Goal: Task Accomplishment & Management: Use online tool/utility

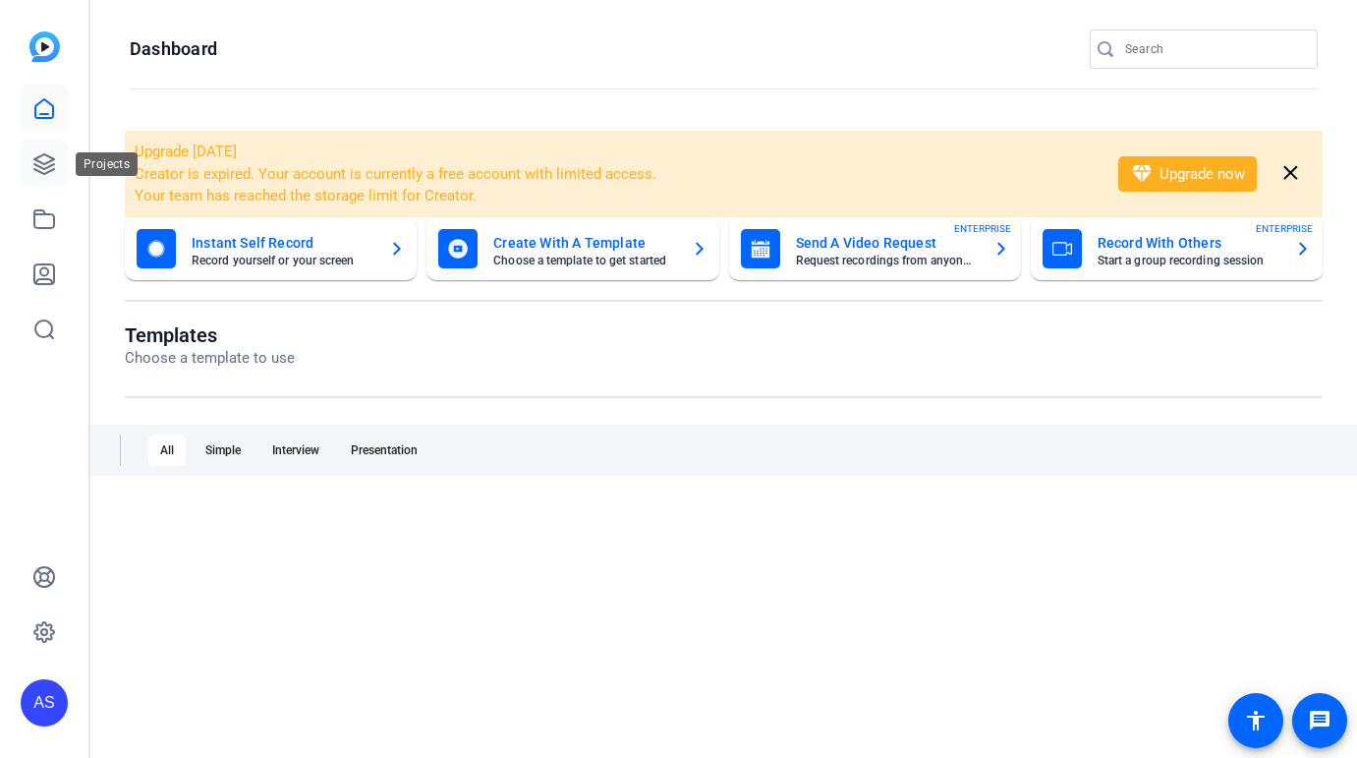
click at [51, 162] on icon at bounding box center [44, 164] width 24 height 24
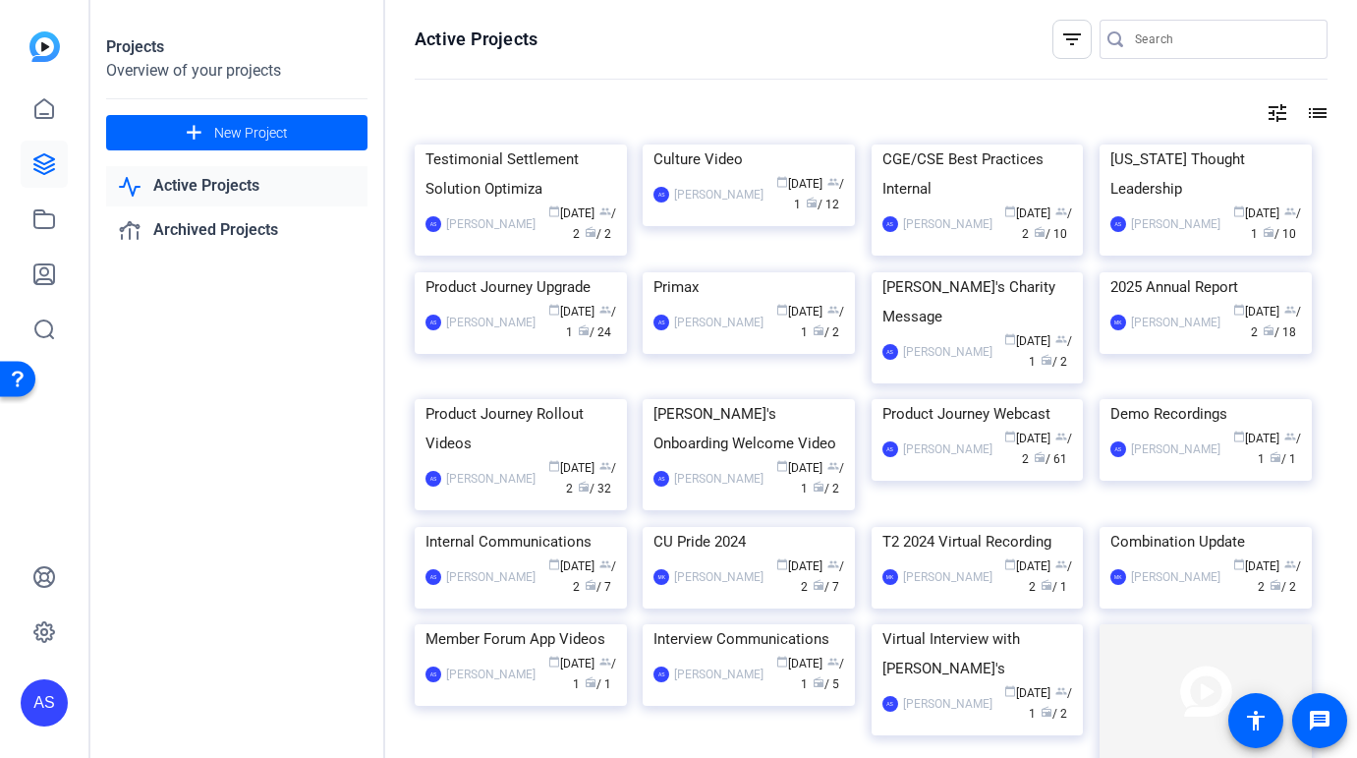
click at [486, 332] on div "[PERSON_NAME]" at bounding box center [490, 322] width 89 height 20
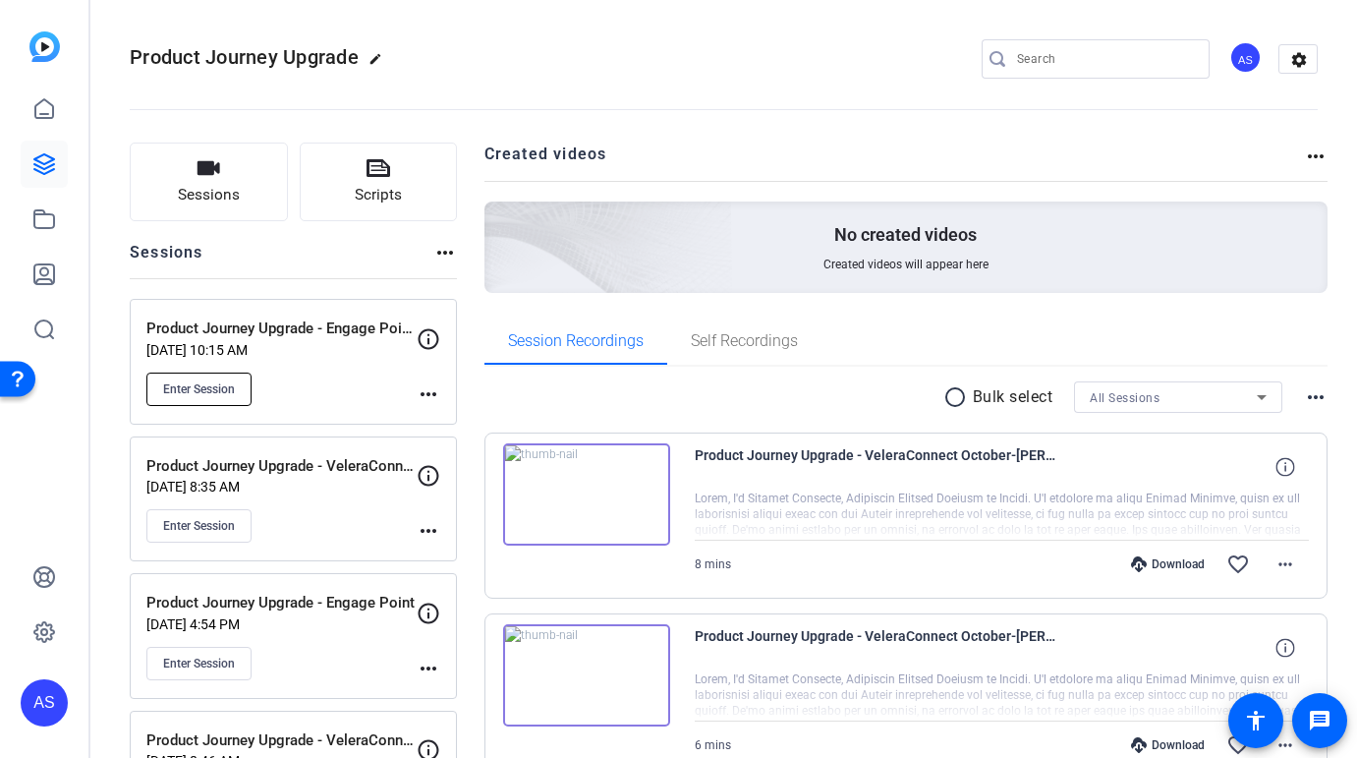
click at [201, 390] on span "Enter Session" at bounding box center [199, 389] width 72 height 16
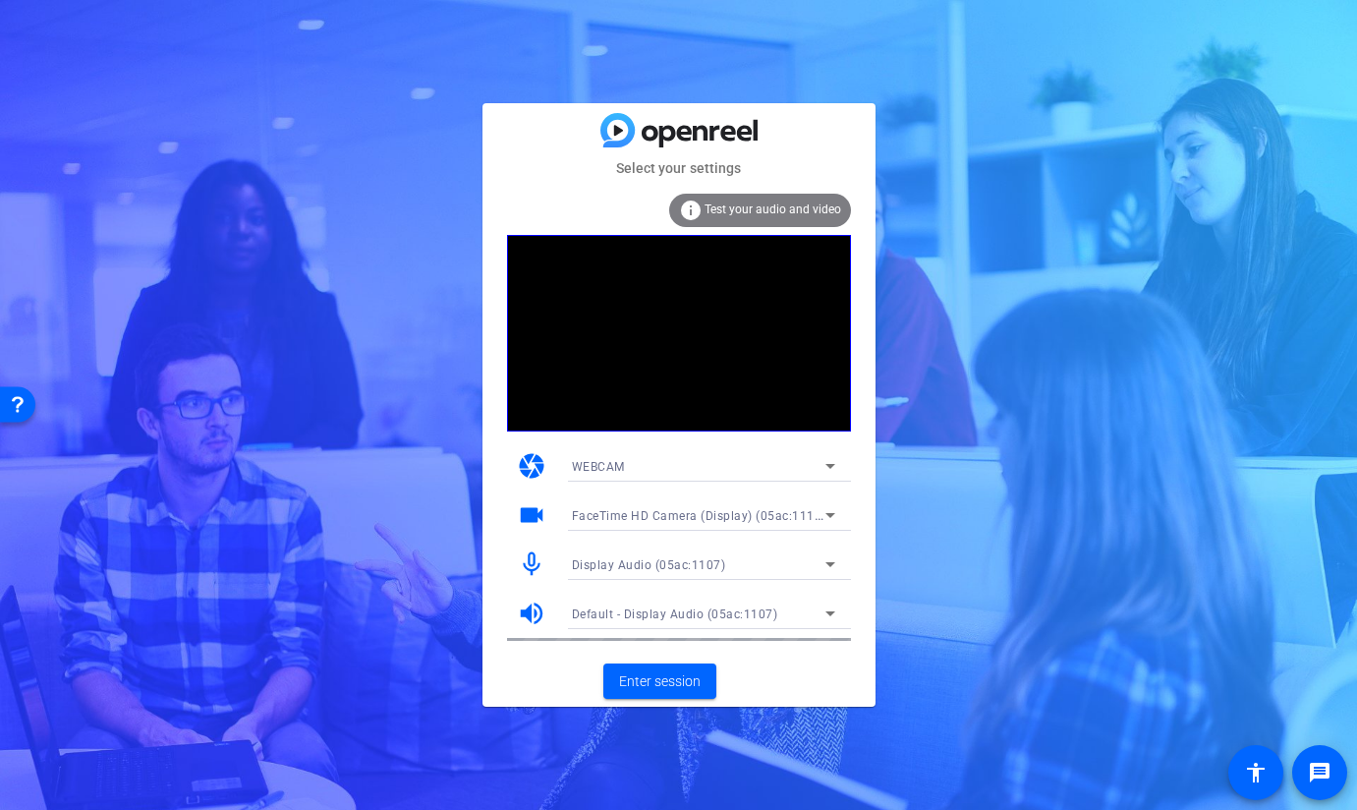
click at [800, 465] on div "WEBCAM" at bounding box center [699, 466] width 254 height 25
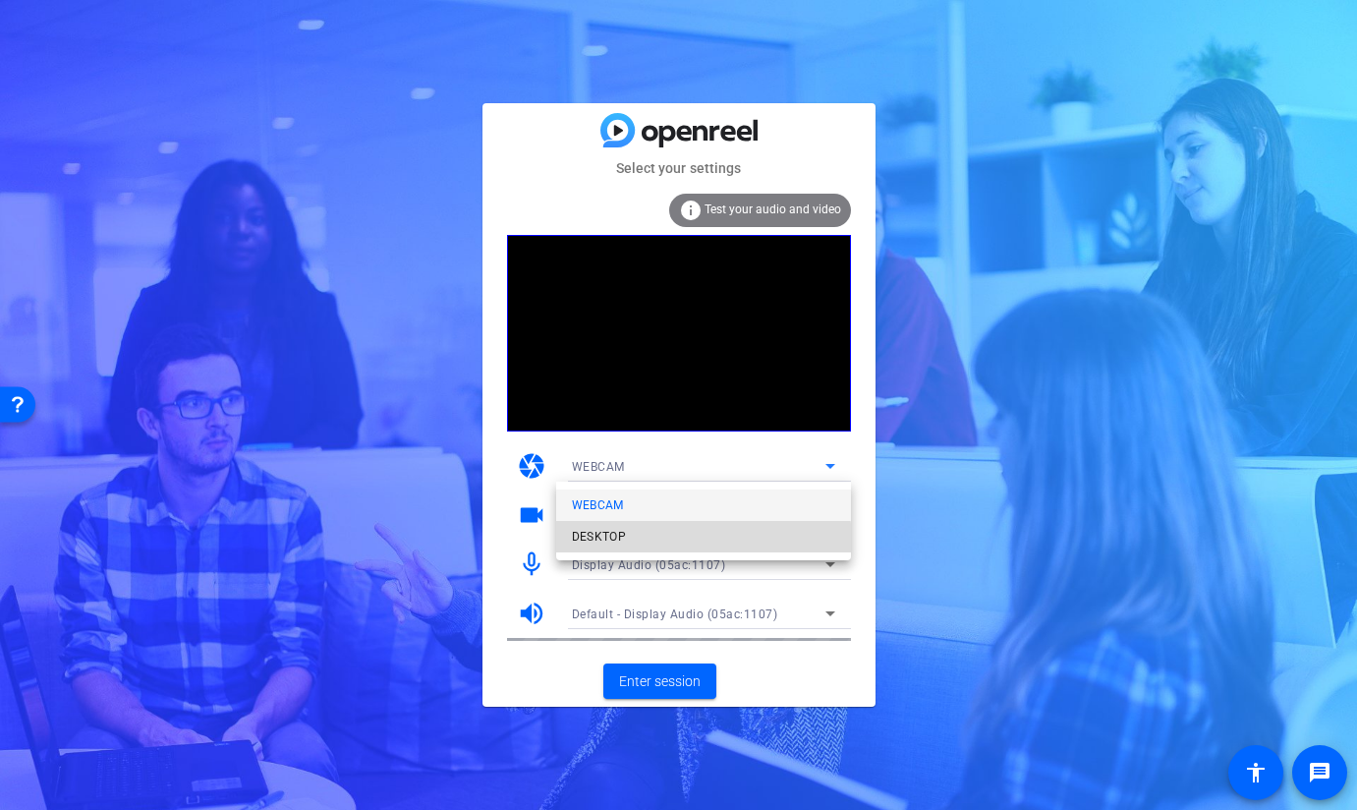
click at [651, 543] on mat-option "DESKTOP" at bounding box center [703, 536] width 295 height 31
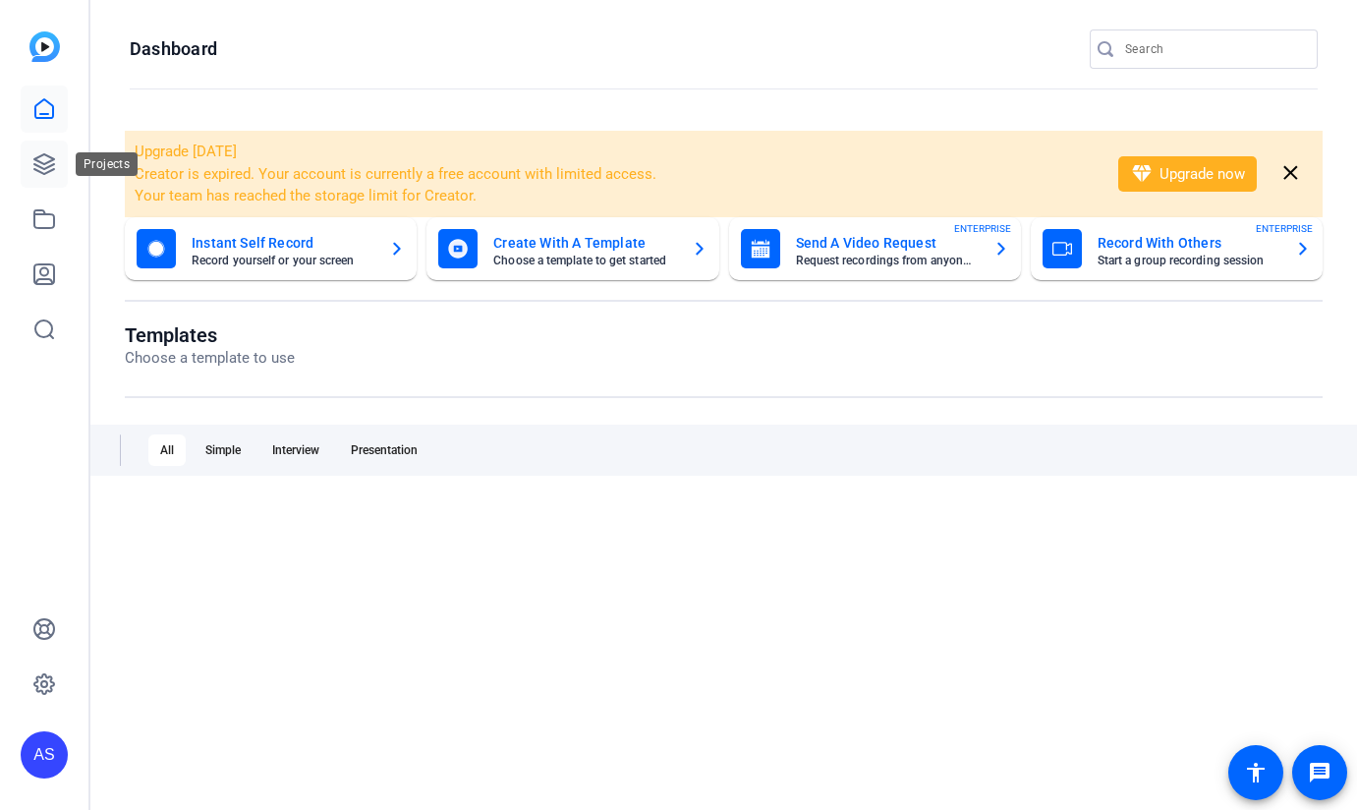
click at [55, 168] on icon at bounding box center [44, 164] width 24 height 24
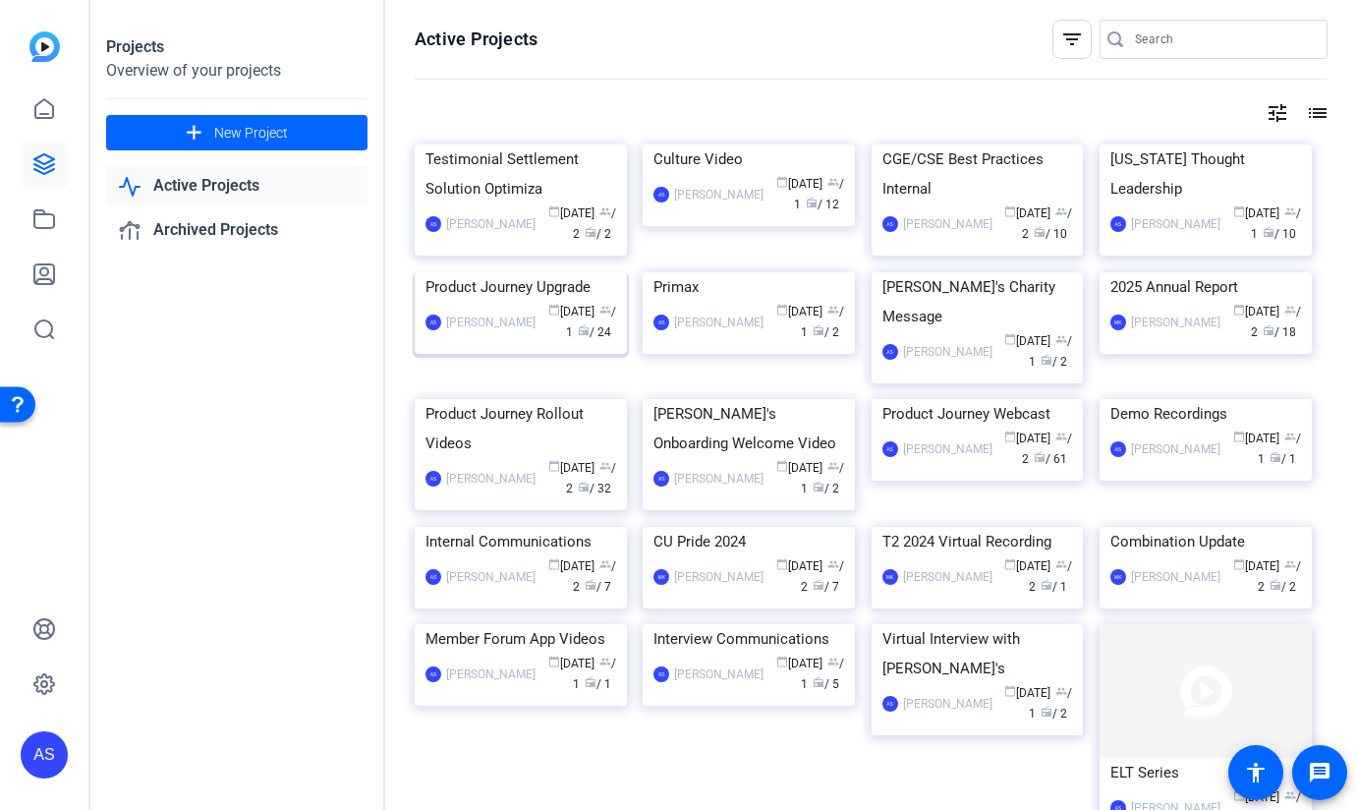
click at [543, 272] on img at bounding box center [521, 272] width 212 height 0
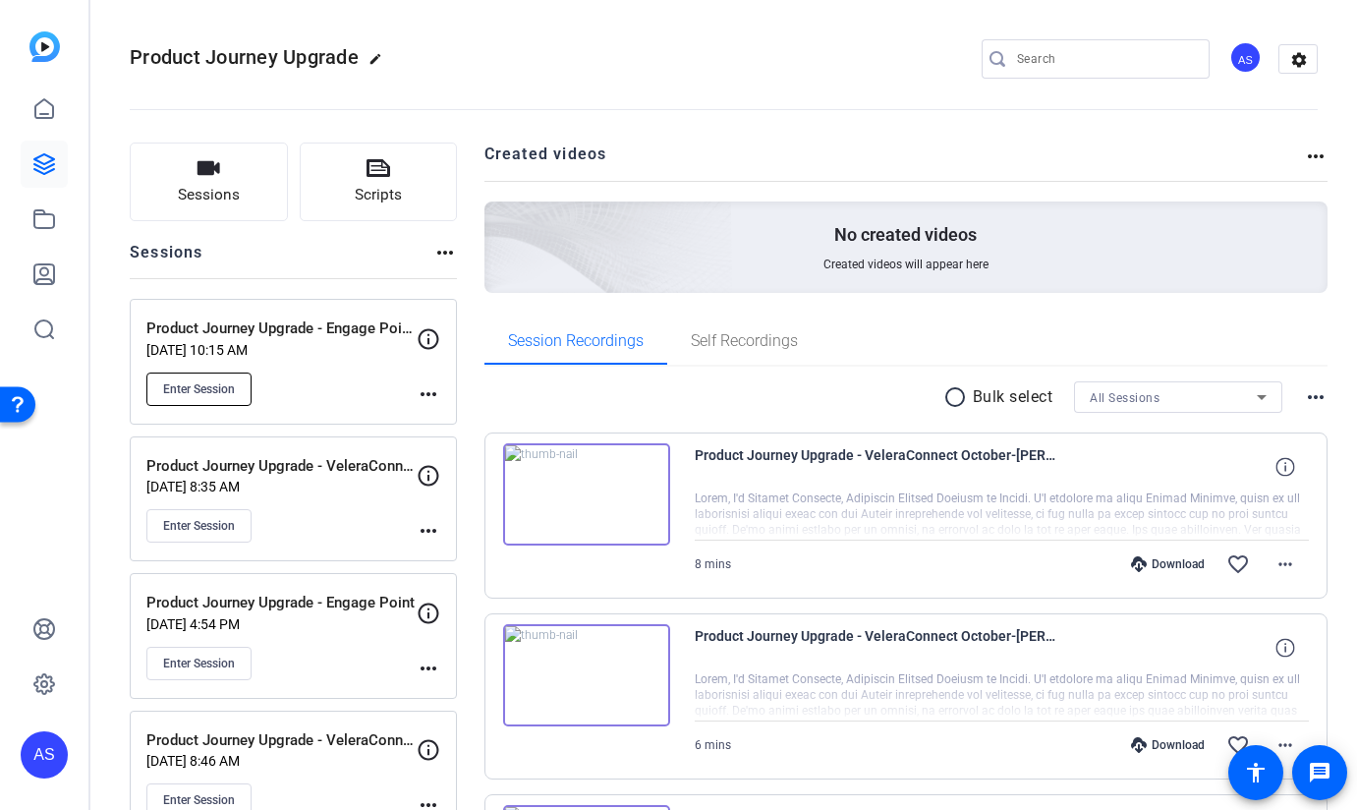
click at [211, 387] on span "Enter Session" at bounding box center [199, 389] width 72 height 16
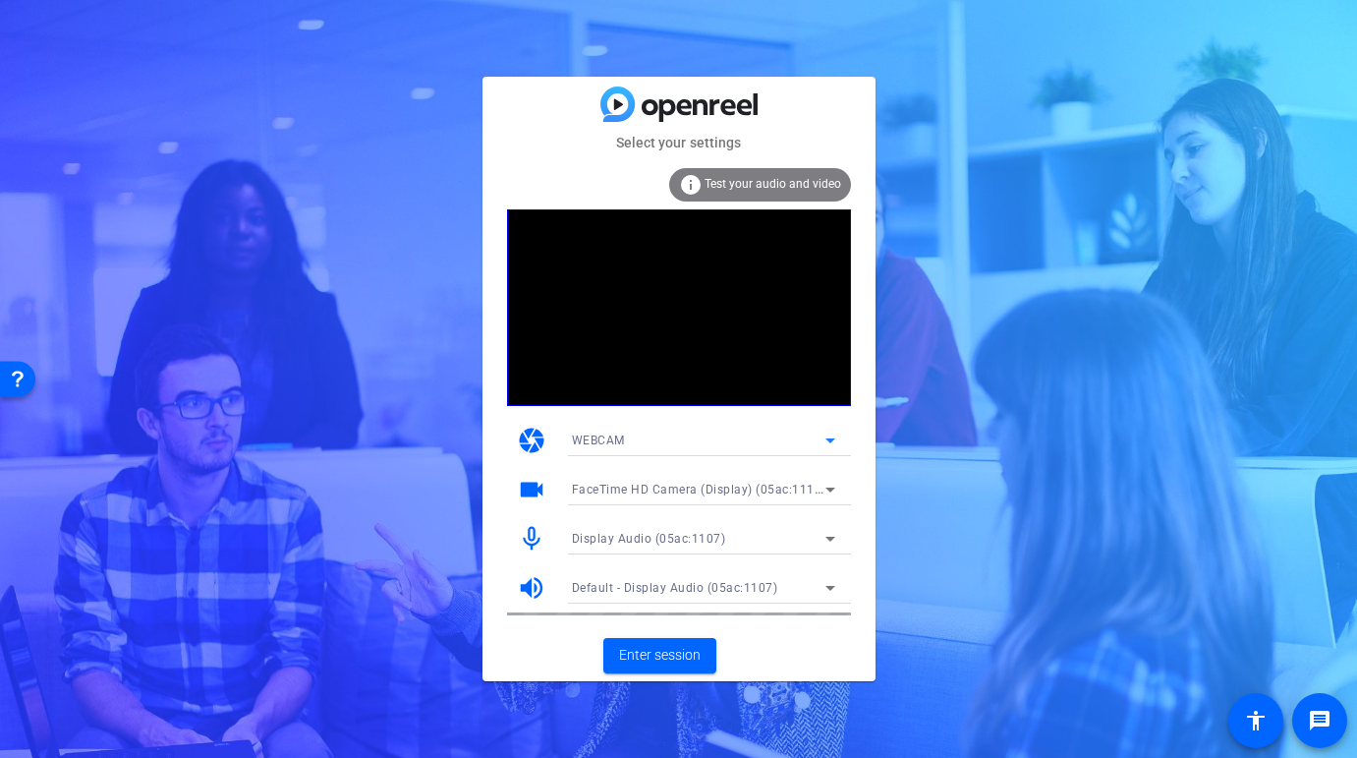
click at [831, 439] on icon at bounding box center [830, 440] width 10 height 5
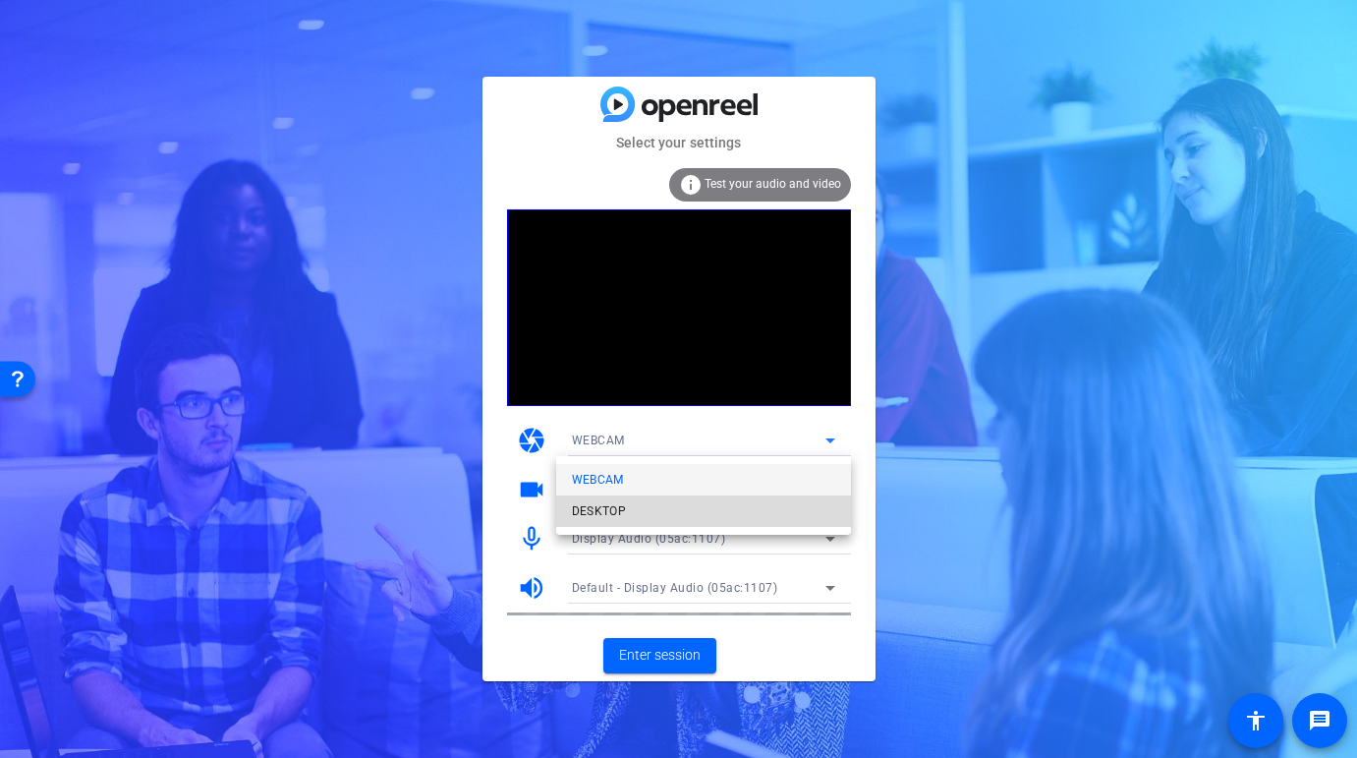
click at [741, 505] on mat-option "DESKTOP" at bounding box center [703, 510] width 295 height 31
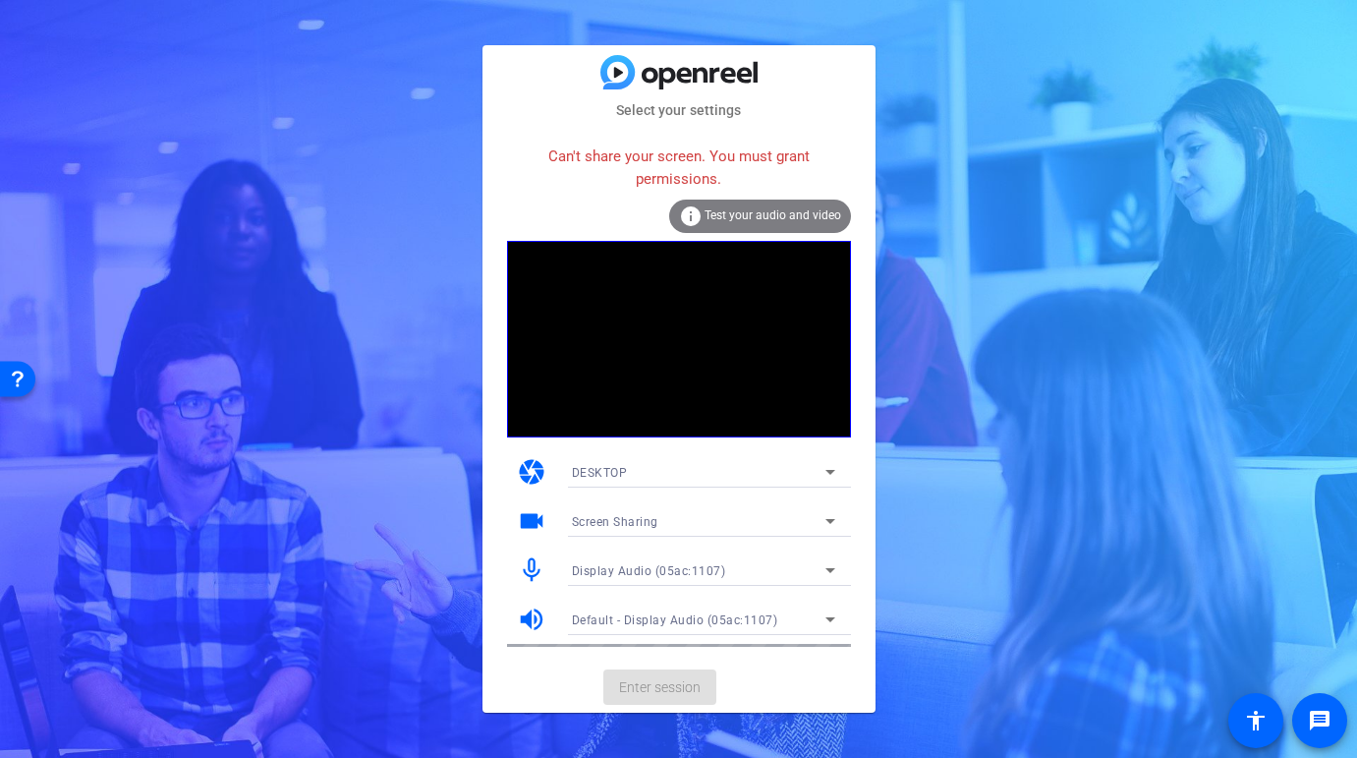
click at [773, 466] on div "DESKTOP" at bounding box center [699, 472] width 254 height 25
click at [740, 510] on mat-option "WEBCAM" at bounding box center [703, 510] width 295 height 31
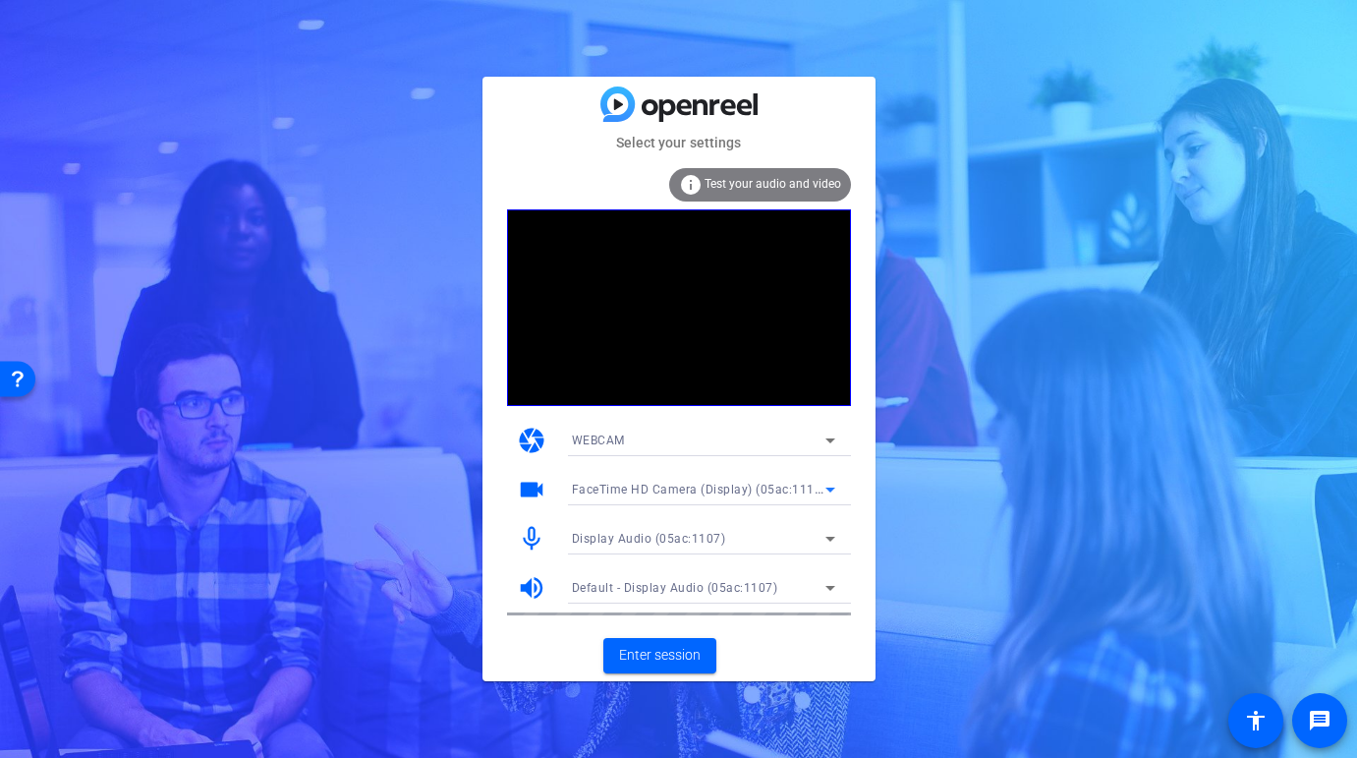
click at [759, 486] on span "FaceTime HD Camera (Display) (05ac:1112)" at bounding box center [699, 489] width 255 height 16
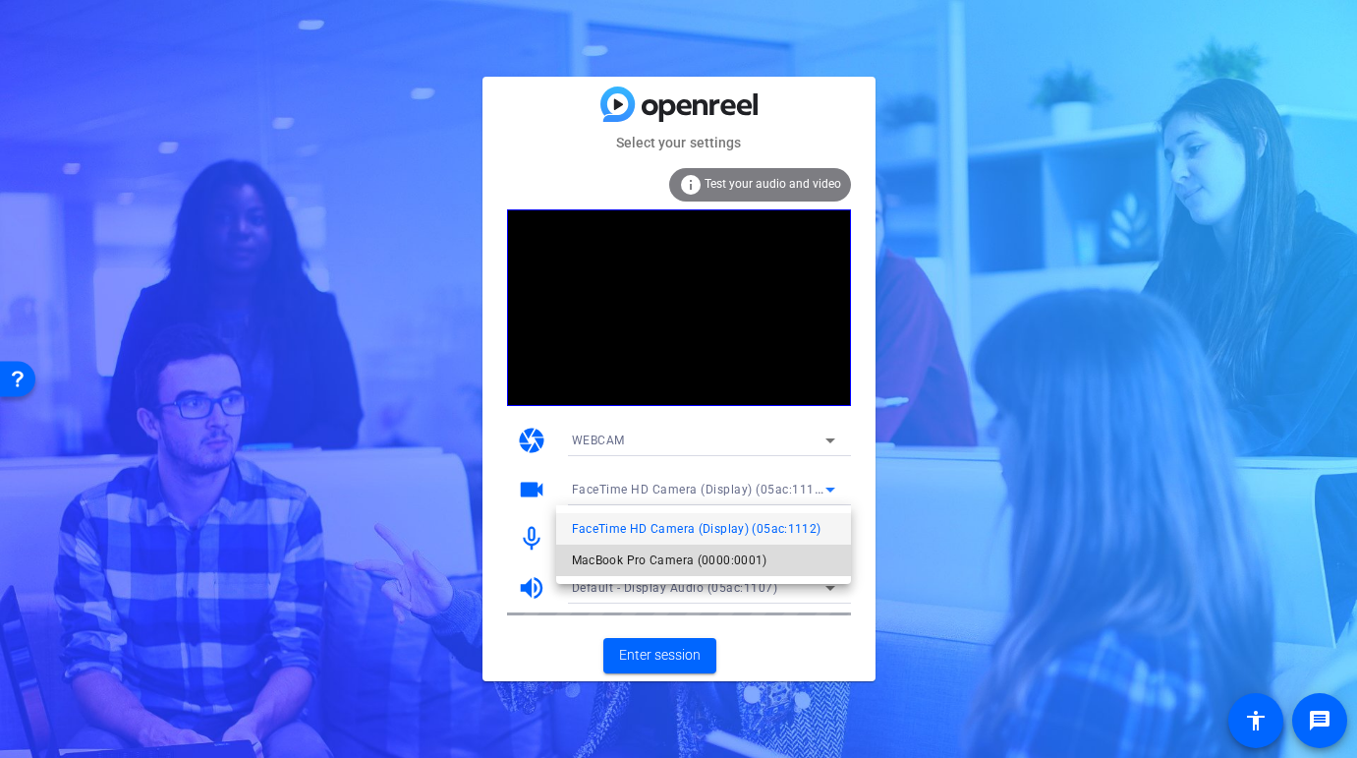
click at [740, 561] on span "MacBook Pro Camera (0000:0001)" at bounding box center [670, 560] width 196 height 24
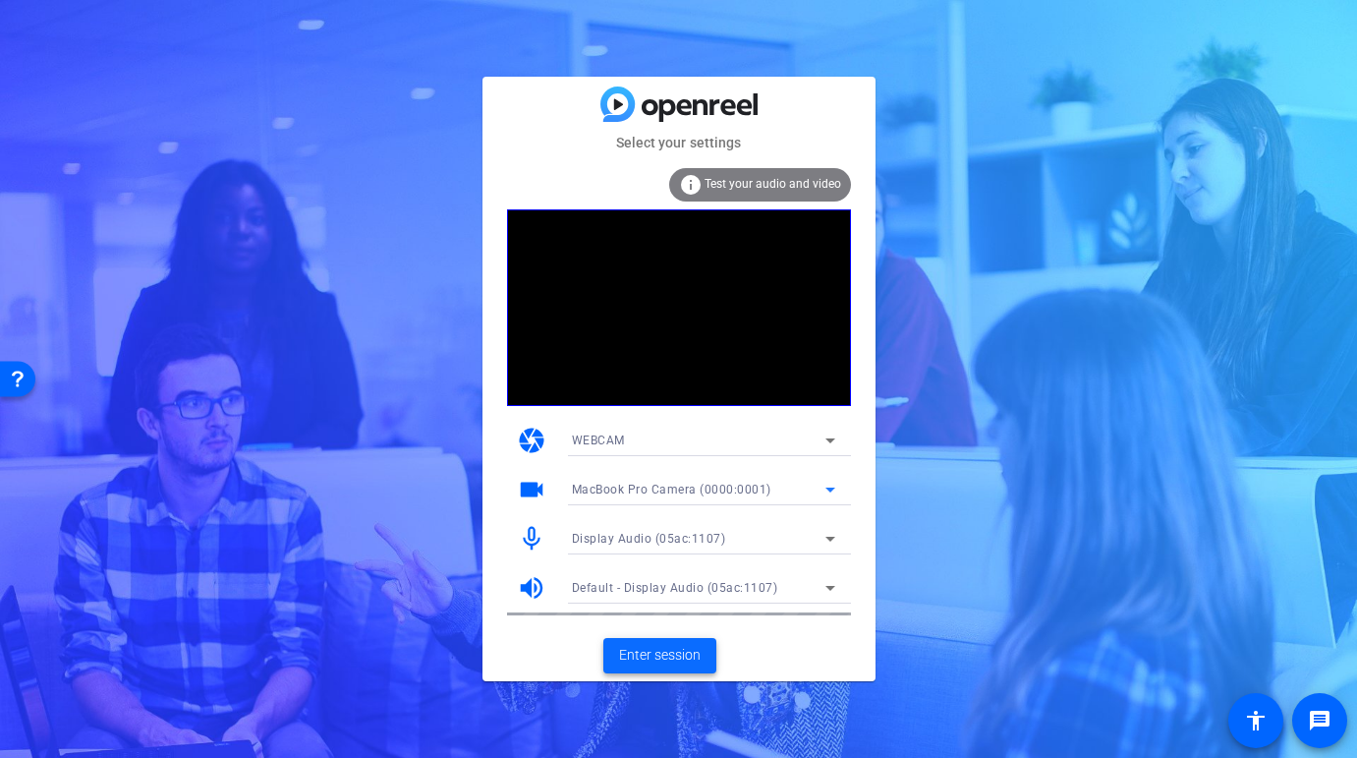
click at [682, 651] on span "Enter session" at bounding box center [660, 655] width 82 height 21
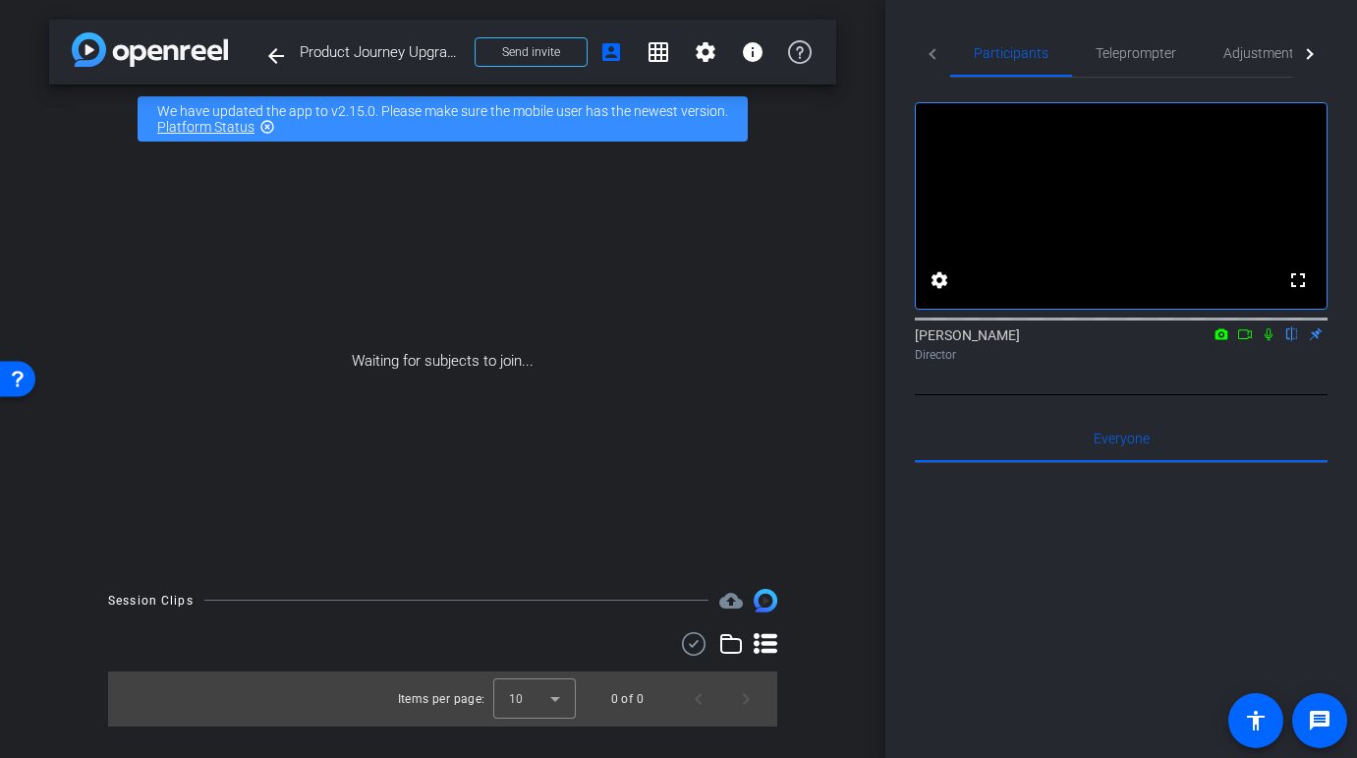
click at [1243, 341] on icon at bounding box center [1245, 334] width 16 height 14
click at [1290, 341] on icon at bounding box center [1292, 334] width 8 height 13
click at [539, 51] on span "Send invite" at bounding box center [531, 52] width 58 height 16
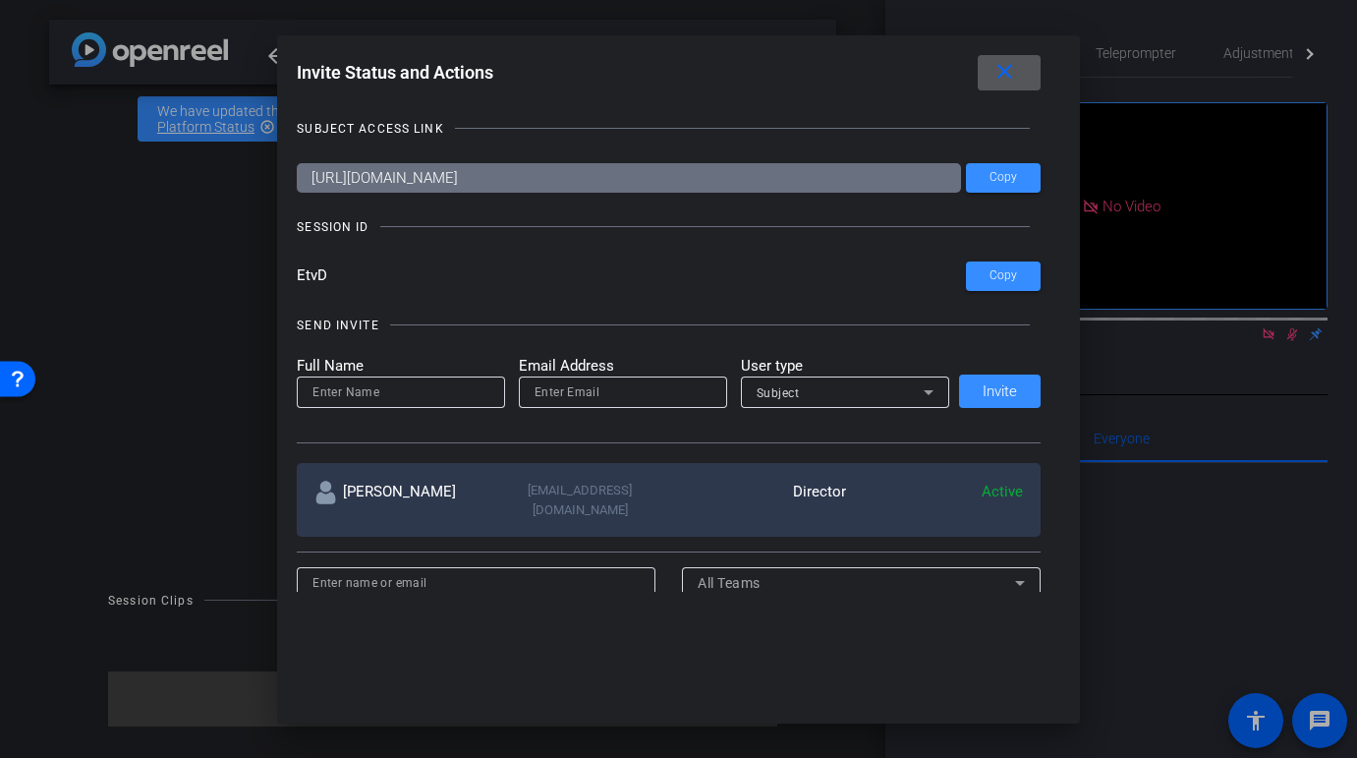
click at [1012, 72] on mat-icon "close" at bounding box center [1005, 72] width 25 height 25
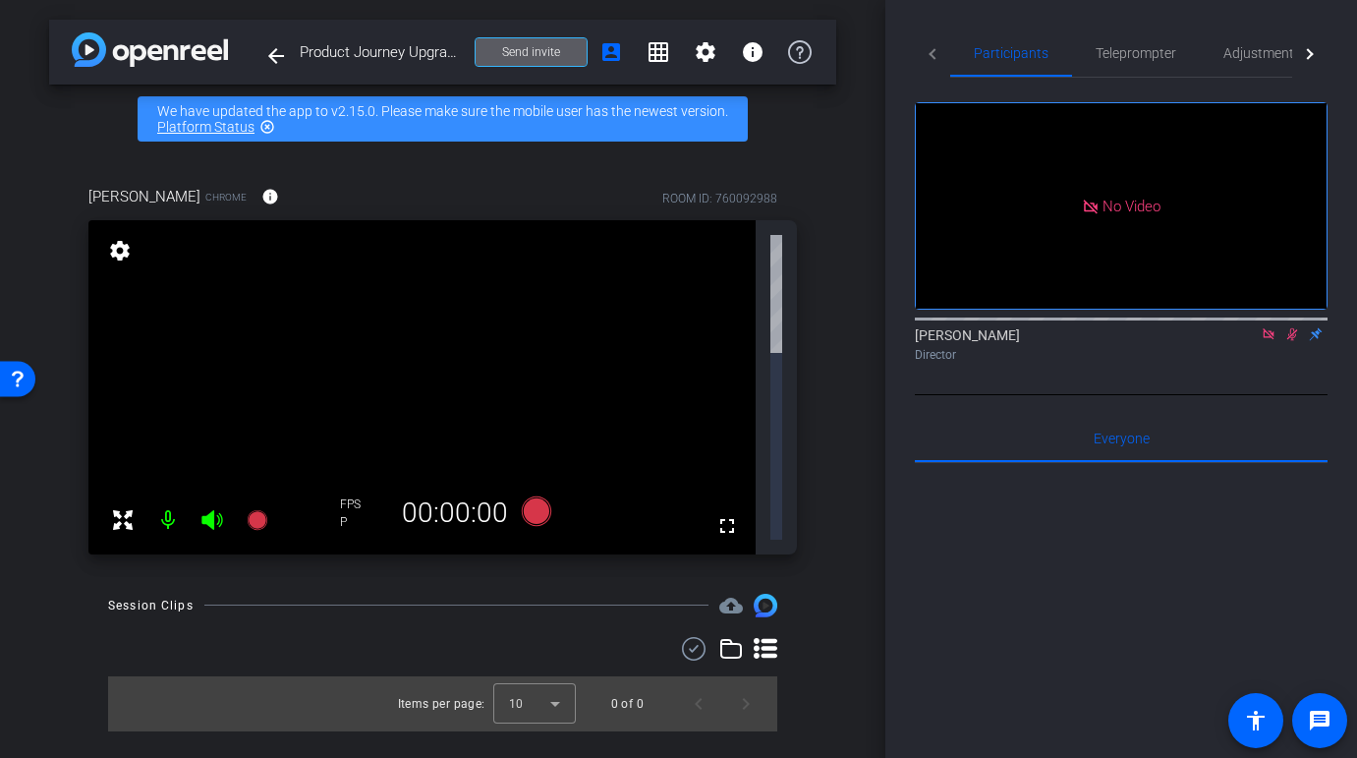
click at [1292, 341] on icon at bounding box center [1292, 334] width 11 height 13
click at [163, 500] on mat-icon at bounding box center [167, 519] width 39 height 39
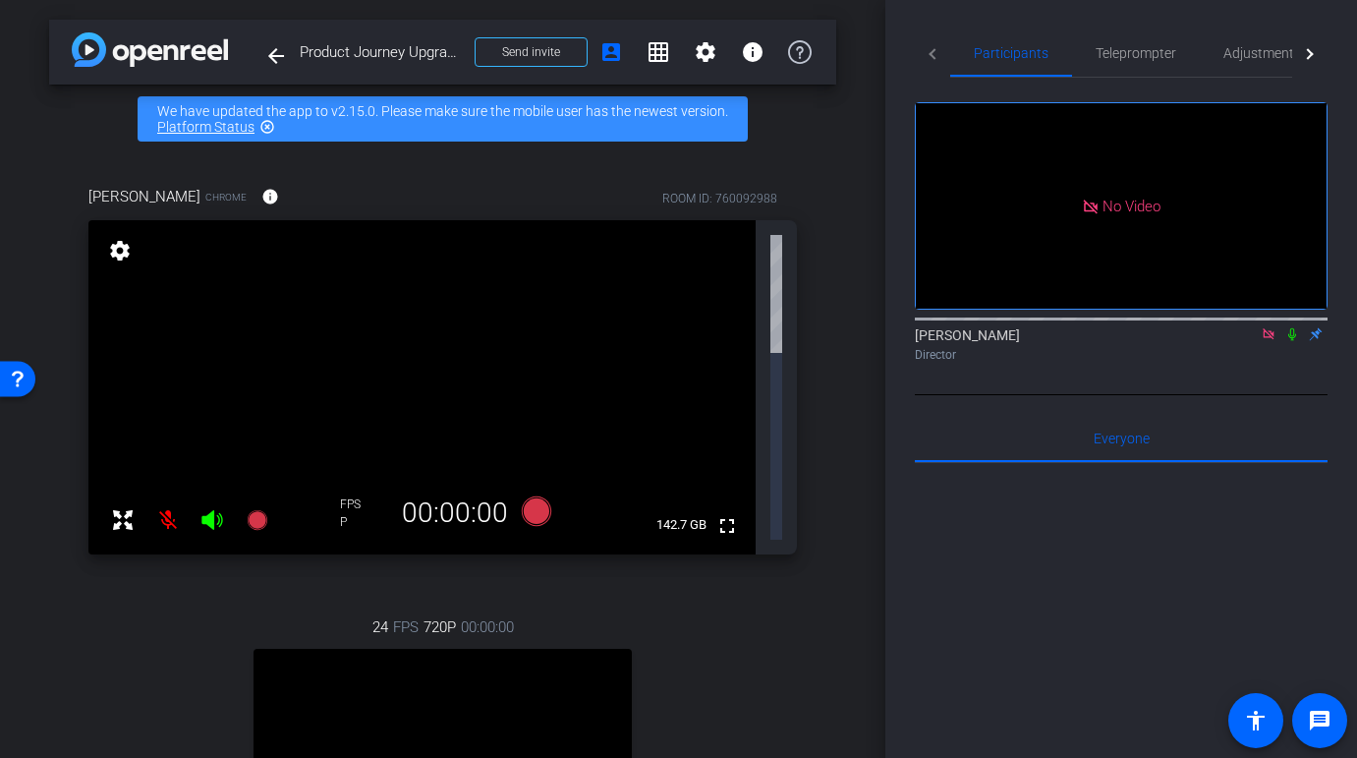
click at [1265, 341] on icon at bounding box center [1269, 334] width 16 height 14
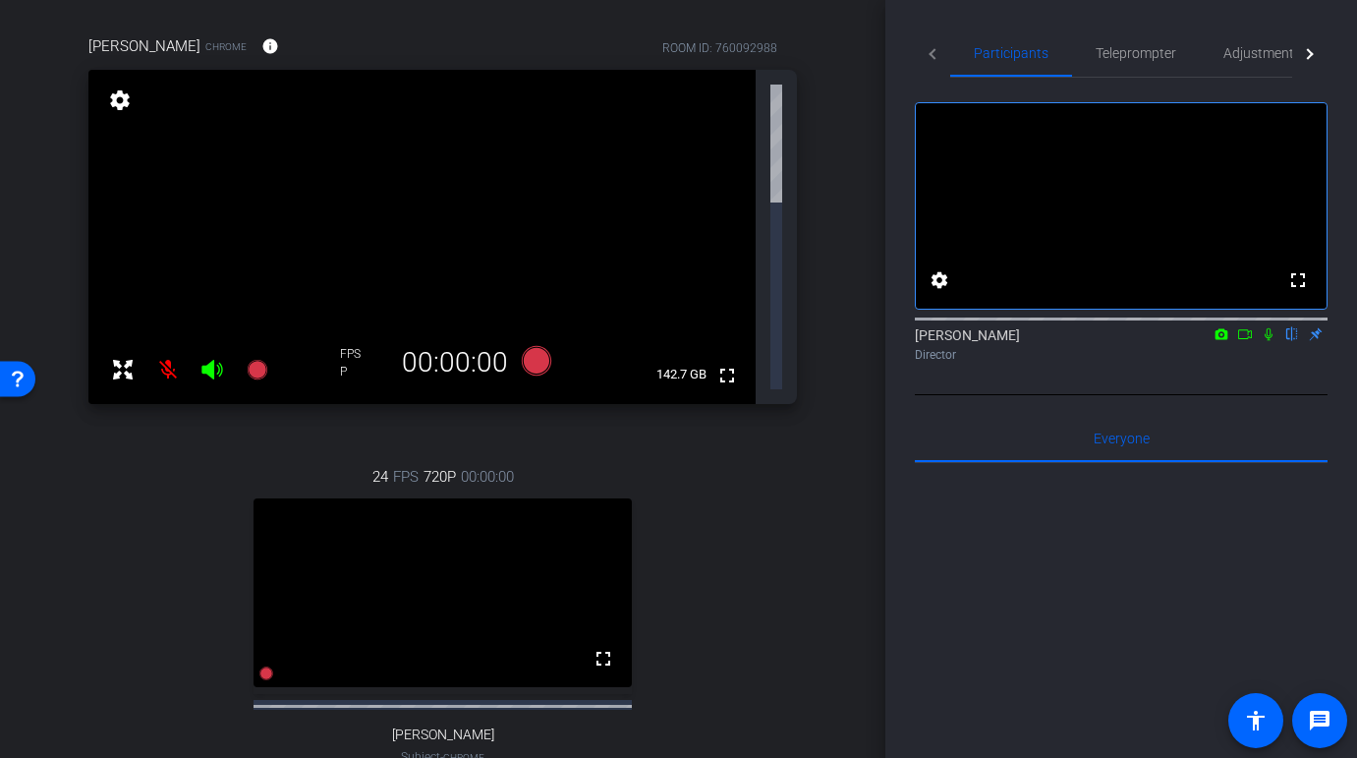
scroll to position [182, 0]
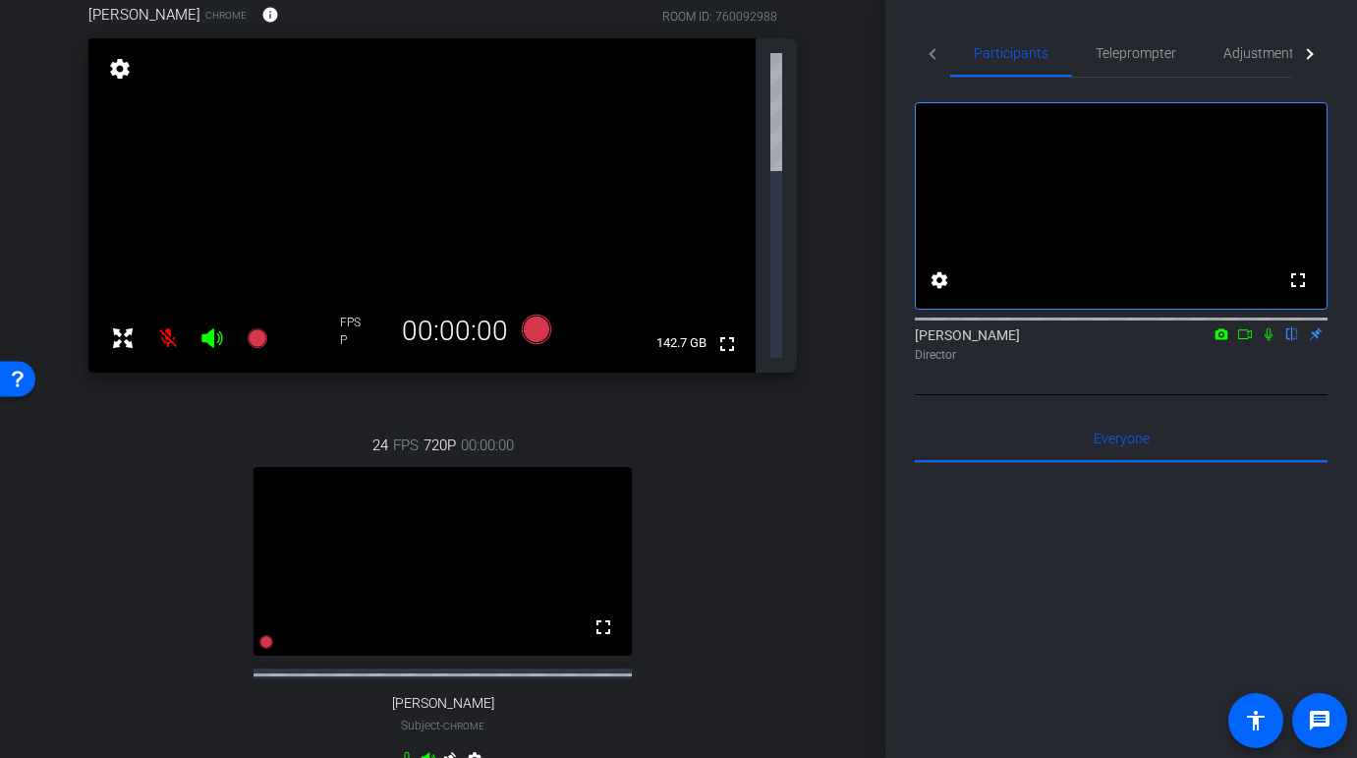
click at [166, 318] on mat-icon at bounding box center [167, 337] width 39 height 39
click at [1115, 51] on span "Teleprompter" at bounding box center [1136, 53] width 81 height 14
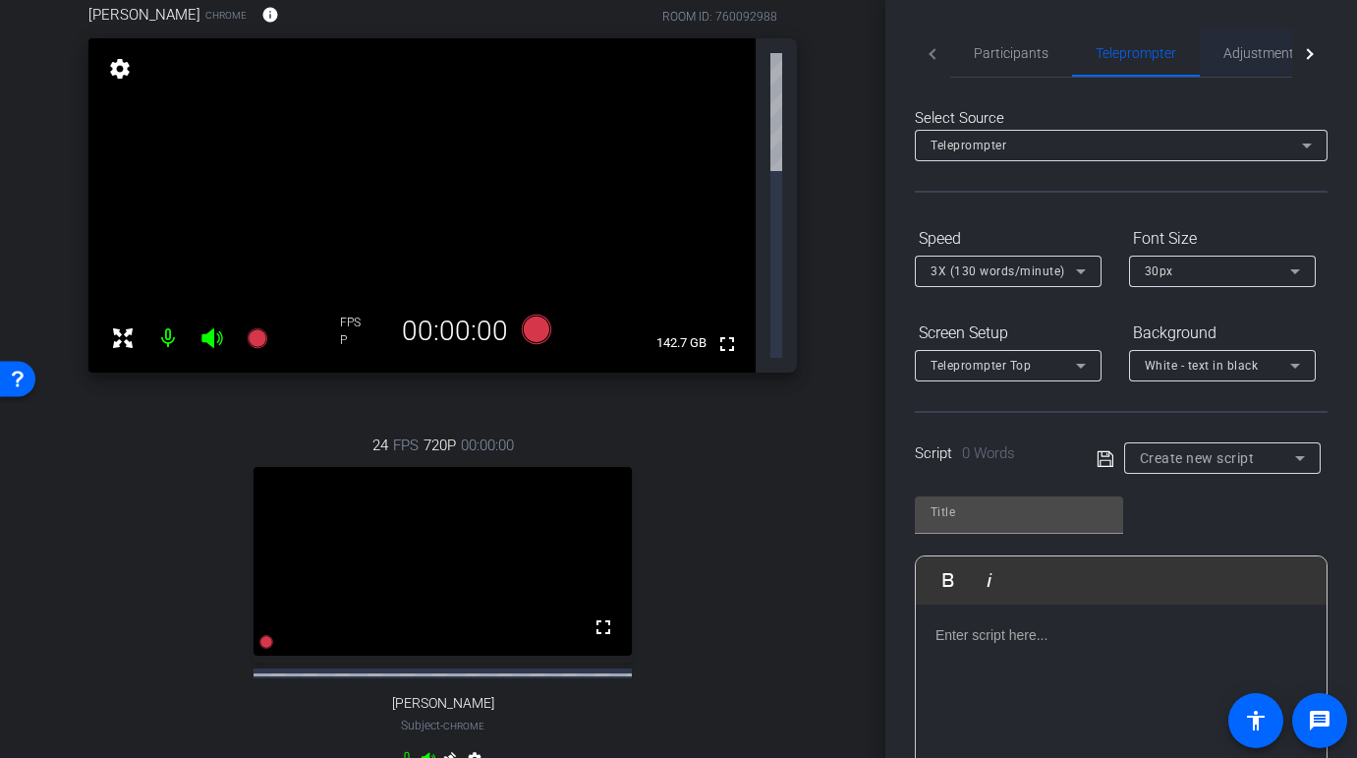
click at [1261, 50] on span "Adjustments" at bounding box center [1262, 53] width 78 height 14
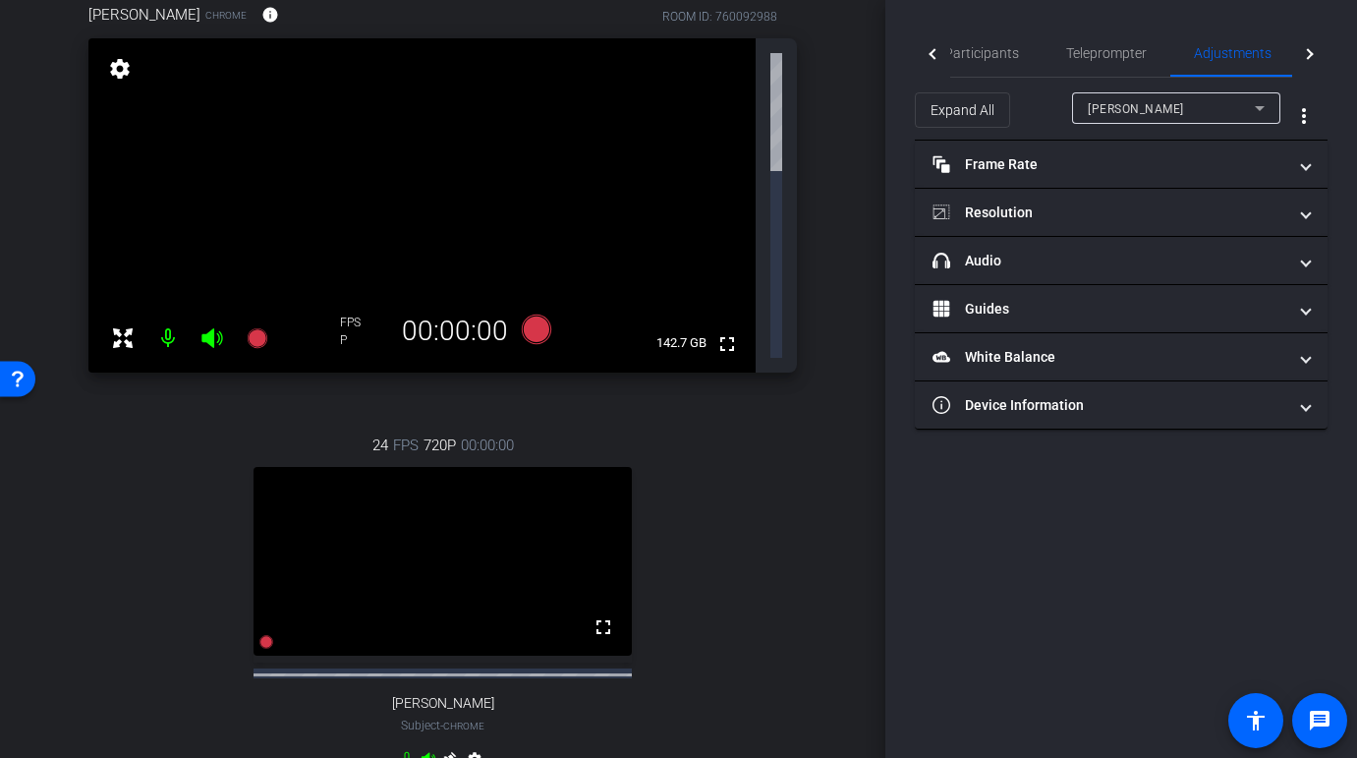
click at [451, 751] on icon at bounding box center [449, 759] width 16 height 16
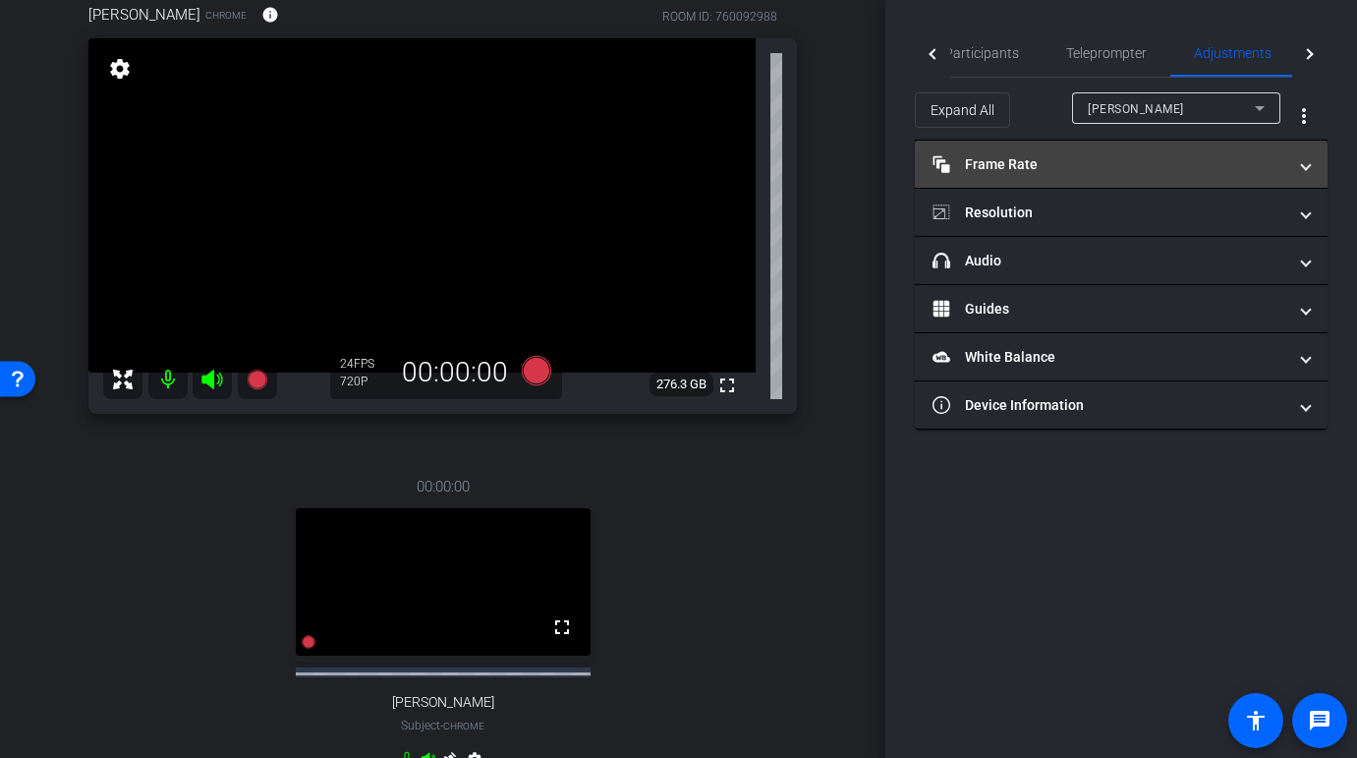
click at [1024, 170] on mat-panel-title "Frame Rate Frame Rate" at bounding box center [1110, 164] width 354 height 21
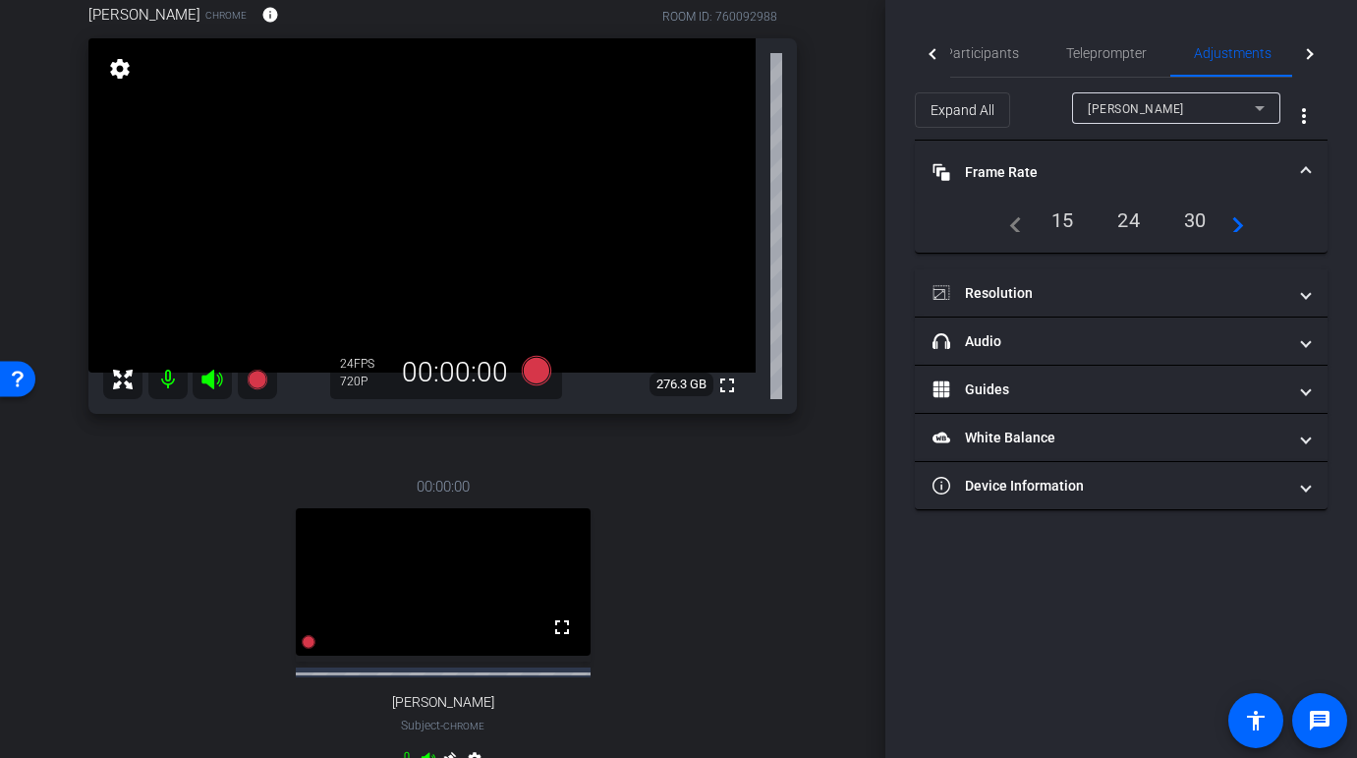
click at [1198, 215] on div "30" at bounding box center [1195, 219] width 52 height 33
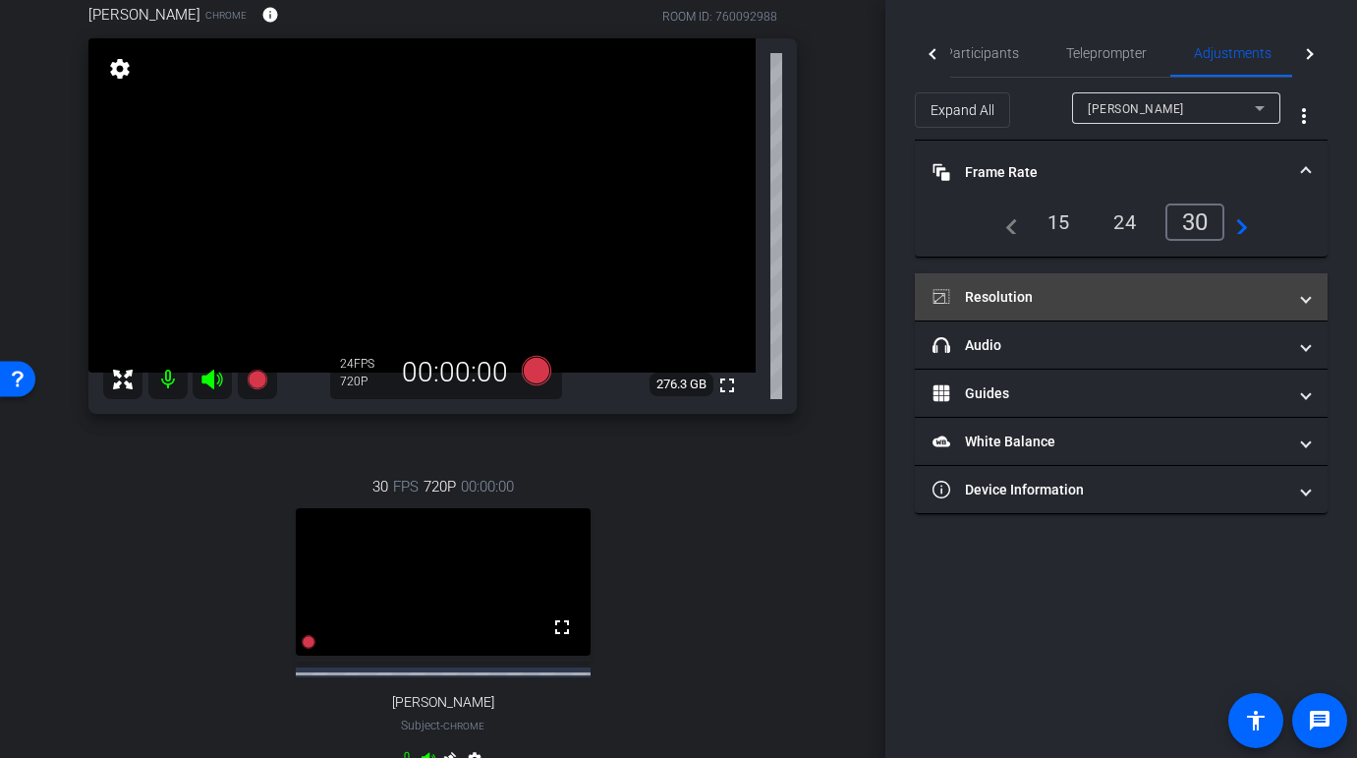
click at [1071, 297] on mat-panel-title "Resolution" at bounding box center [1110, 297] width 354 height 21
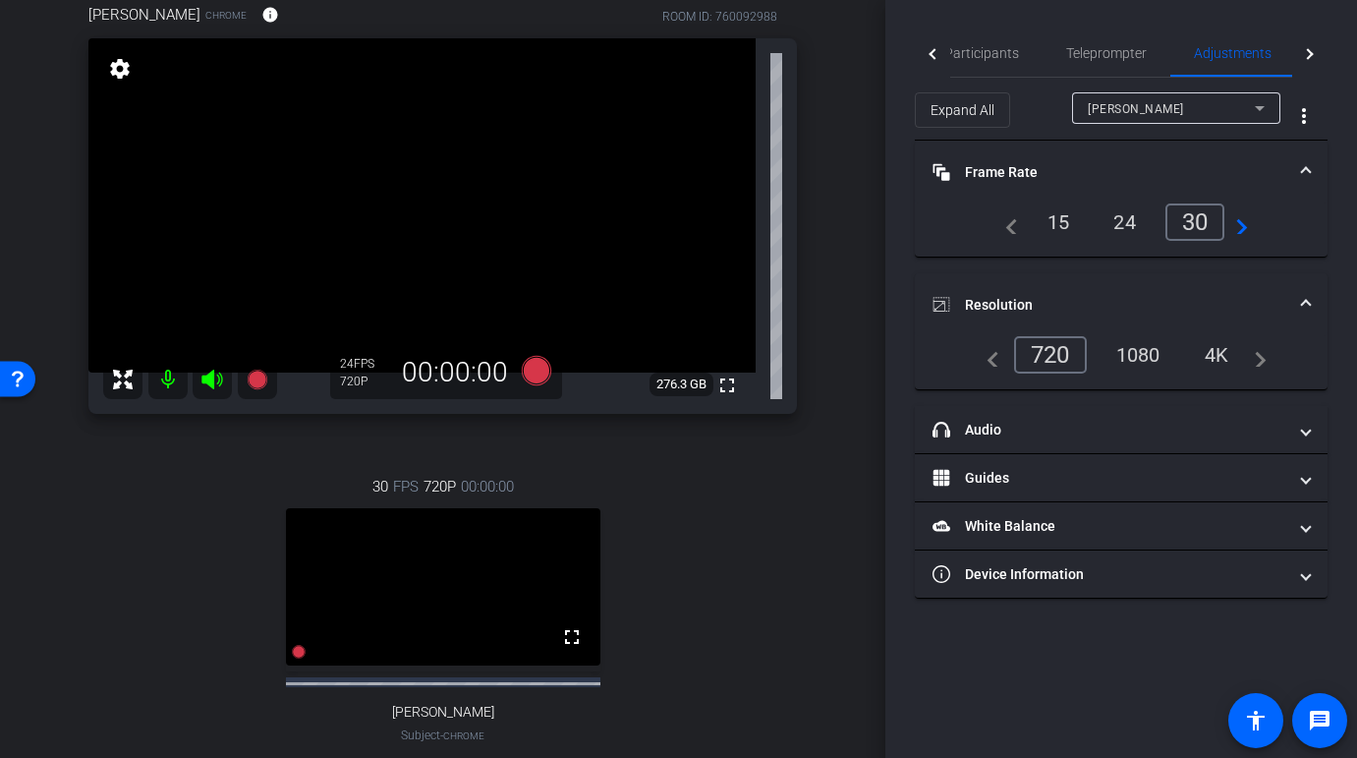
click at [1181, 110] on div "Denean" at bounding box center [1171, 108] width 167 height 25
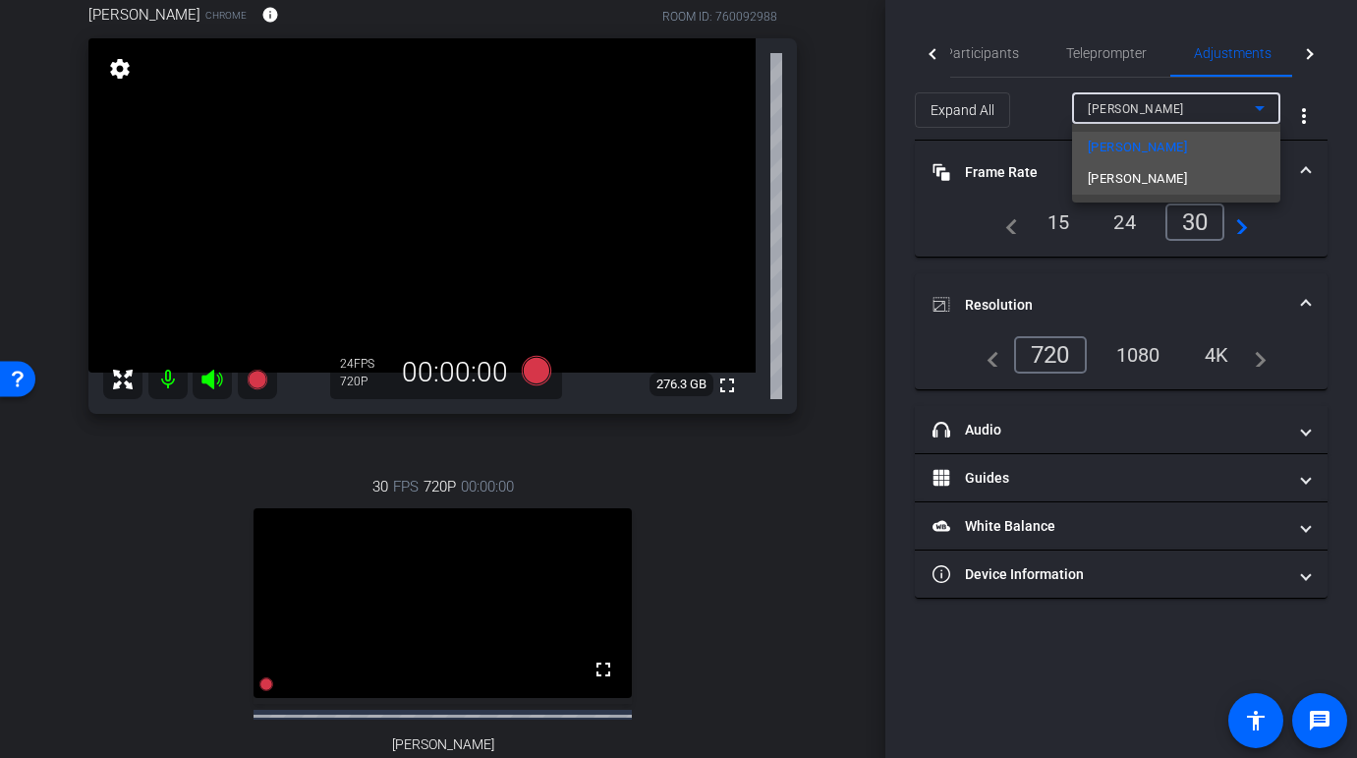
click at [1184, 176] on mat-option "Bryan Moffitt" at bounding box center [1176, 178] width 208 height 31
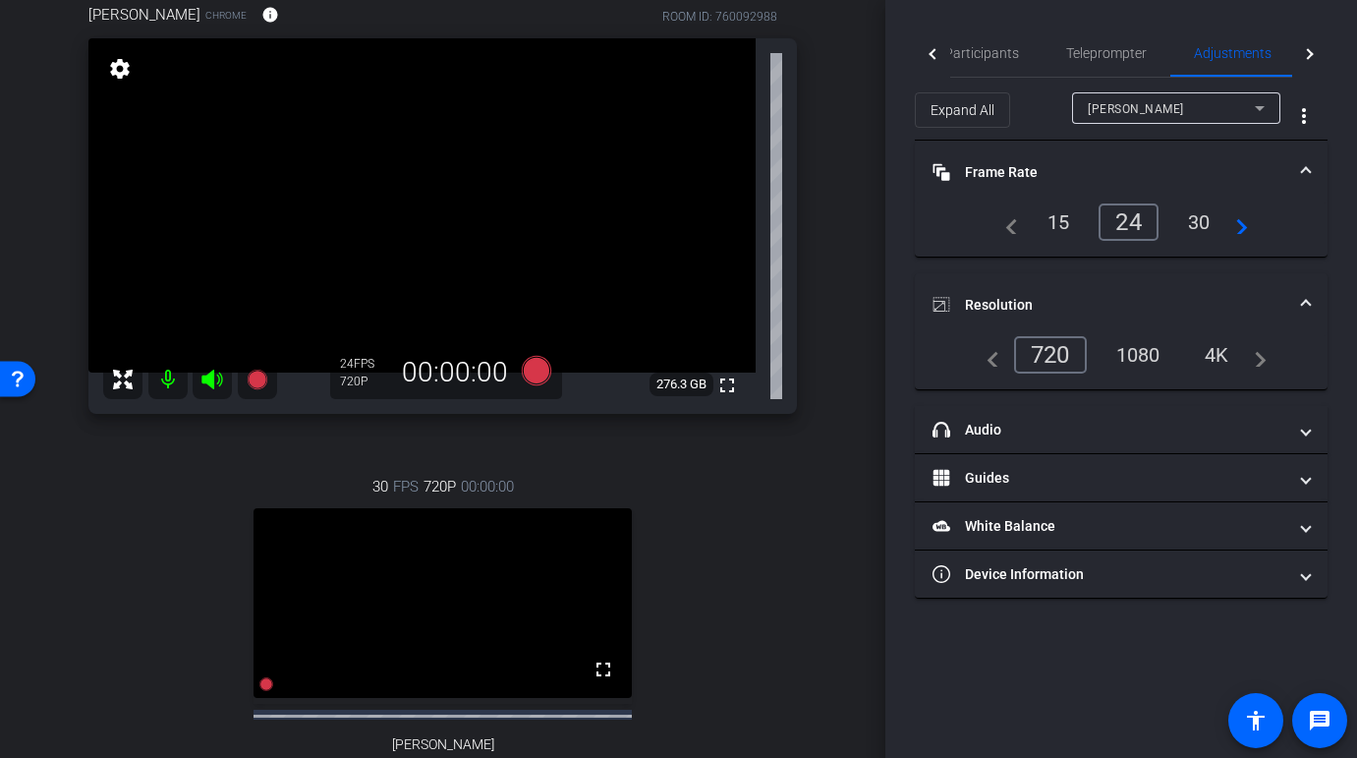
click at [1202, 220] on div "30" at bounding box center [1199, 221] width 52 height 33
click at [1140, 357] on div "1080" at bounding box center [1139, 354] width 74 height 33
click at [969, 54] on span "Participants" at bounding box center [981, 53] width 75 height 14
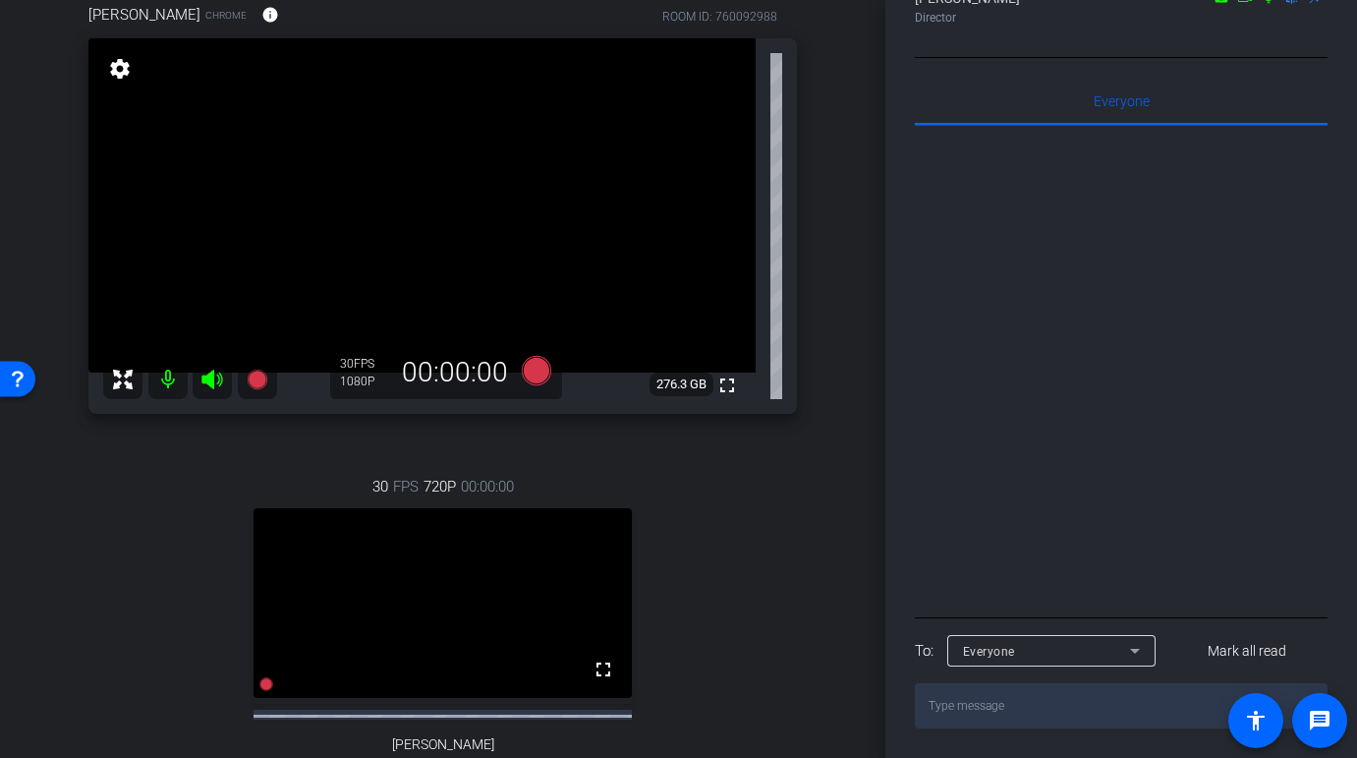
scroll to position [363, 0]
click at [1075, 709] on textarea at bounding box center [1121, 705] width 413 height 45
type textarea "can you see this?"
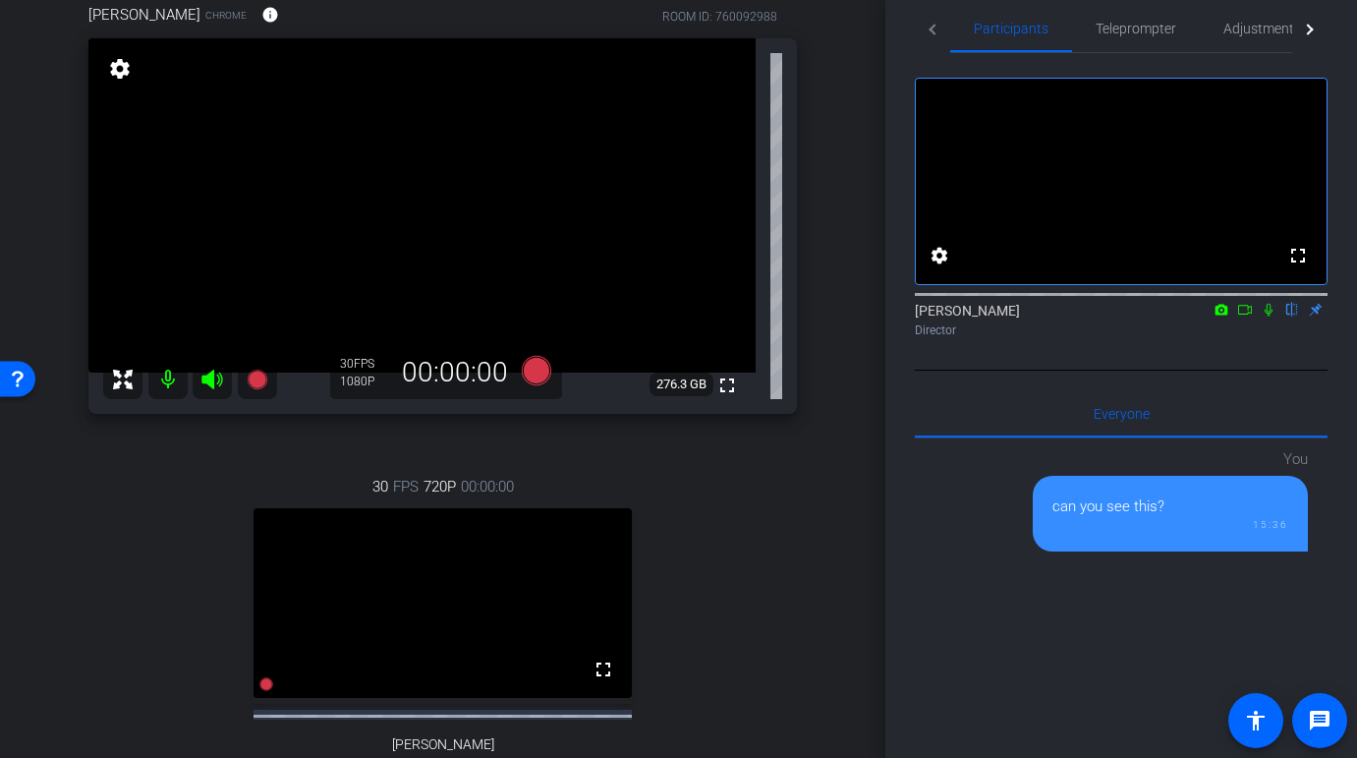
scroll to position [0, 0]
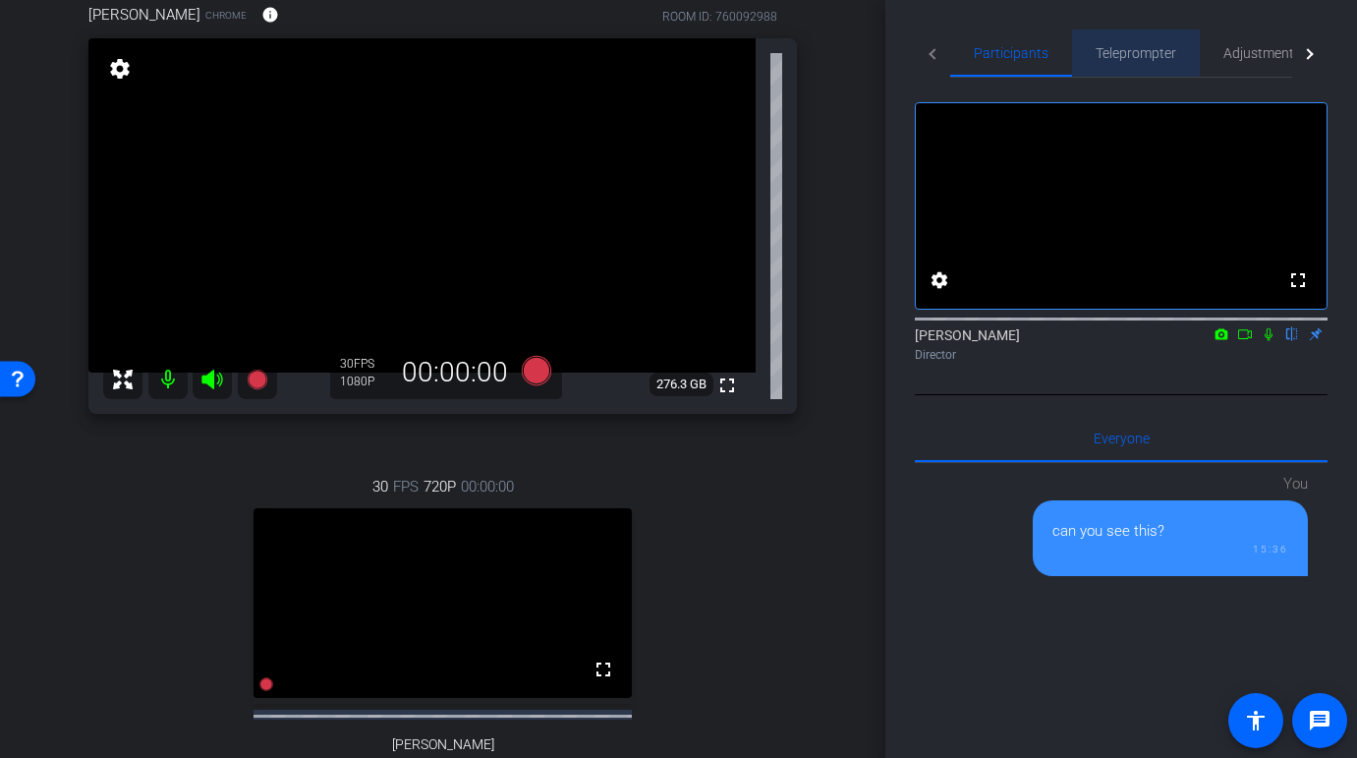
click at [1119, 51] on span "Teleprompter" at bounding box center [1136, 53] width 81 height 14
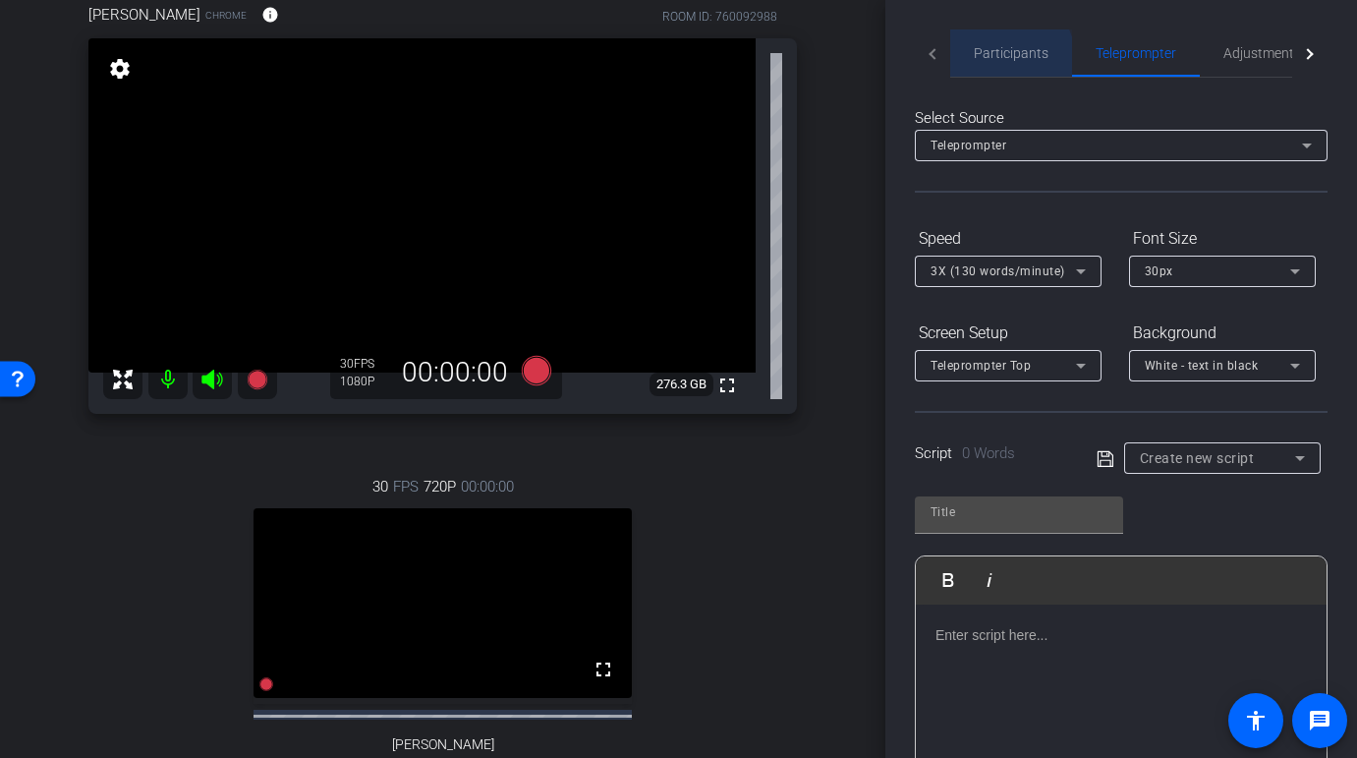
click at [1006, 57] on span "Participants" at bounding box center [1011, 53] width 75 height 14
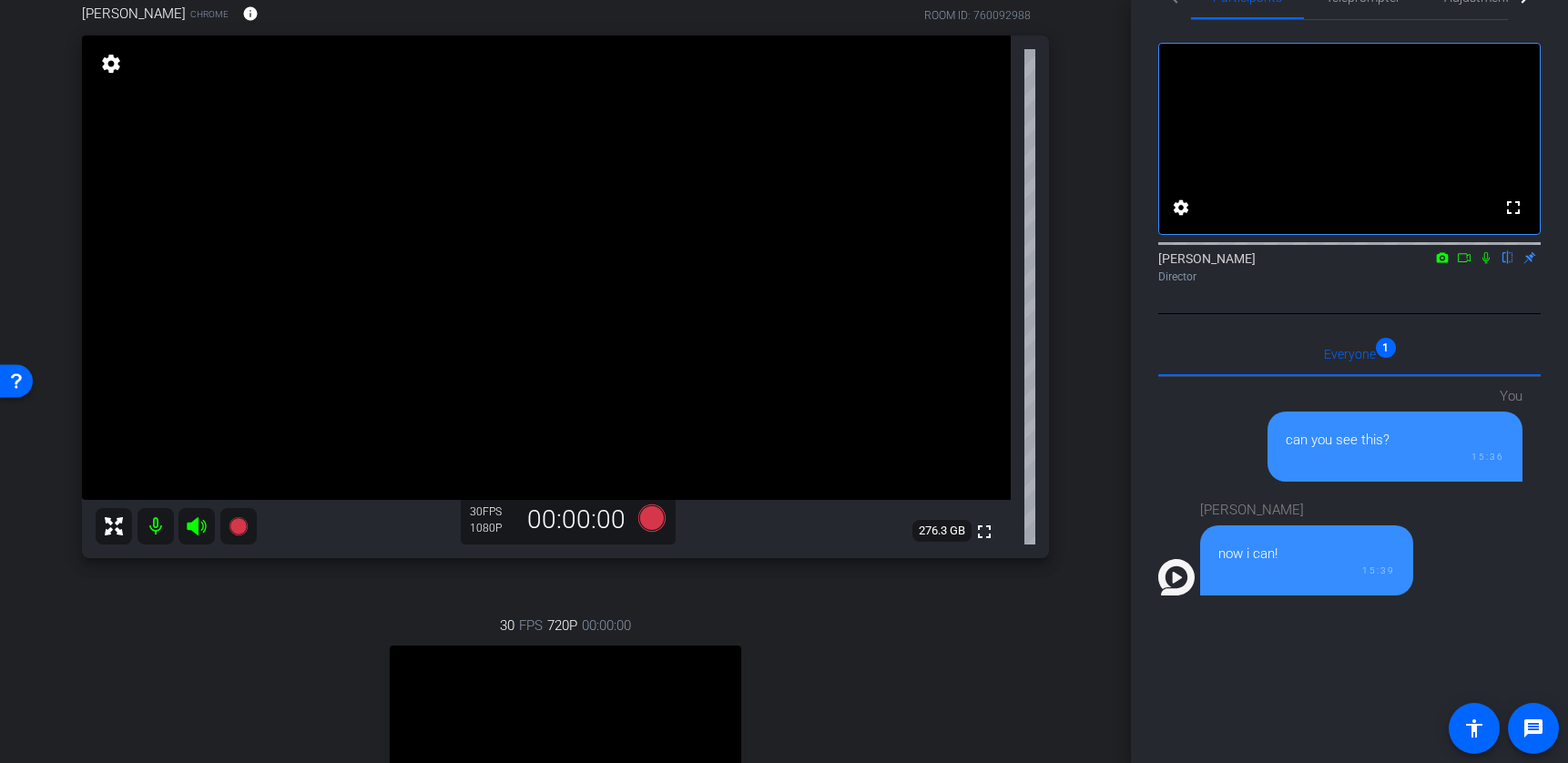
scroll to position [41, 0]
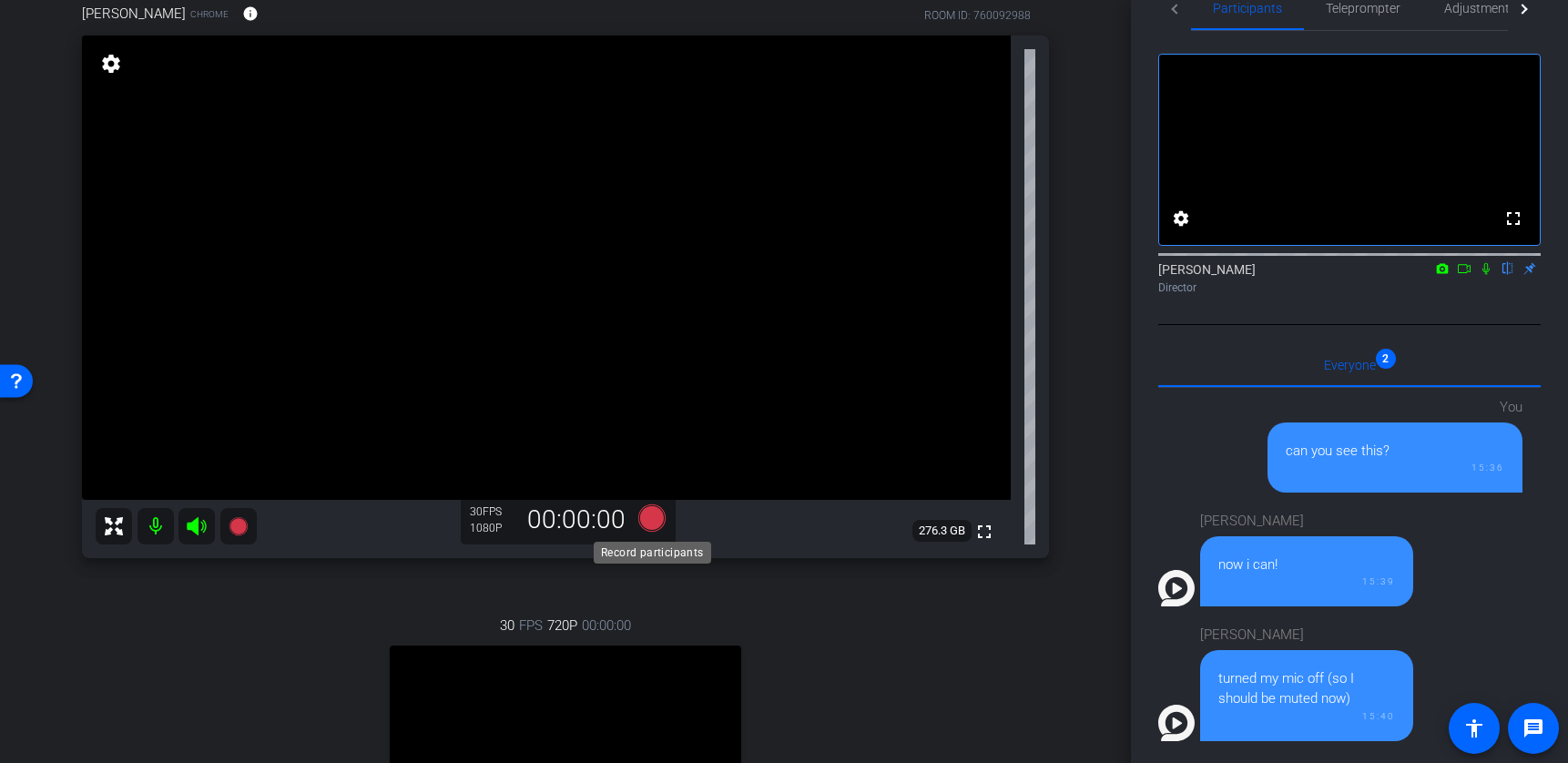
click at [656, 525] on icon at bounding box center [651, 517] width 27 height 27
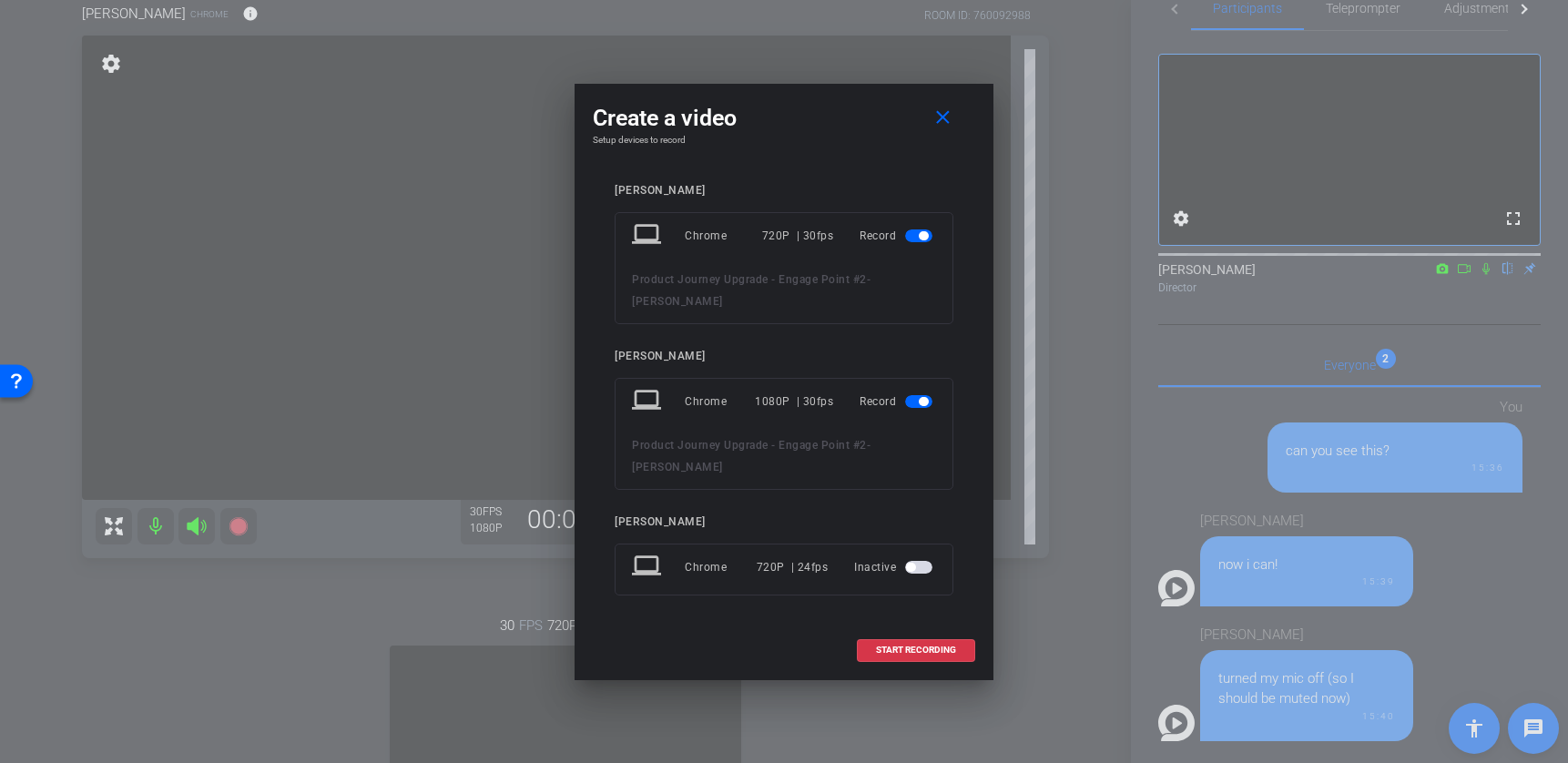
click at [929, 242] on span "button" at bounding box center [918, 236] width 27 height 13
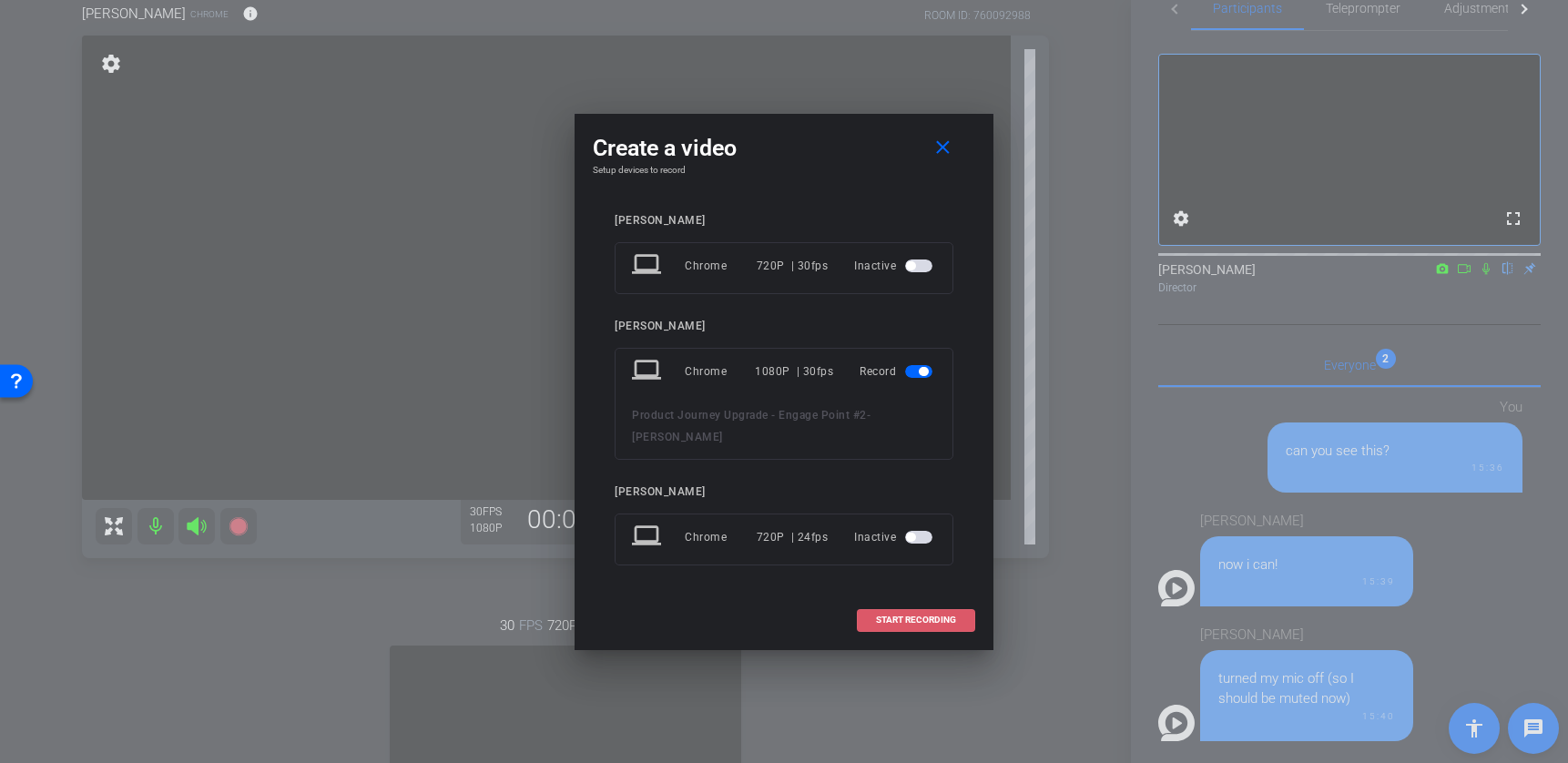
click at [919, 619] on span "START RECORDING" at bounding box center [916, 620] width 80 height 9
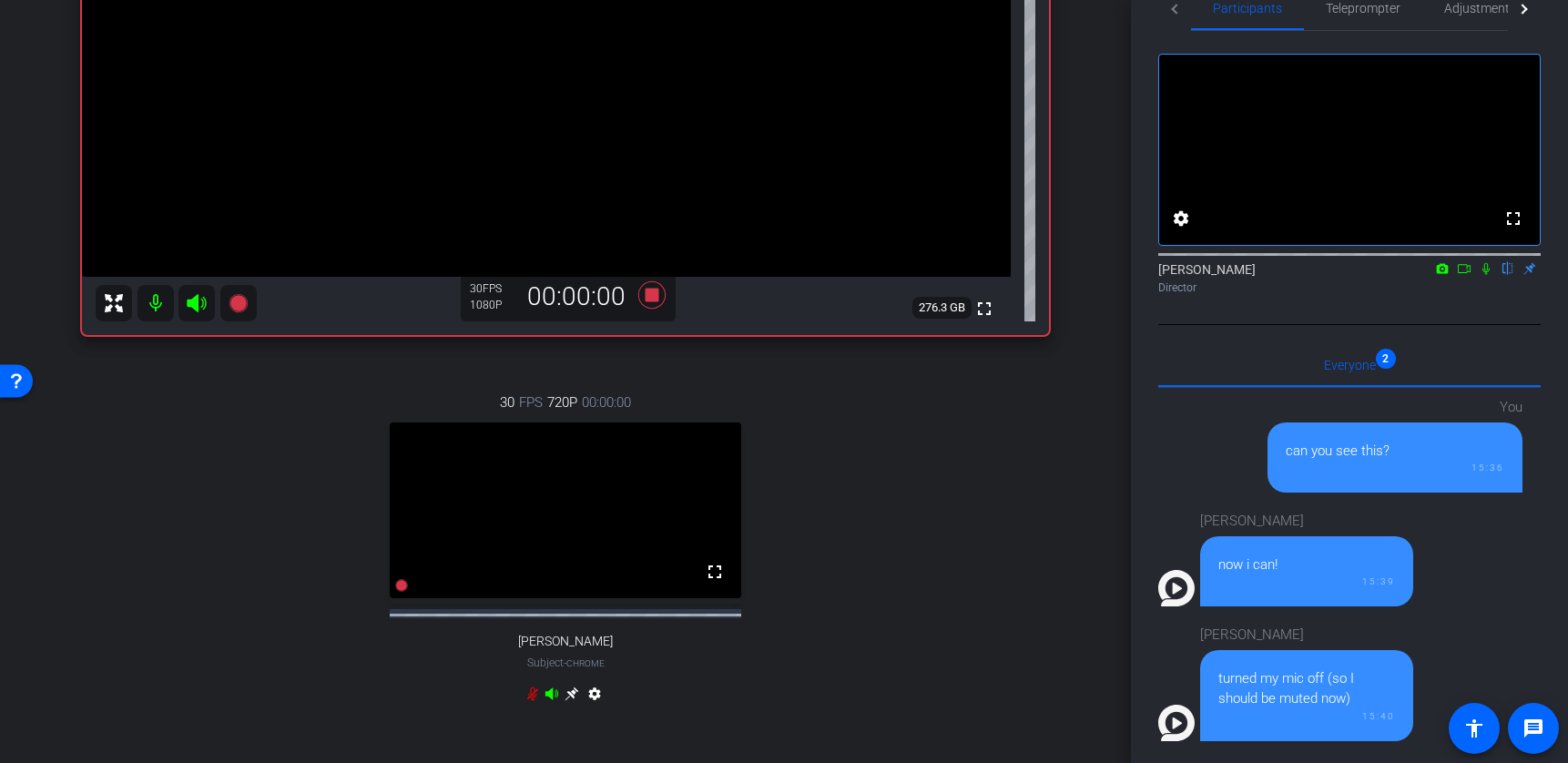
scroll to position [385, 0]
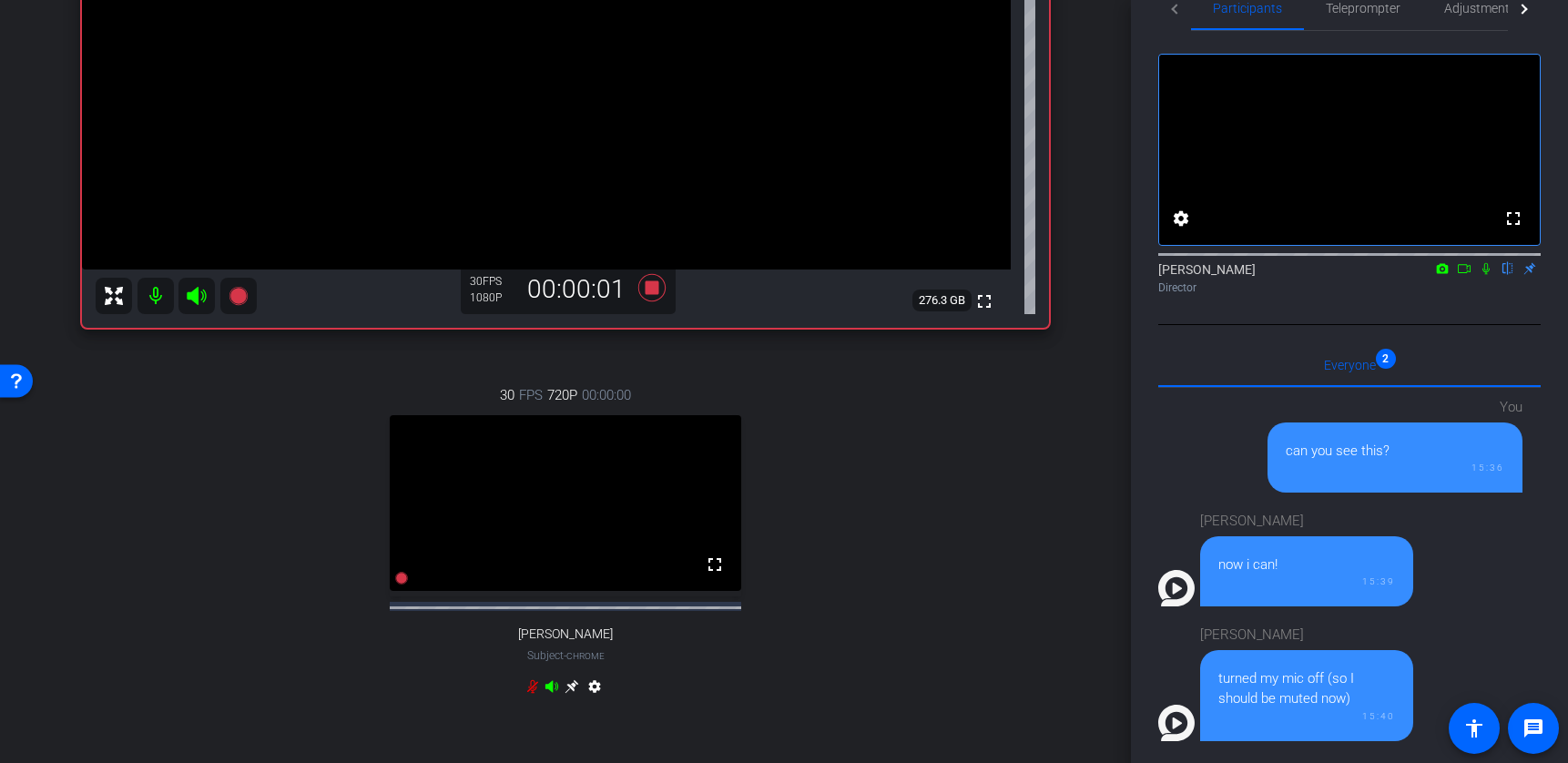
click at [534, 693] on icon at bounding box center [533, 686] width 11 height 14
click at [1257, 275] on icon at bounding box center [1486, 269] width 7 height 12
click at [1257, 275] on icon at bounding box center [1464, 269] width 15 height 13
click at [1257, 275] on icon at bounding box center [1486, 269] width 15 height 13
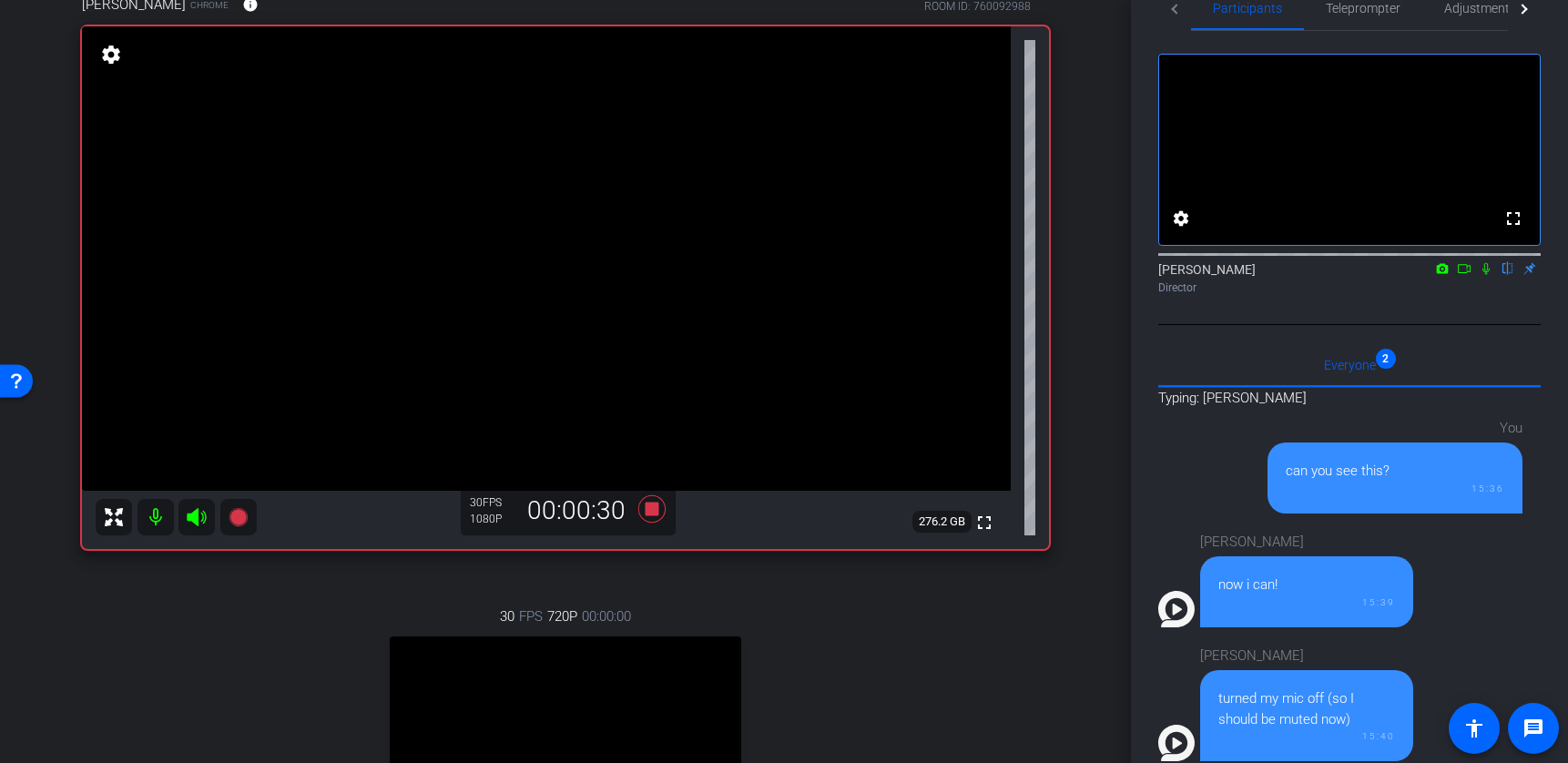
scroll to position [45, 0]
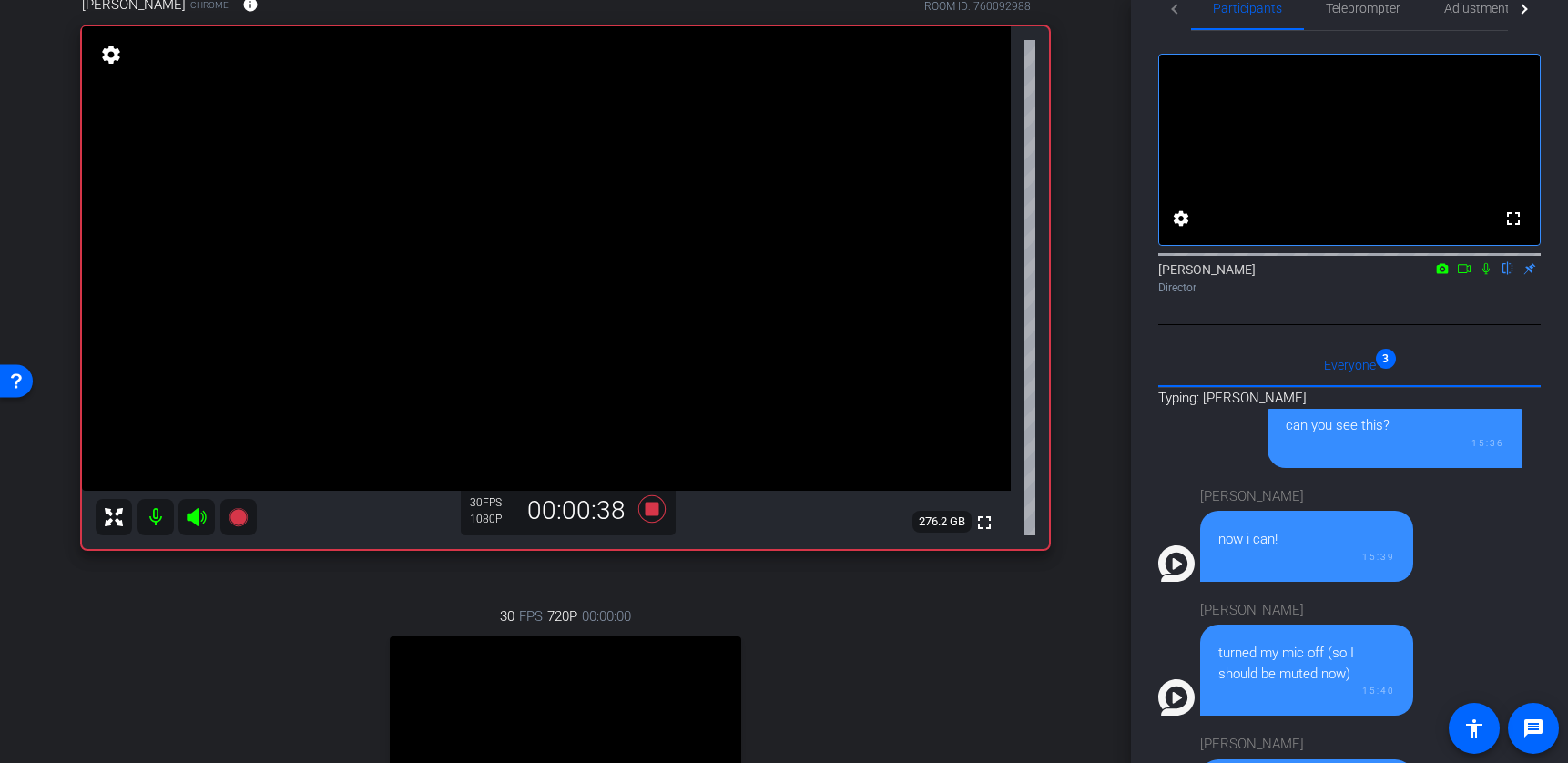
click at [1257, 275] on icon at bounding box center [1464, 269] width 15 height 13
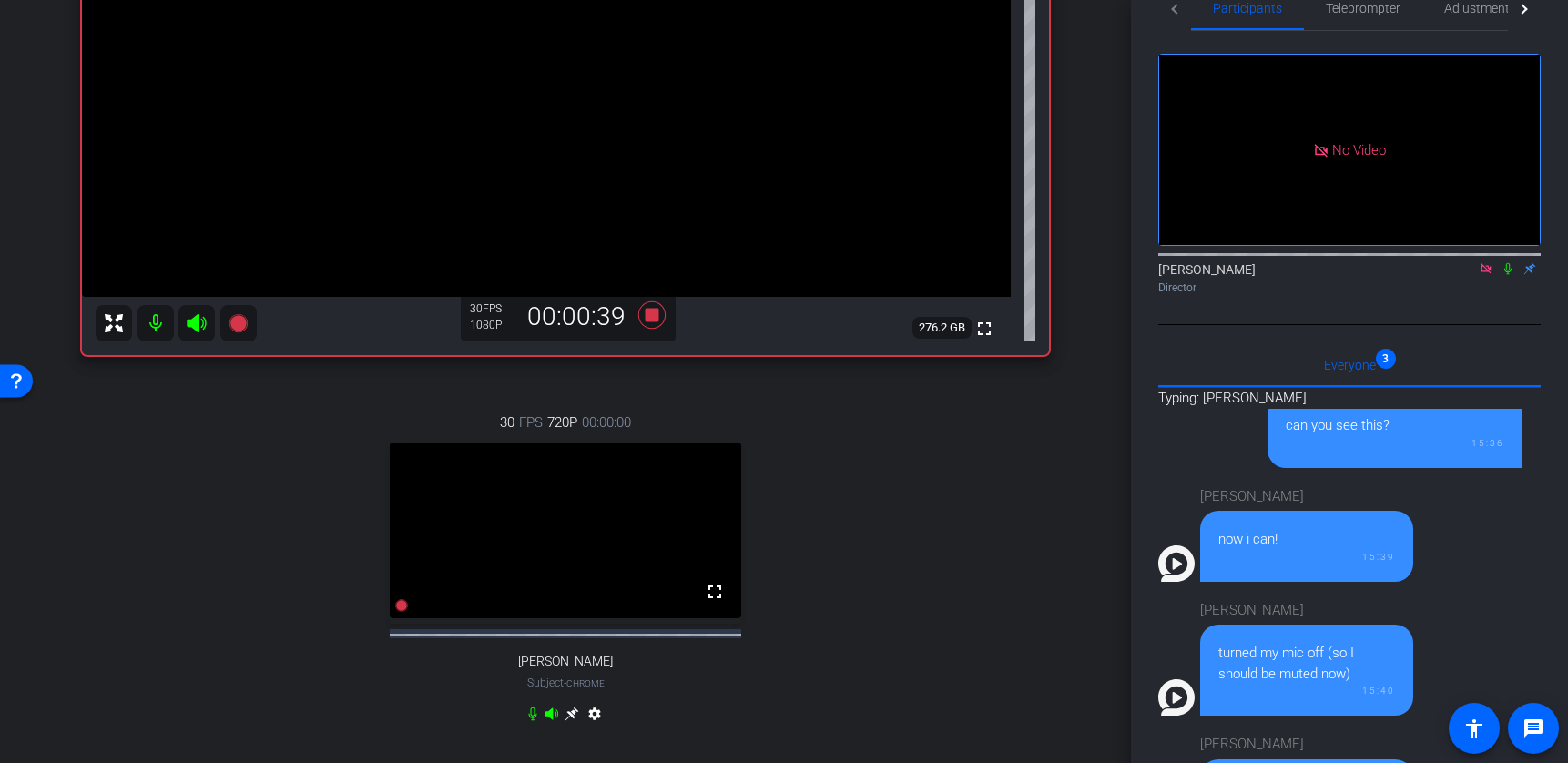
scroll to position [388, 0]
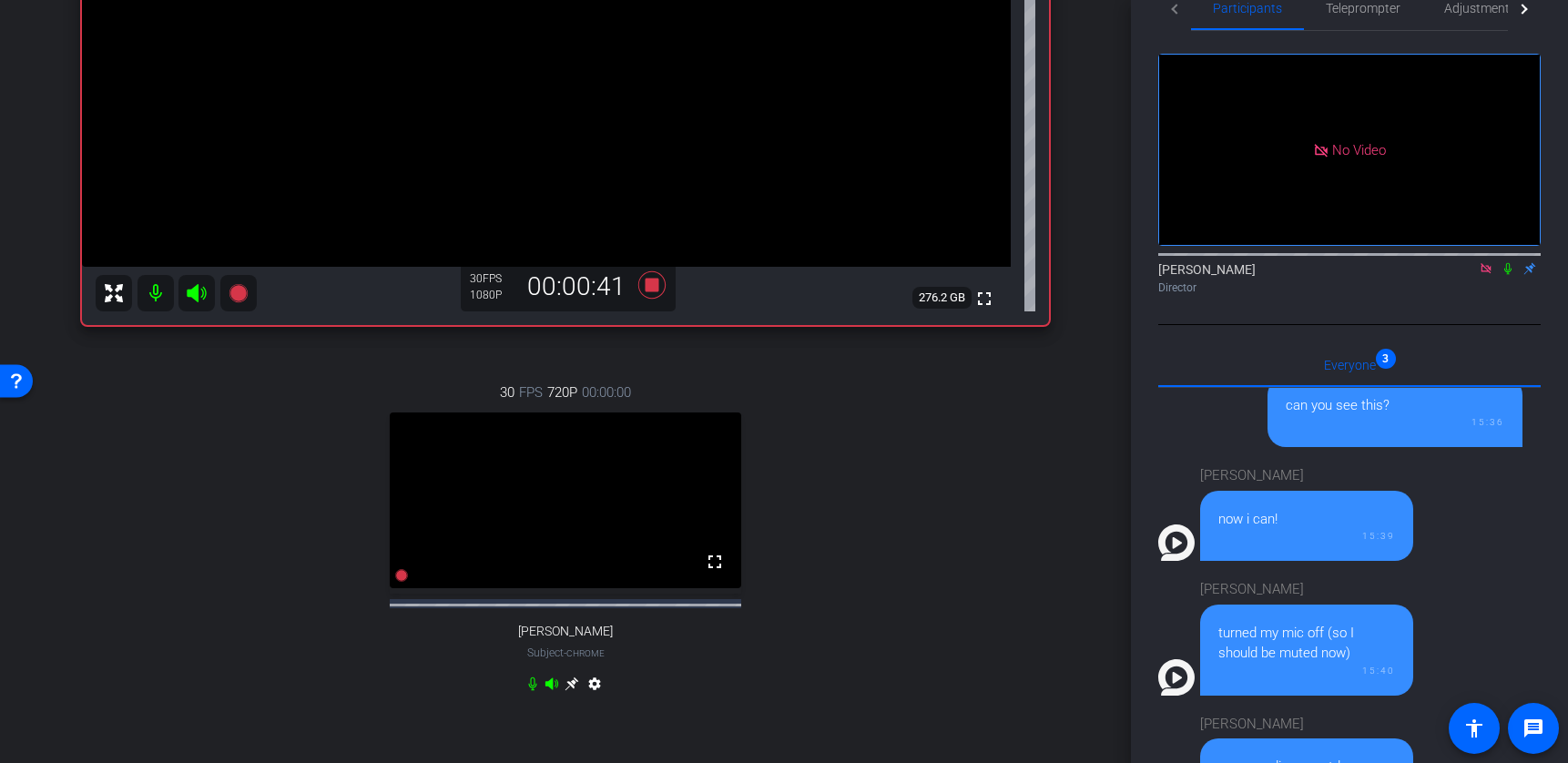
click at [527, 692] on icon at bounding box center [533, 684] width 15 height 15
click at [1257, 275] on icon at bounding box center [1508, 269] width 7 height 12
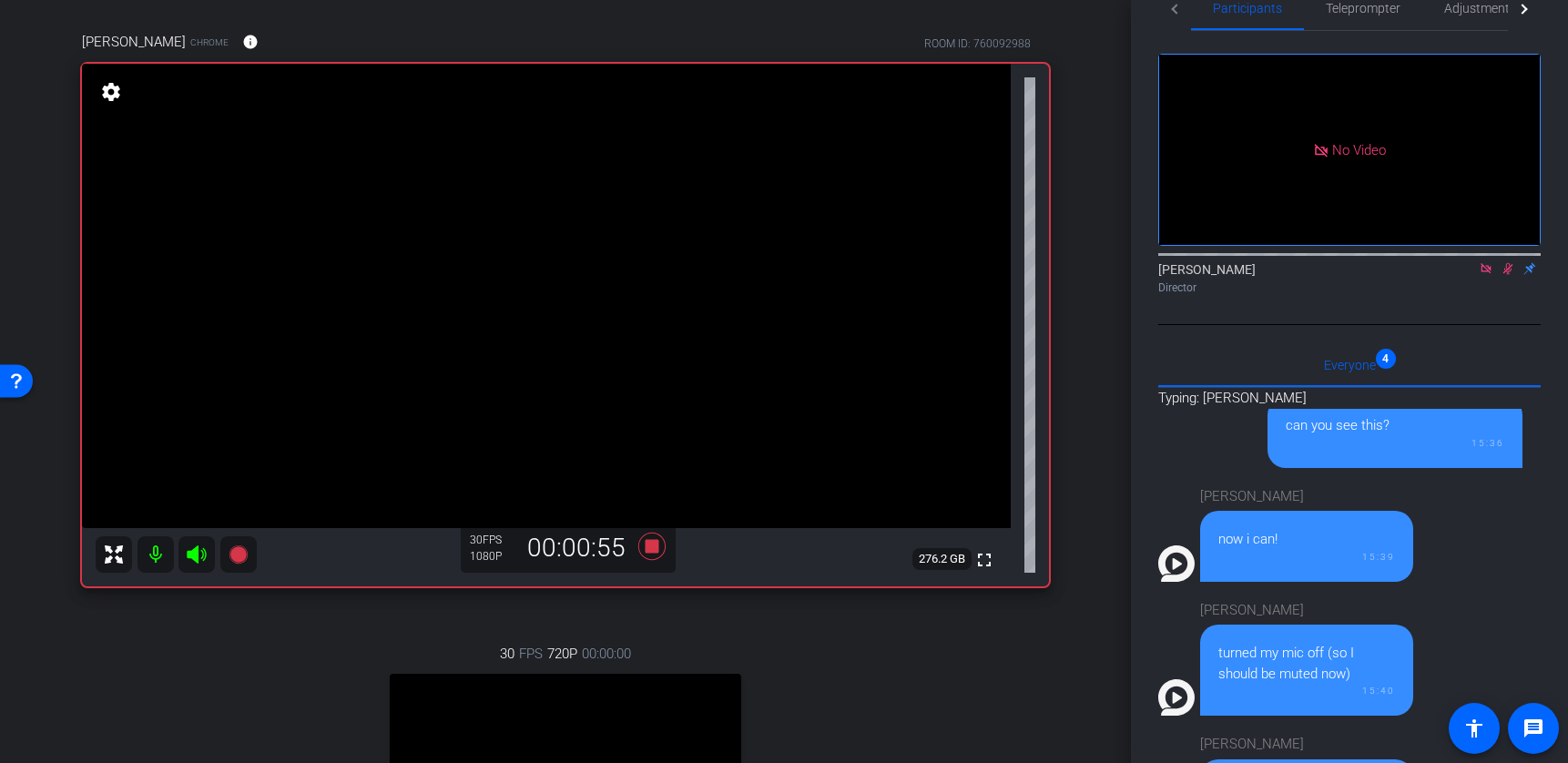
scroll to position [159, 0]
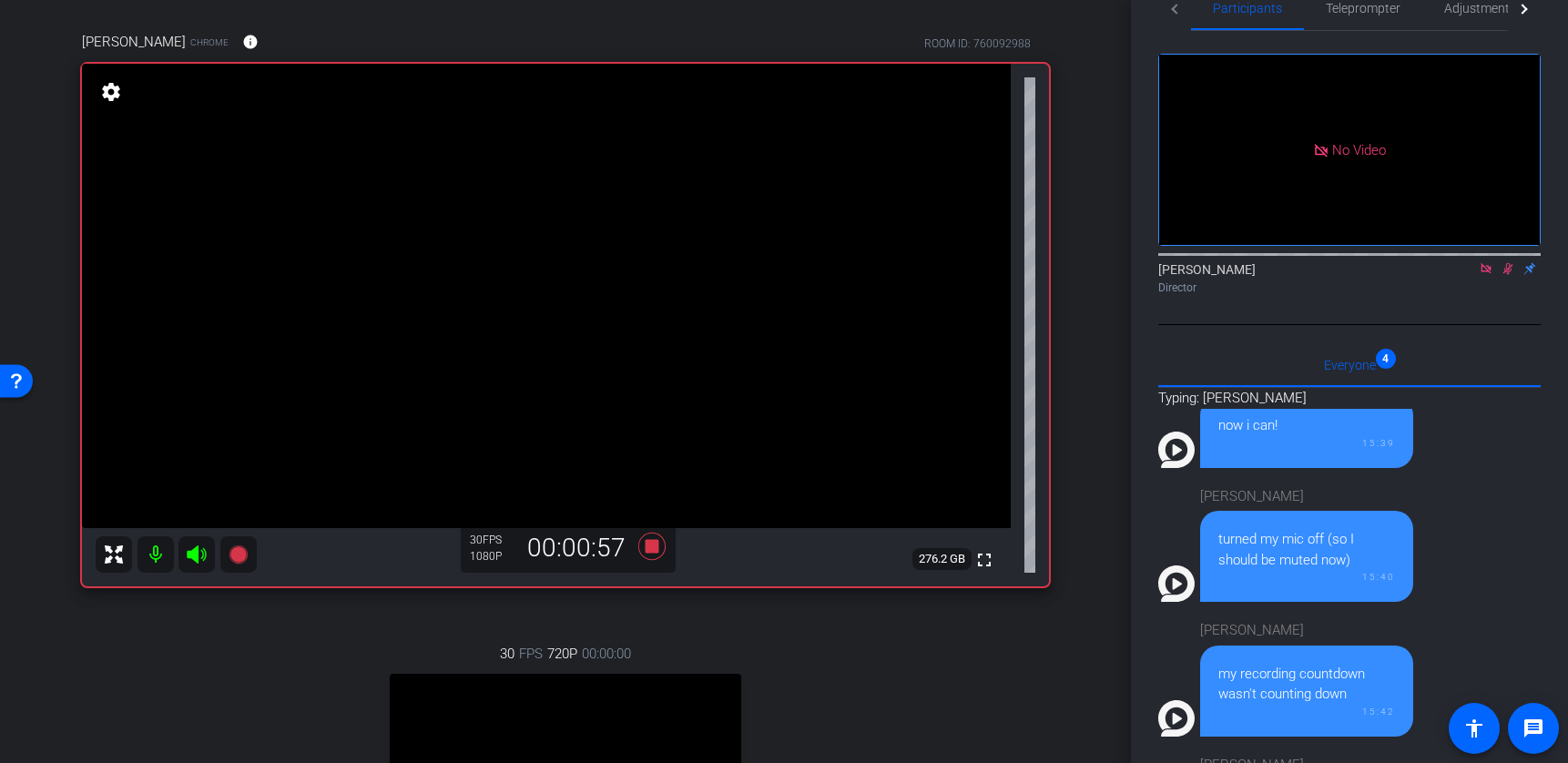
click at [1257, 275] on icon at bounding box center [1508, 269] width 10 height 12
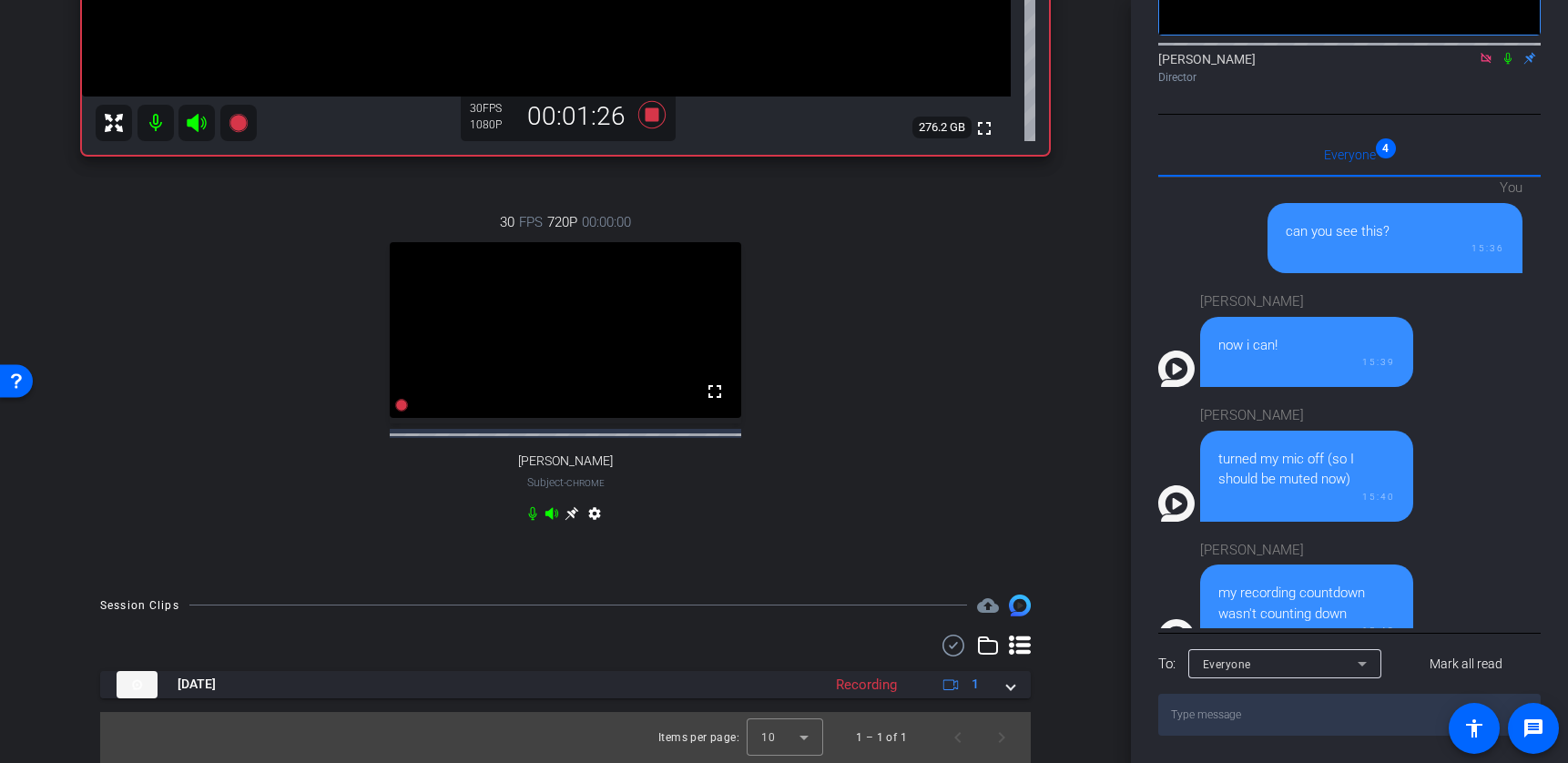
scroll to position [0, 0]
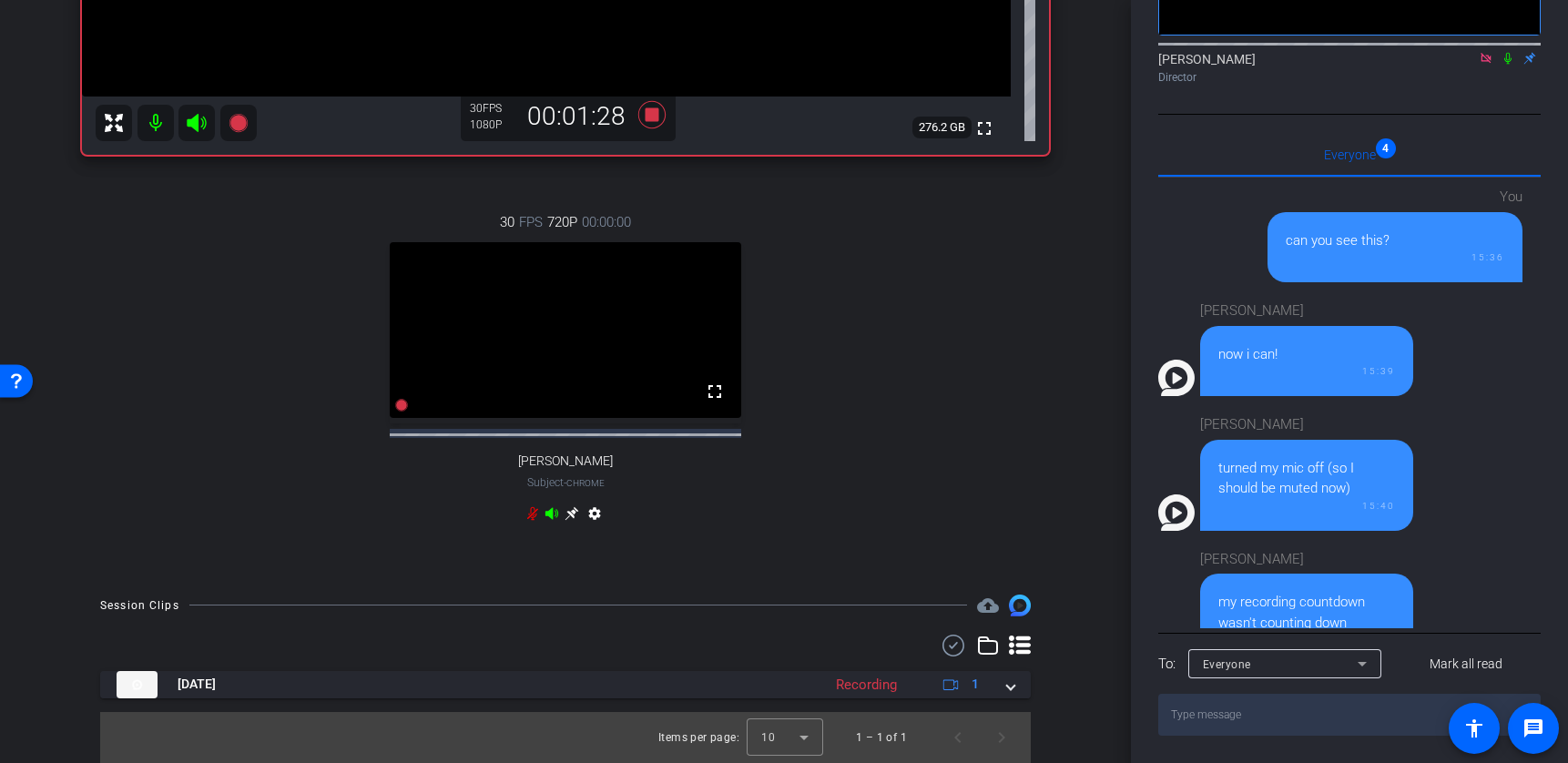
click at [1257, 58] on icon at bounding box center [1486, 58] width 15 height 13
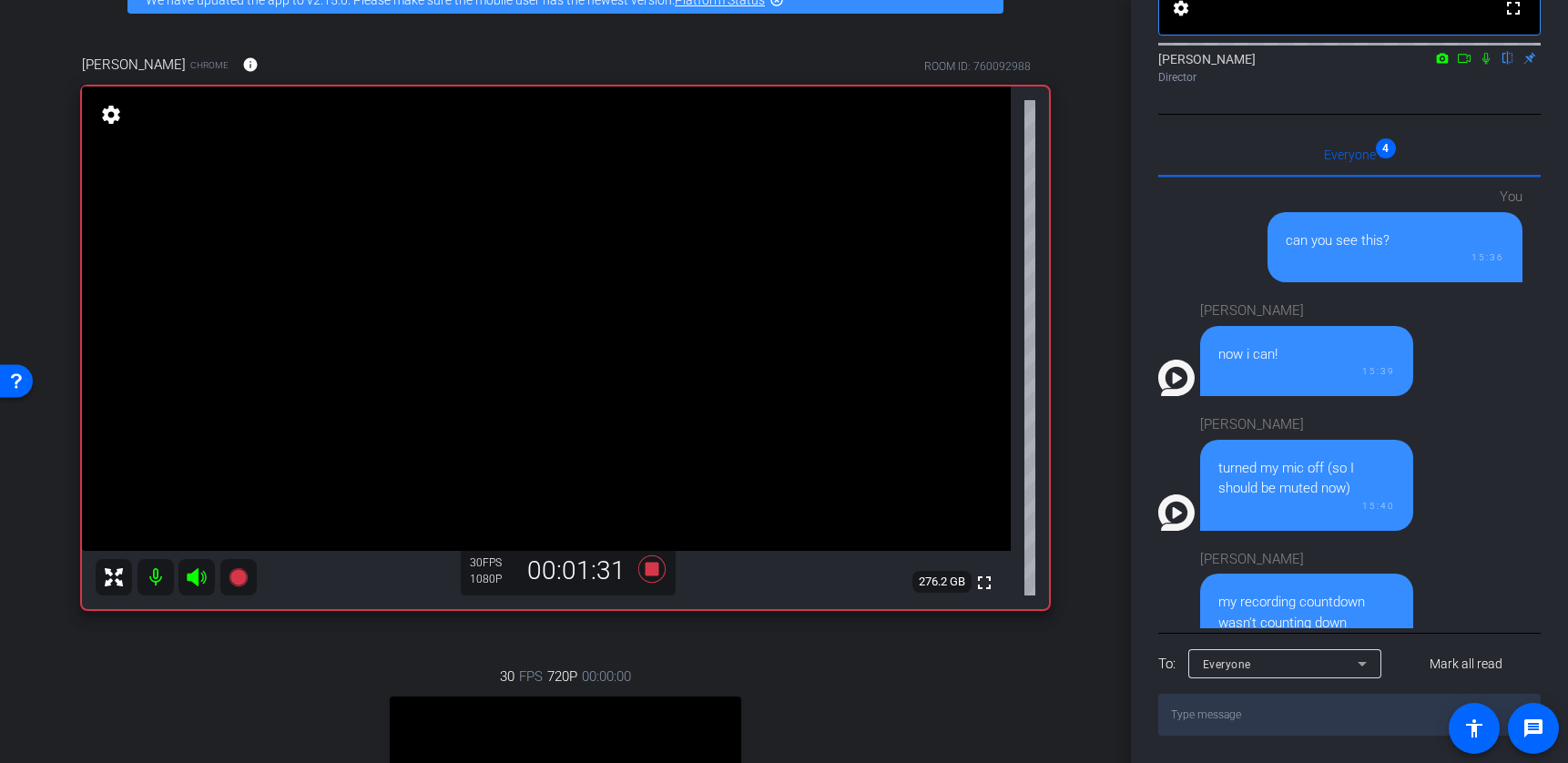
scroll to position [121, 0]
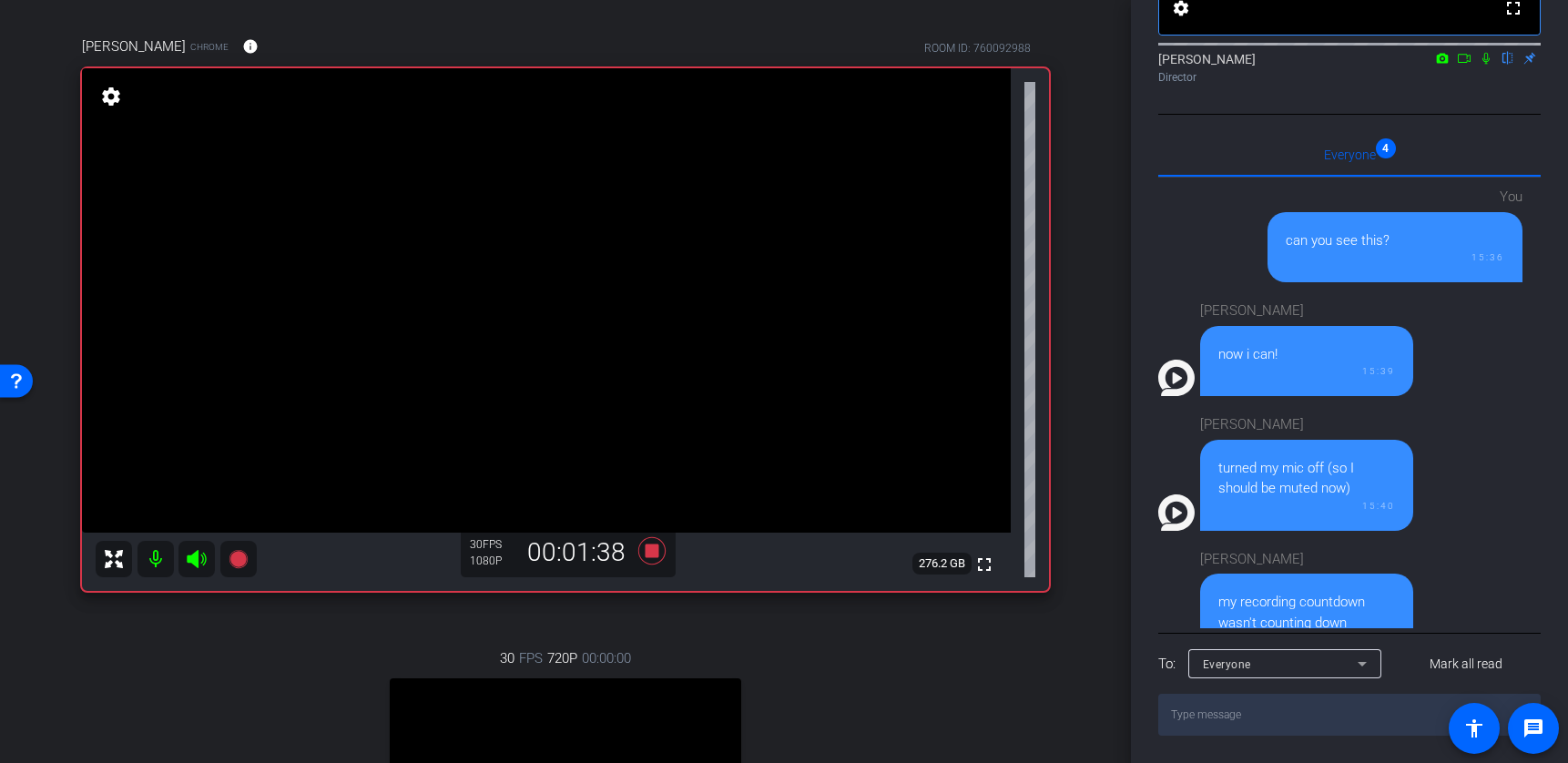
click at [1257, 57] on icon at bounding box center [1464, 58] width 15 height 13
click at [1257, 57] on icon at bounding box center [1508, 58] width 15 height 13
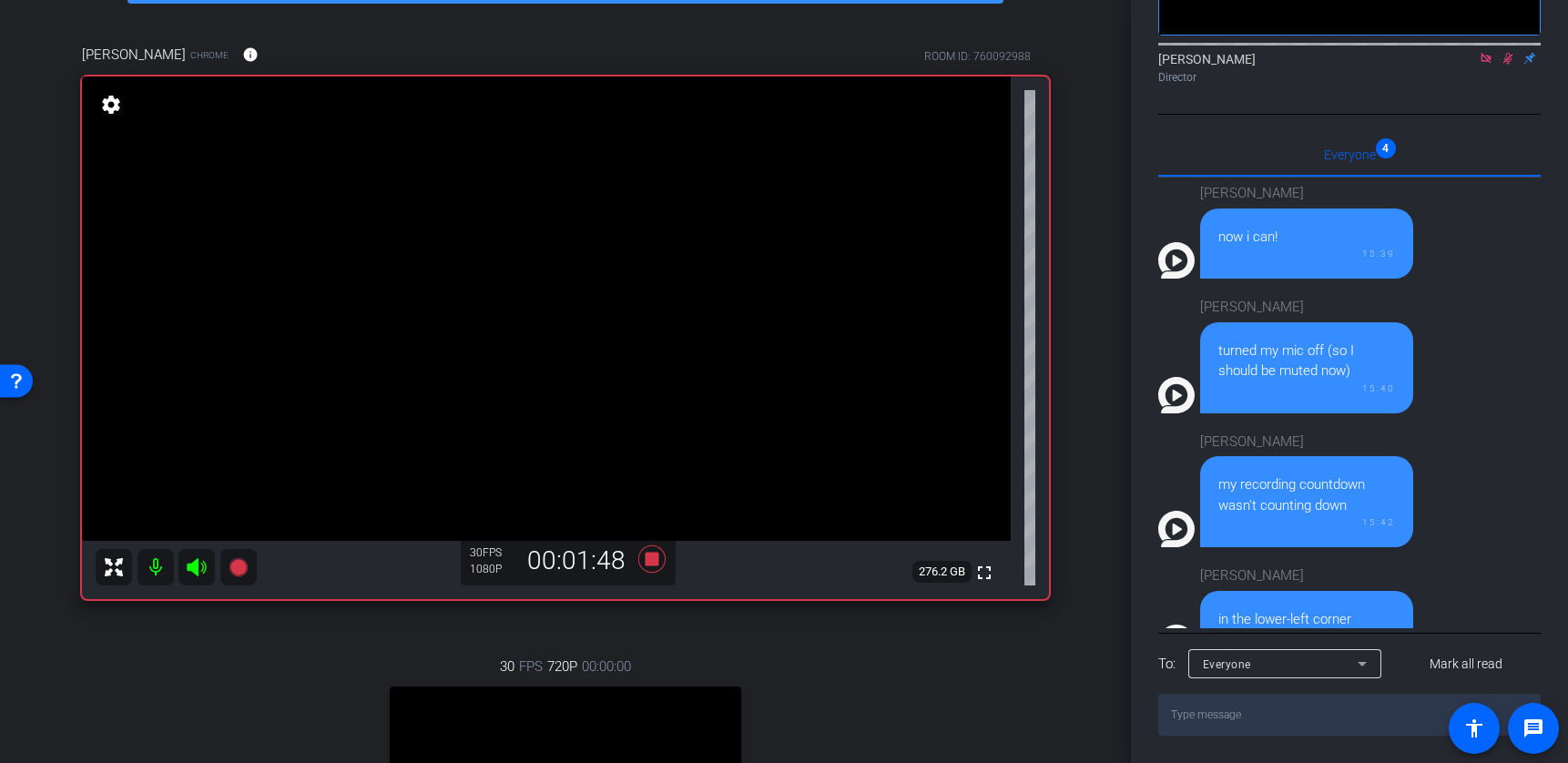
scroll to position [159, 0]
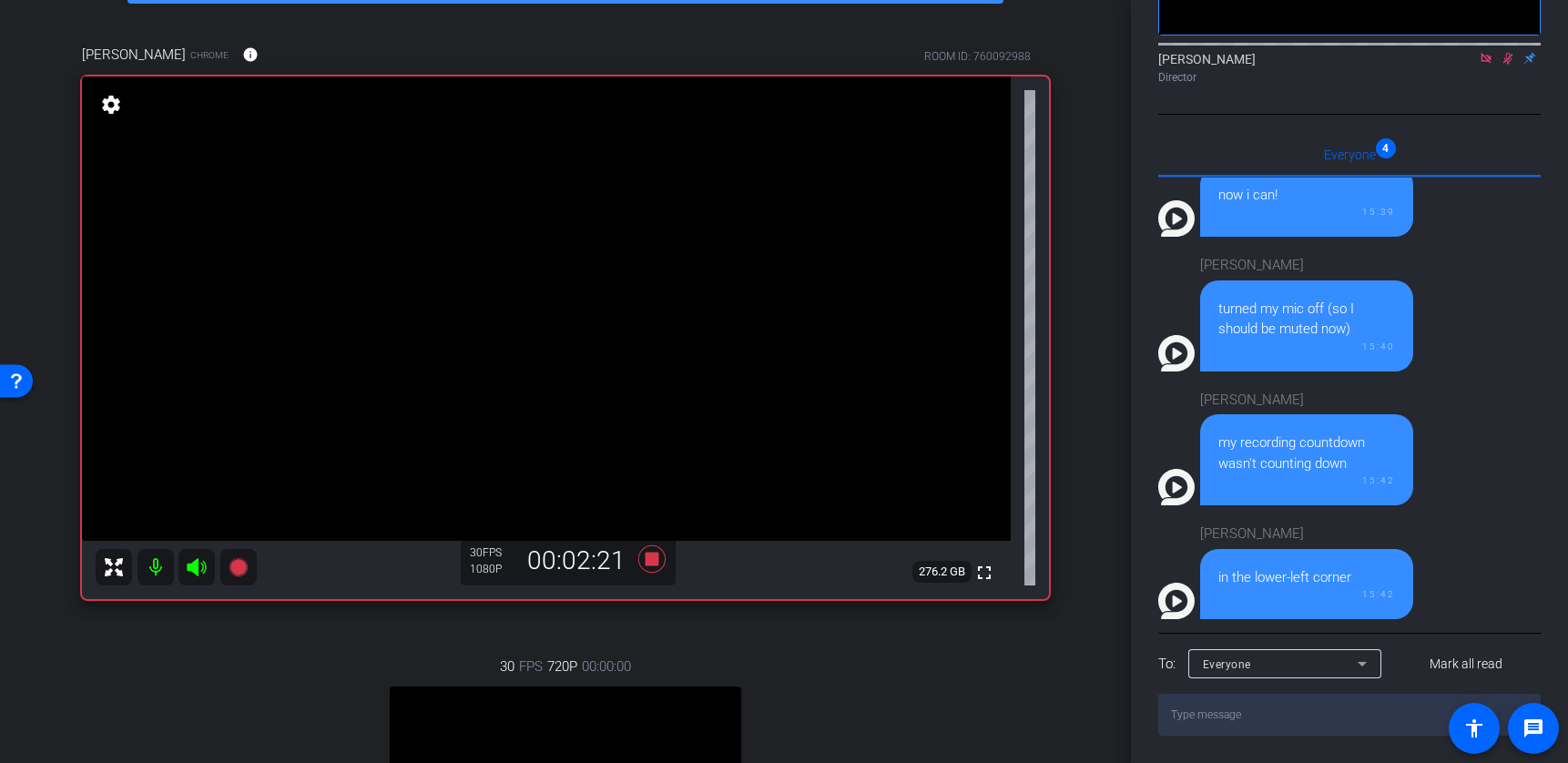
click at [1257, 61] on icon at bounding box center [1508, 58] width 10 height 12
click at [1257, 61] on icon at bounding box center [1508, 58] width 7 height 12
drag, startPoint x: 1508, startPoint y: 59, endPoint x: 1488, endPoint y: 88, distance: 35.2
click at [1257, 88] on div "Ami Scheidler Director" at bounding box center [1349, 63] width 383 height 56
click at [1257, 59] on icon at bounding box center [1508, 58] width 10 height 12
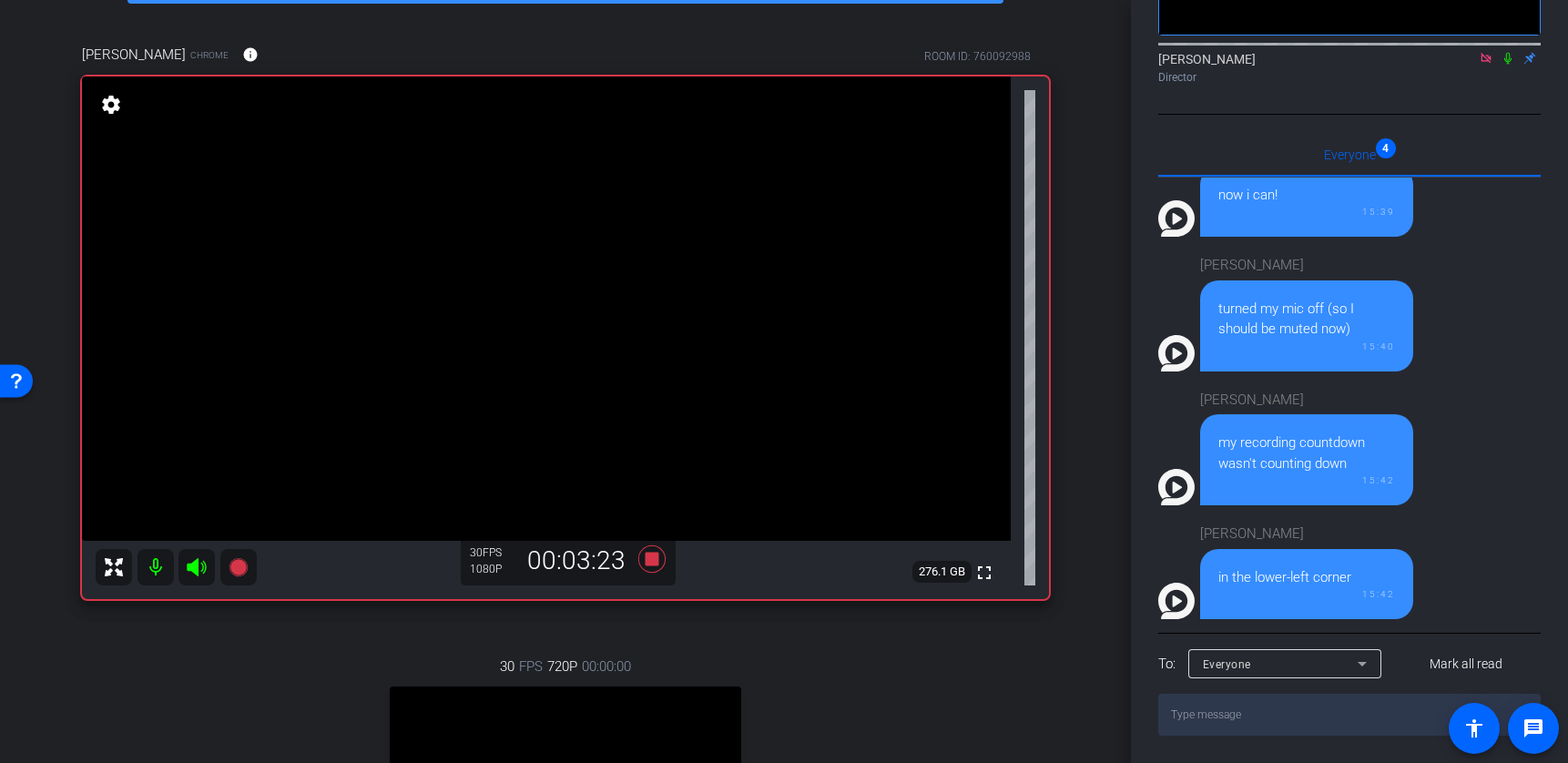
click at [1257, 58] on icon at bounding box center [1508, 58] width 15 height 13
click at [1257, 61] on icon at bounding box center [1508, 58] width 10 height 12
click at [1257, 61] on icon at bounding box center [1508, 58] width 15 height 13
click at [1257, 57] on icon at bounding box center [1508, 58] width 10 height 12
click at [1257, 57] on icon at bounding box center [1508, 58] width 15 height 13
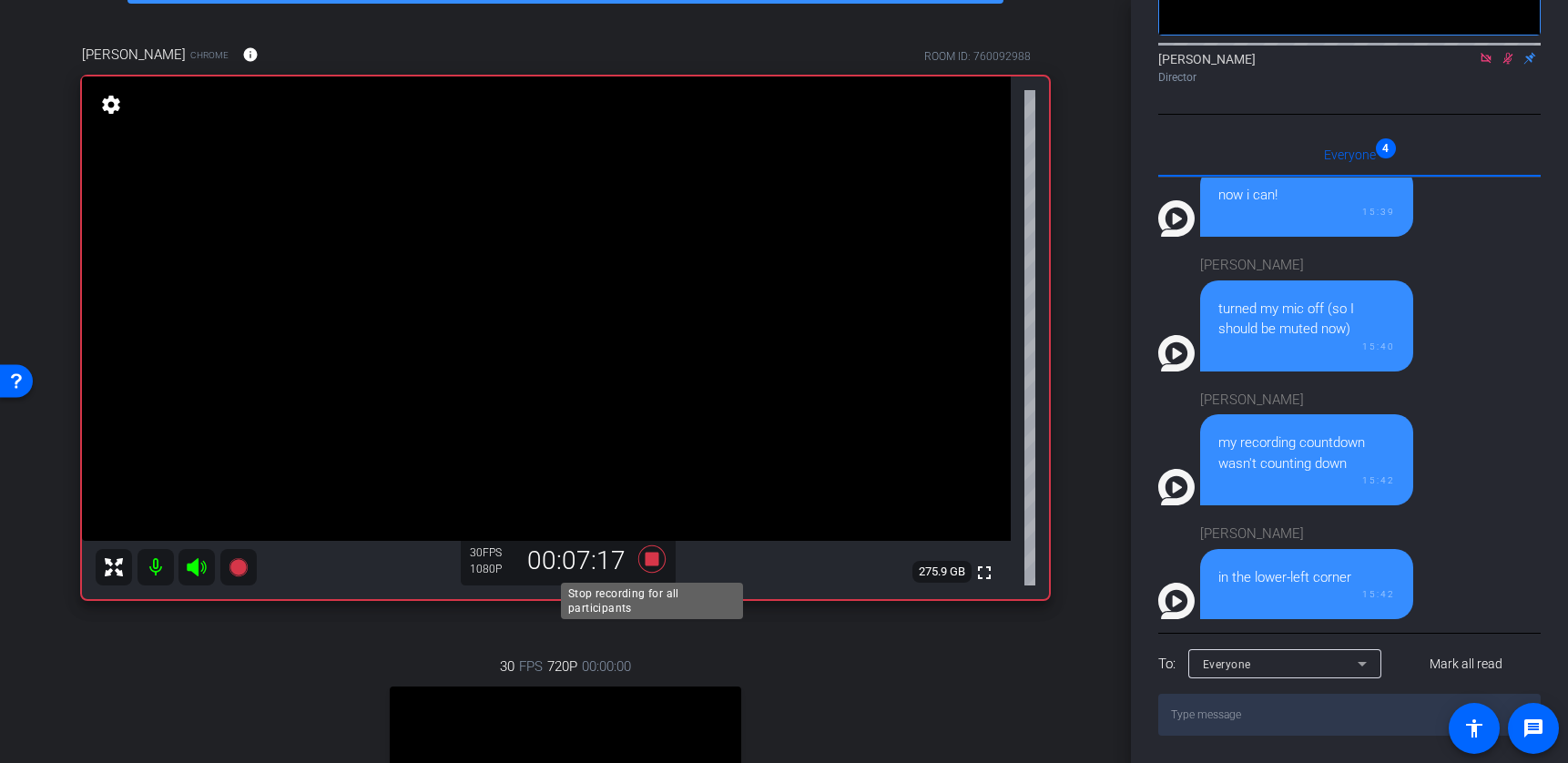
click at [653, 556] on icon at bounding box center [651, 559] width 27 height 27
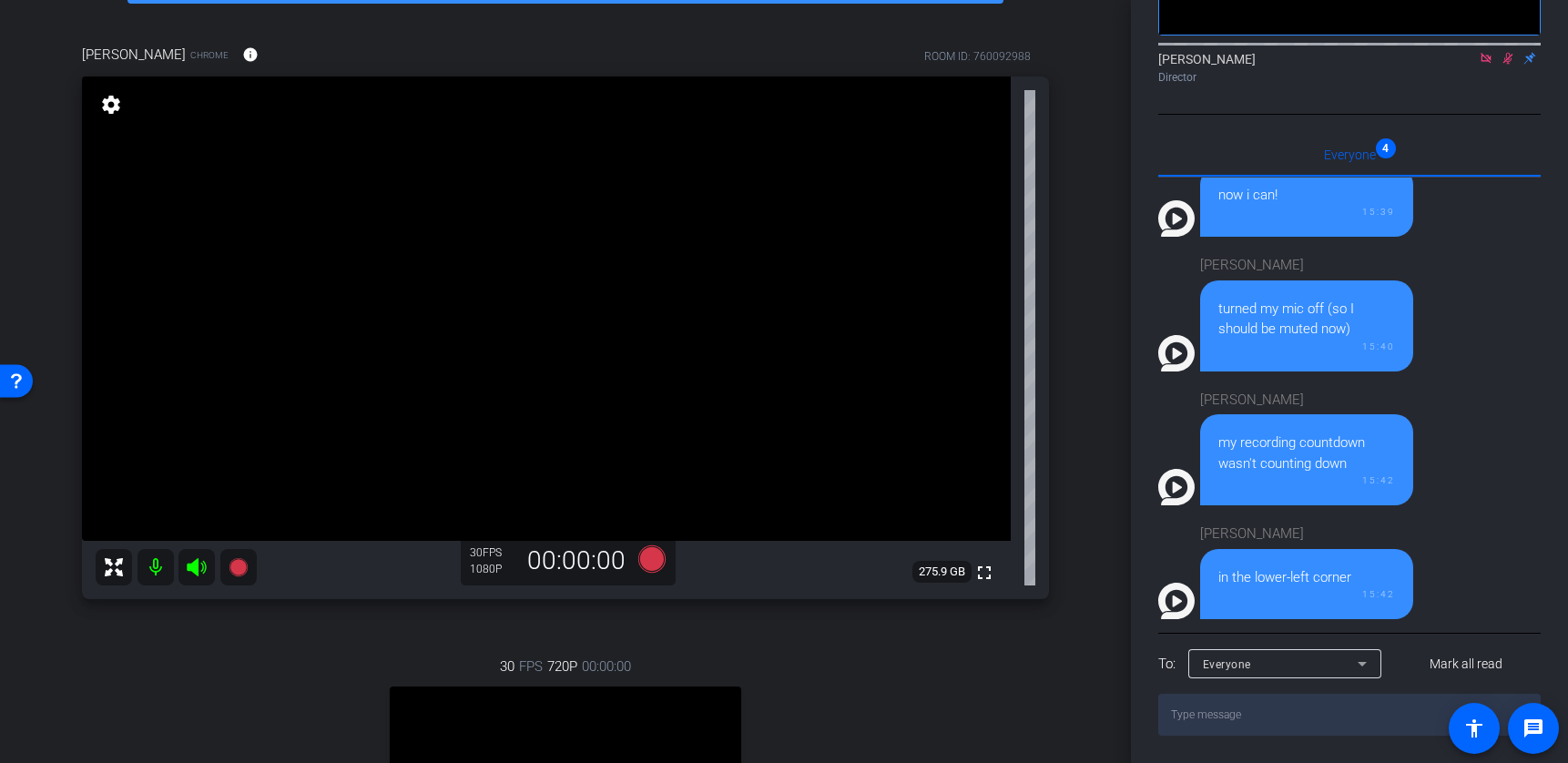
click at [1257, 58] on icon at bounding box center [1508, 58] width 15 height 13
click at [1257, 57] on icon at bounding box center [1486, 58] width 15 height 13
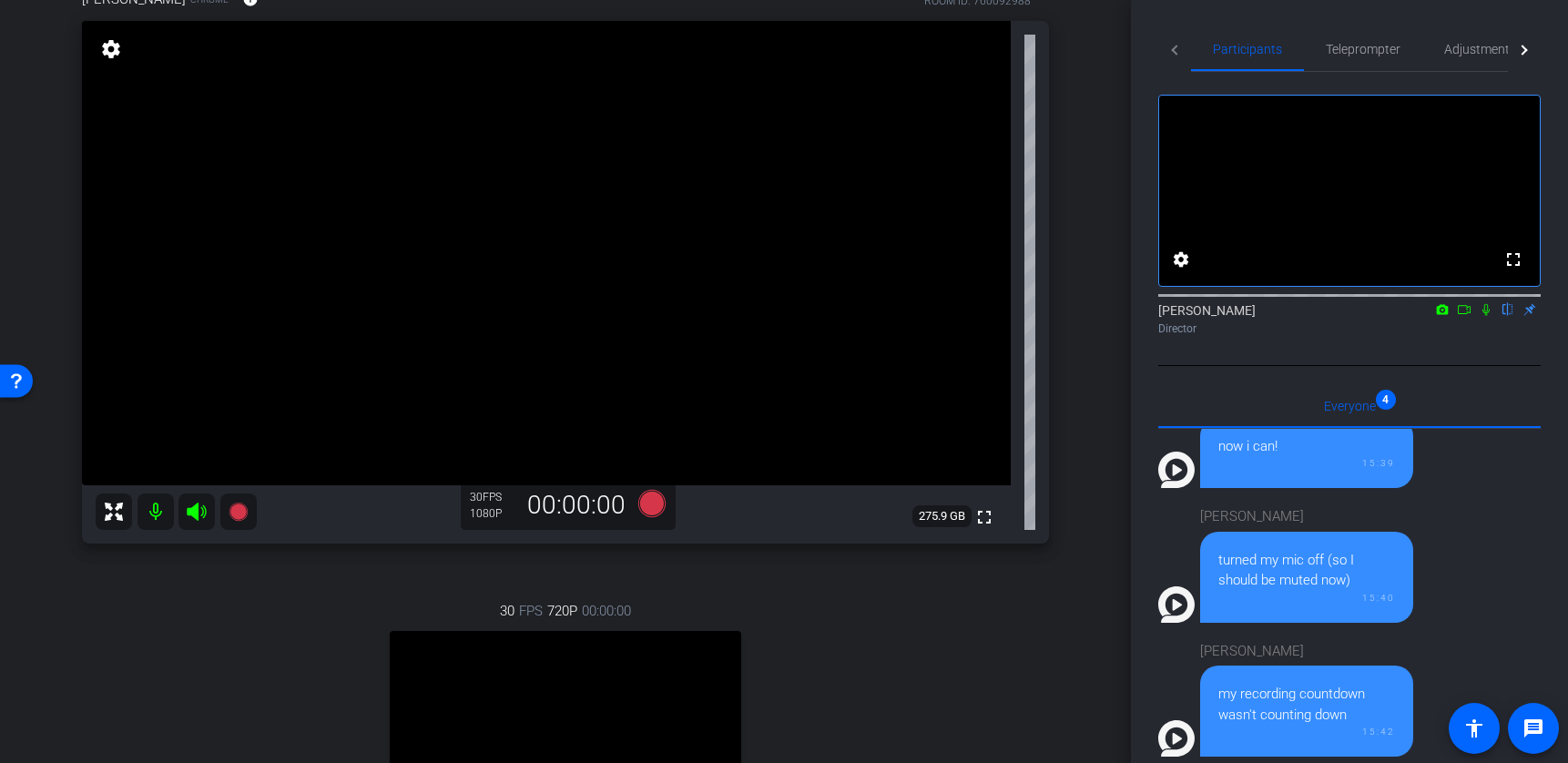
scroll to position [167, 0]
drag, startPoint x: 651, startPoint y: 506, endPoint x: 768, endPoint y: 633, distance: 172.7
click at [767, 632] on div "Bryan Moffitt Chrome info ROOM ID: 760092988 fullscreen settings 275.9 GB 30 FP…" at bounding box center [565, 464] width 1040 height 1007
click at [650, 511] on icon at bounding box center [651, 505] width 27 height 27
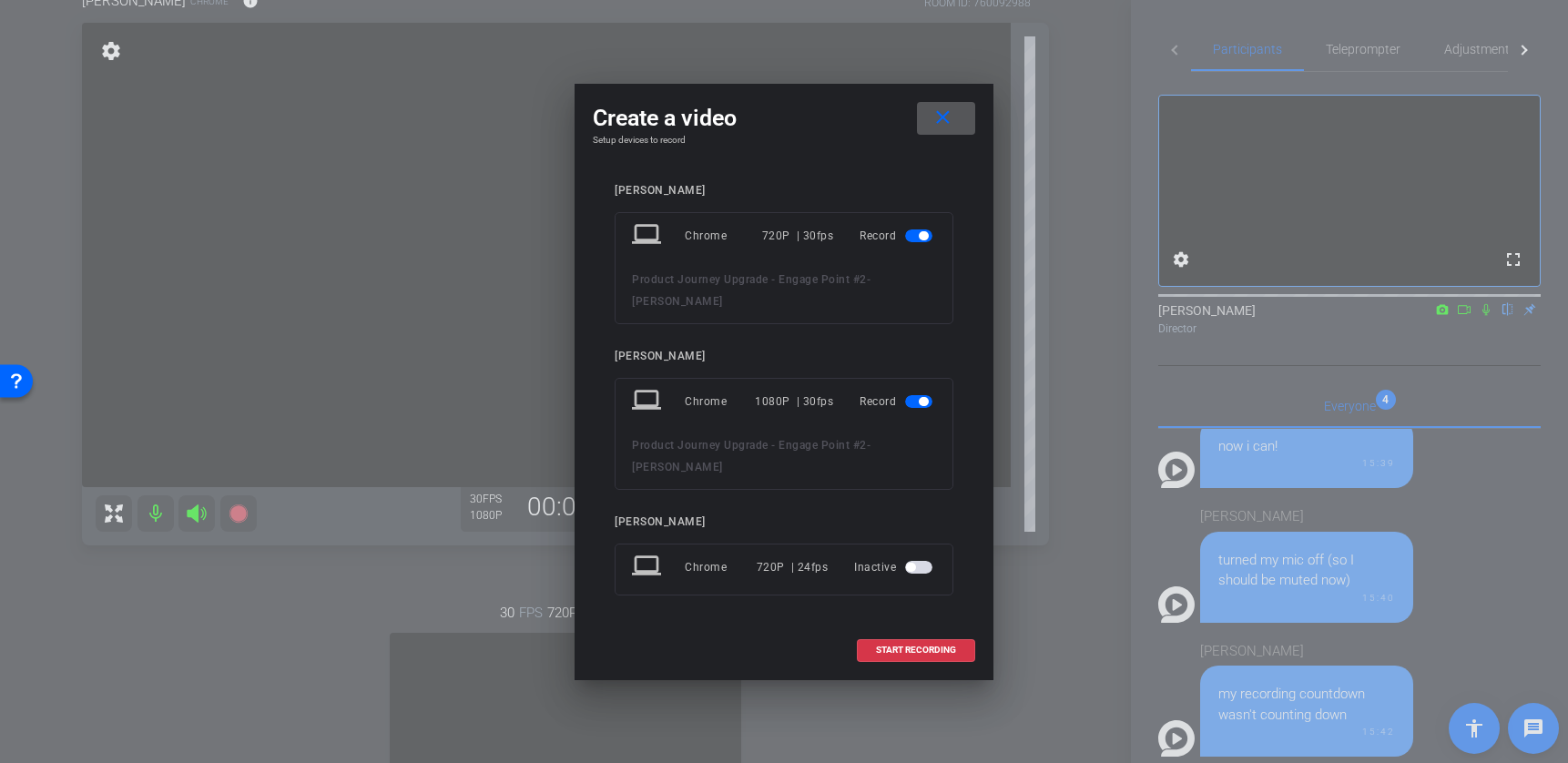
click at [920, 240] on span "button" at bounding box center [924, 236] width 9 height 9
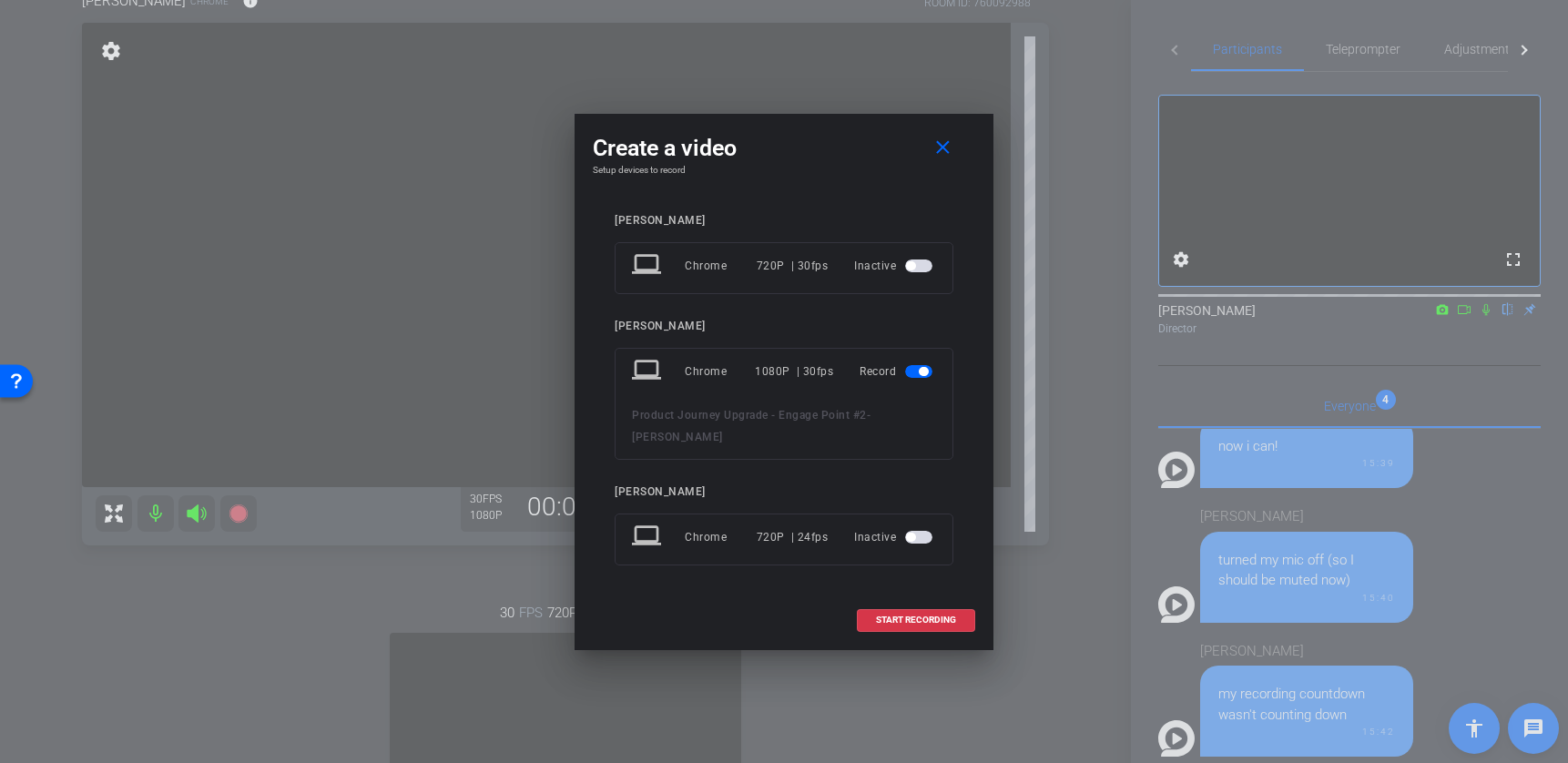
drag, startPoint x: 942, startPoint y: 617, endPoint x: 881, endPoint y: 416, distance: 210.1
click at [881, 416] on div "Create a video close Setup devices to record Denean laptop Chrome 720P | 30fps …" at bounding box center [784, 382] width 419 height 537
drag, startPoint x: 929, startPoint y: 371, endPoint x: 964, endPoint y: 370, distance: 35.0
click at [959, 370] on div "Denean laptop Chrome 720P | 30fps Inactive Bryan Moffitt laptop Chrome 1080P | …" at bounding box center [784, 402] width 383 height 413
click at [929, 617] on span "START RECORDING" at bounding box center [916, 620] width 80 height 9
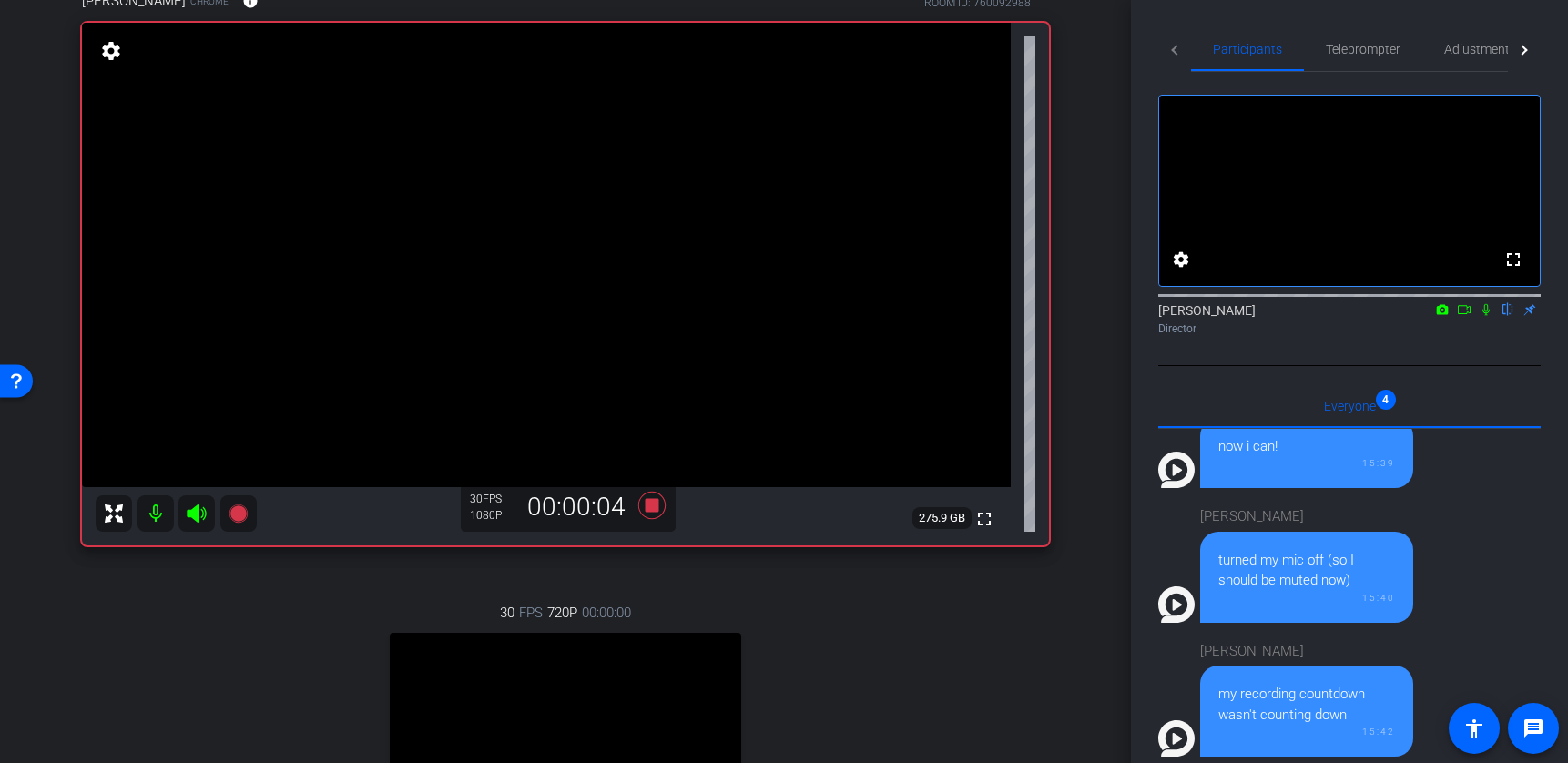
click at [1257, 316] on icon at bounding box center [1464, 310] width 15 height 13
click at [1257, 316] on icon at bounding box center [1508, 310] width 15 height 13
click at [1257, 316] on icon at bounding box center [1508, 310] width 10 height 12
click at [1257, 316] on icon at bounding box center [1508, 310] width 7 height 12
click at [1257, 316] on icon at bounding box center [1486, 310] width 15 height 13
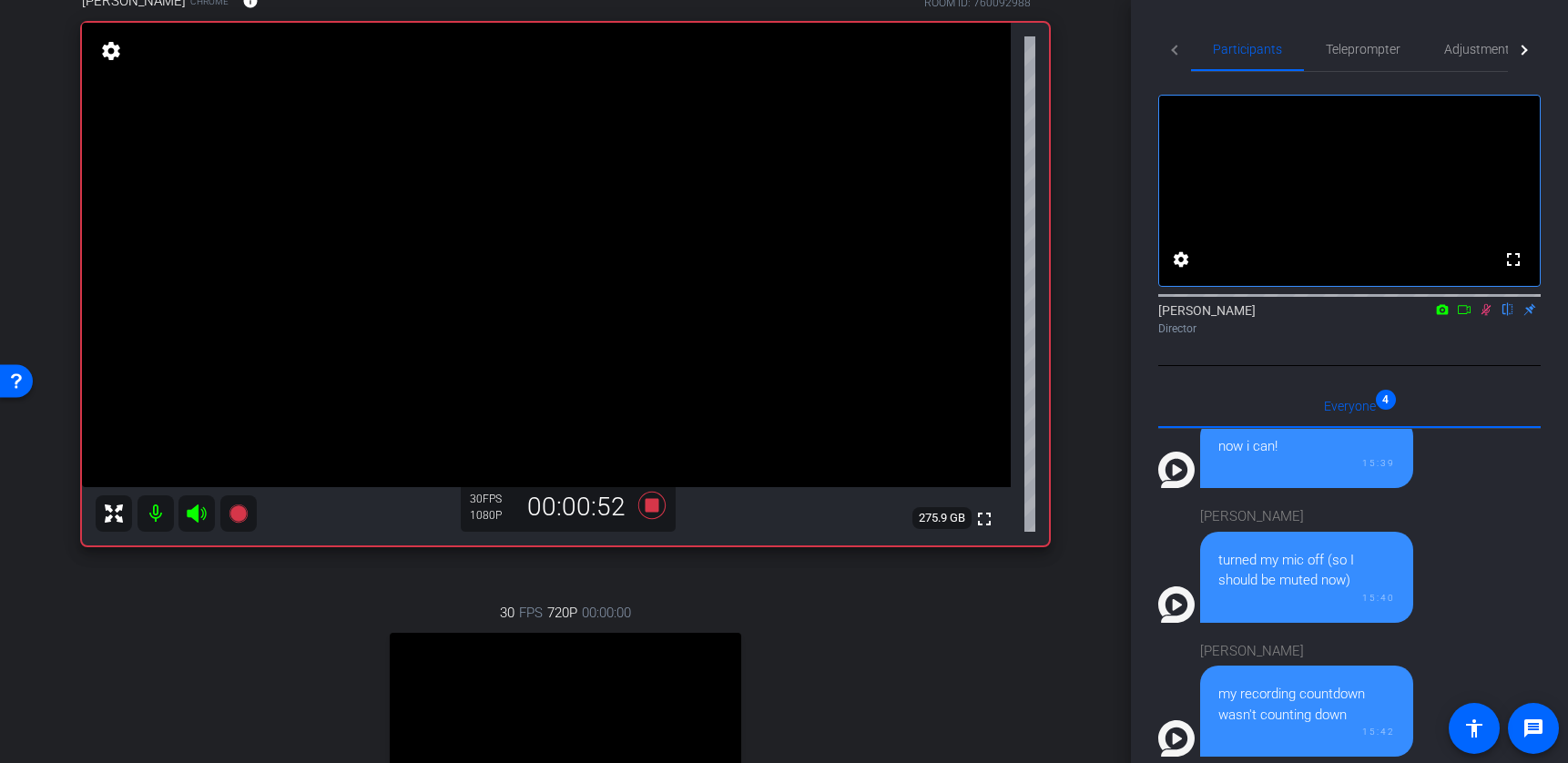
click at [1257, 316] on icon at bounding box center [1486, 310] width 10 height 12
click at [1257, 316] on icon at bounding box center [1464, 310] width 15 height 13
click at [1257, 316] on icon at bounding box center [1508, 310] width 15 height 13
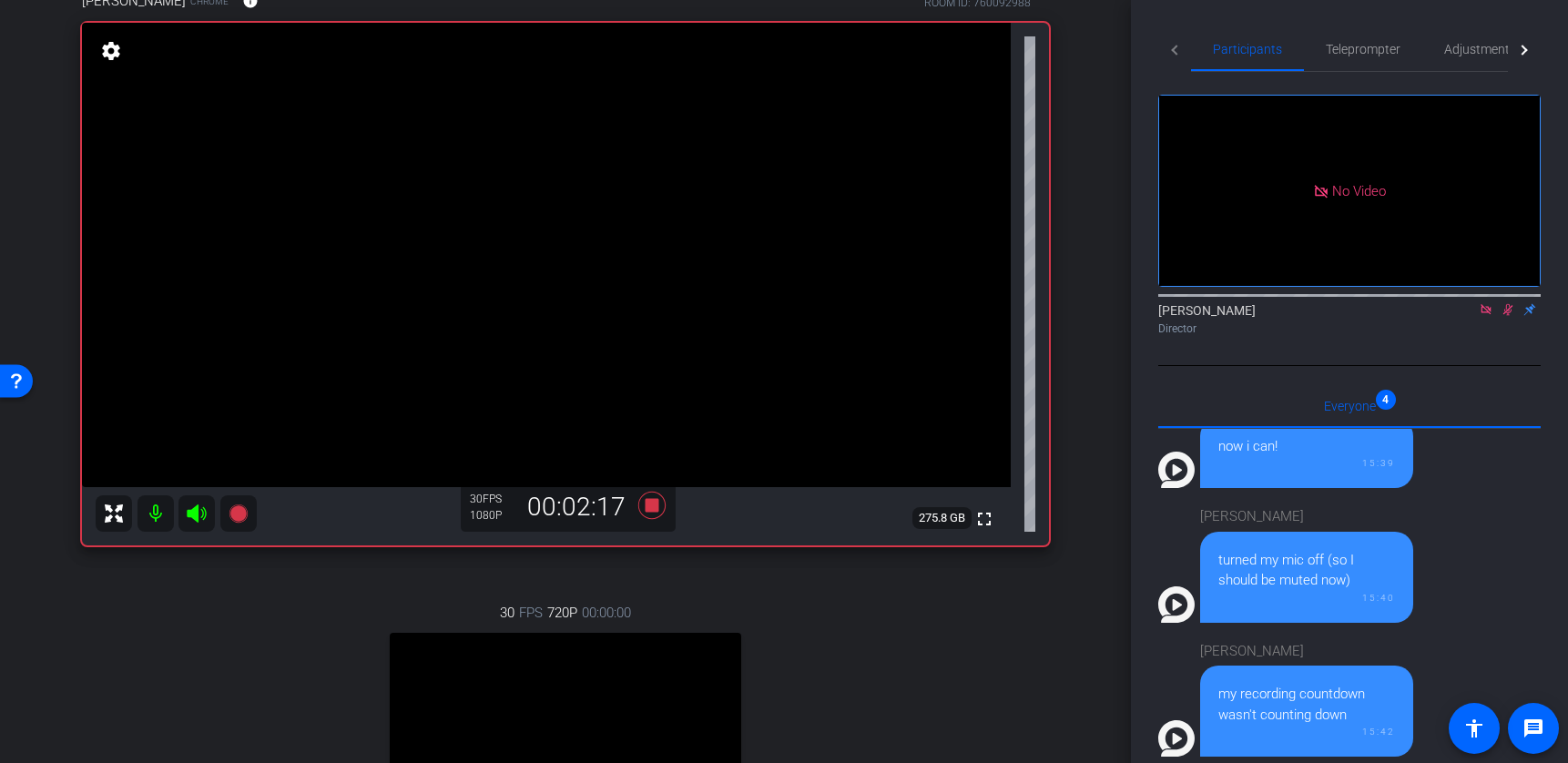
drag, startPoint x: 1509, startPoint y: 332, endPoint x: 1504, endPoint y: 342, distance: 11.2
click at [1257, 316] on icon at bounding box center [1508, 310] width 10 height 12
drag, startPoint x: 1486, startPoint y: 334, endPoint x: 1288, endPoint y: 413, distance: 213.2
click at [1257, 316] on icon at bounding box center [1486, 310] width 15 height 13
drag, startPoint x: 655, startPoint y: 502, endPoint x: 738, endPoint y: 595, distance: 124.7
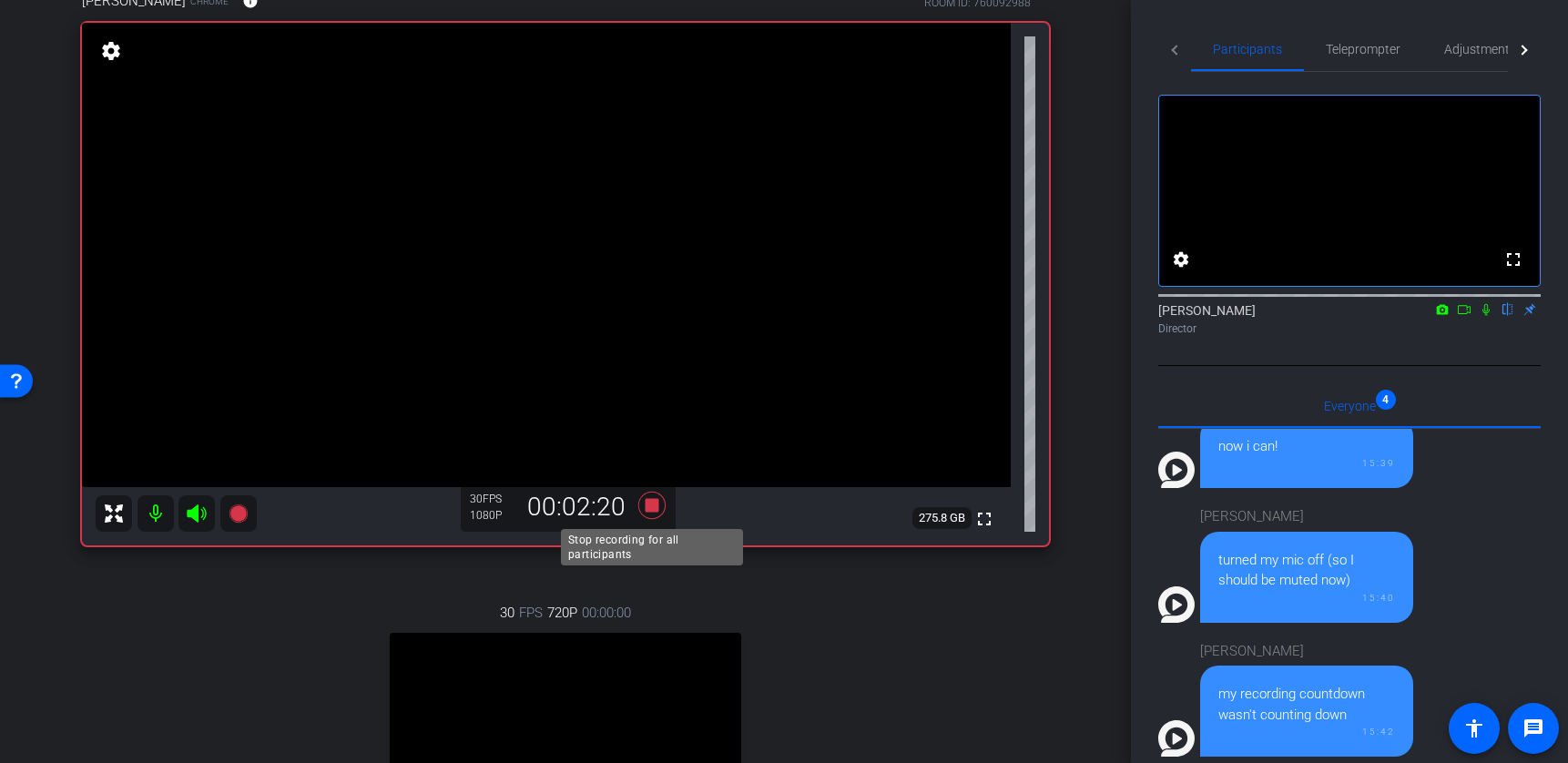
click at [655, 502] on icon at bounding box center [651, 505] width 27 height 27
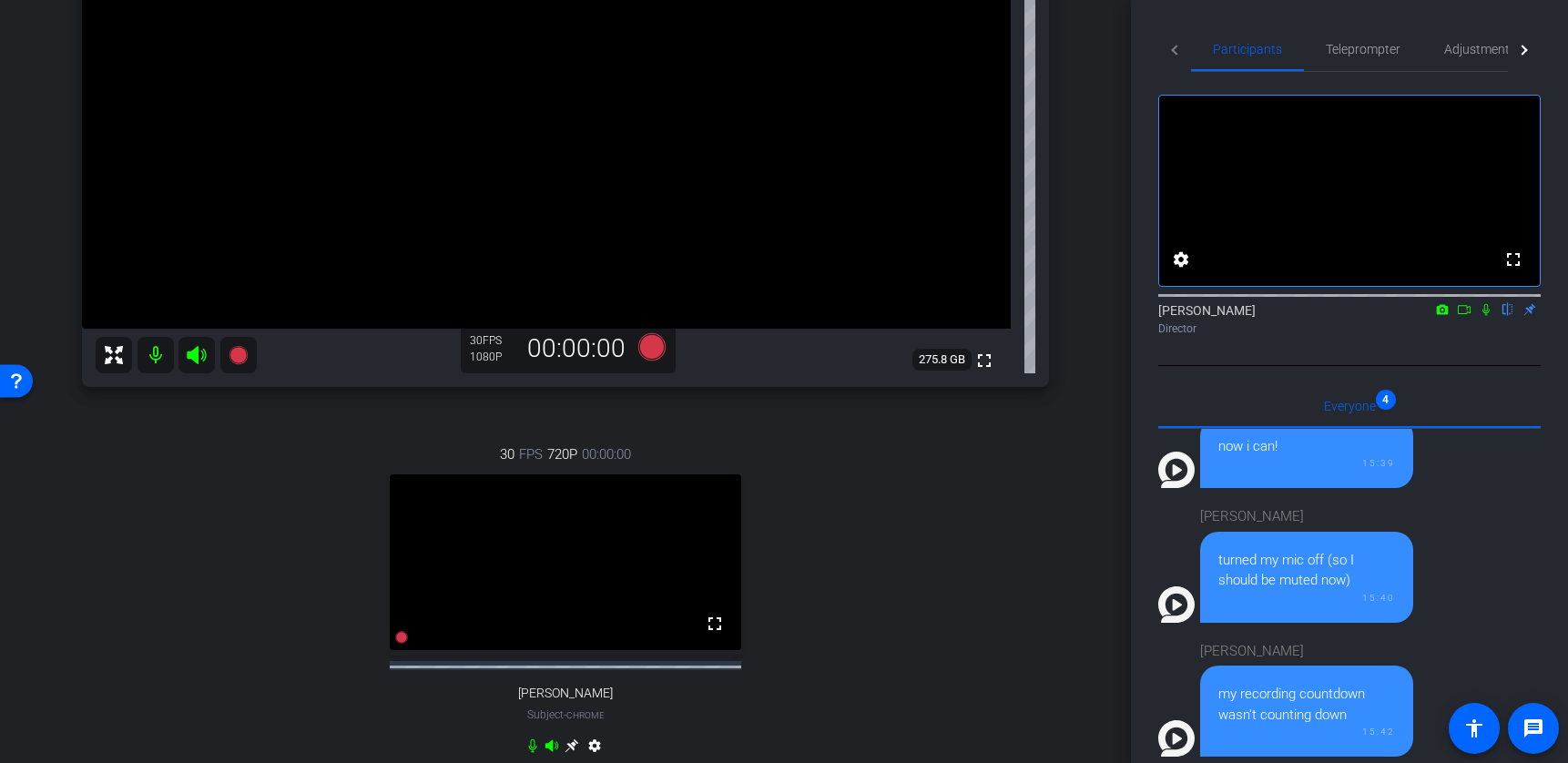
scroll to position [305, 0]
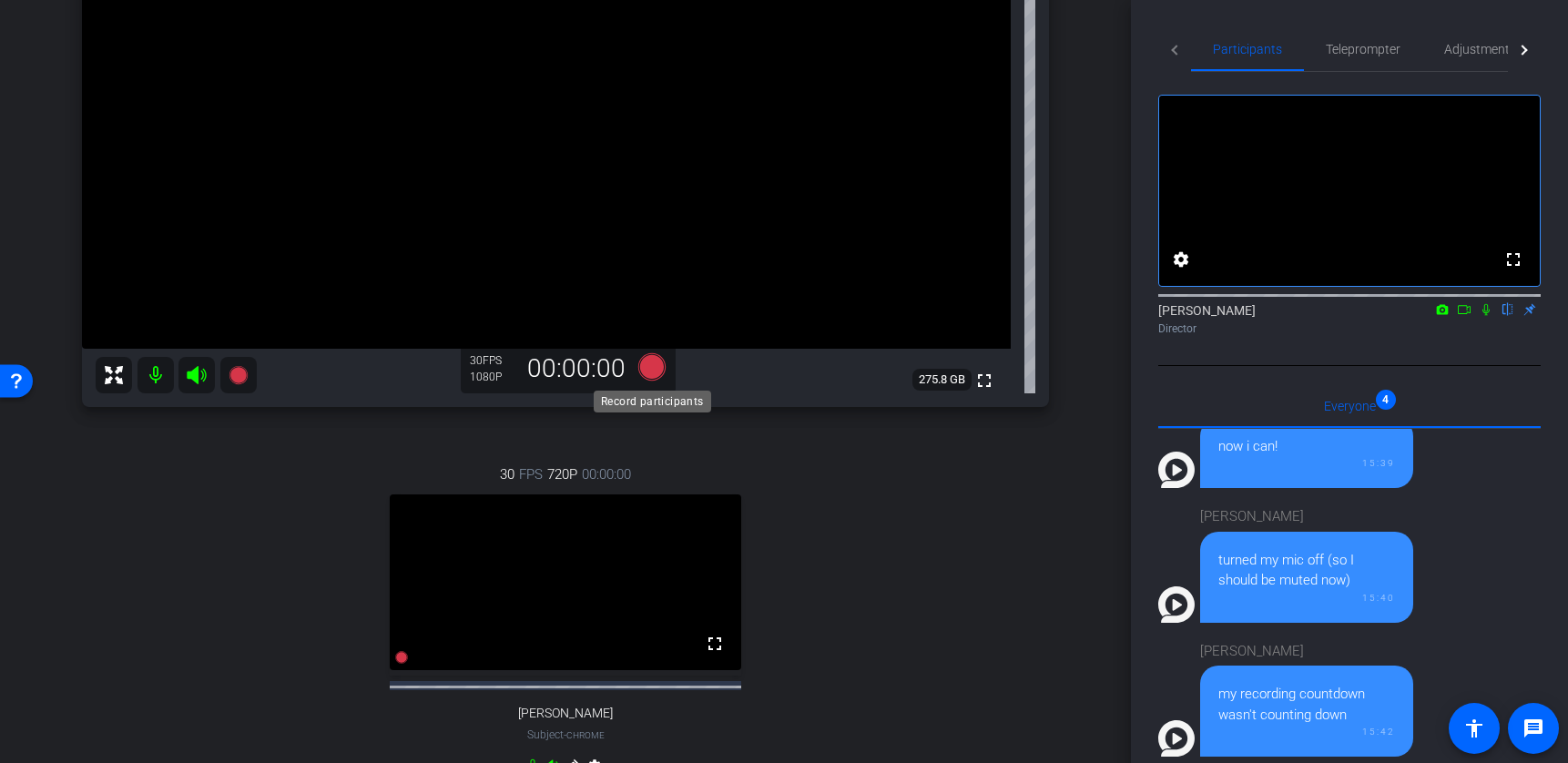
click at [650, 368] on icon at bounding box center [651, 366] width 27 height 27
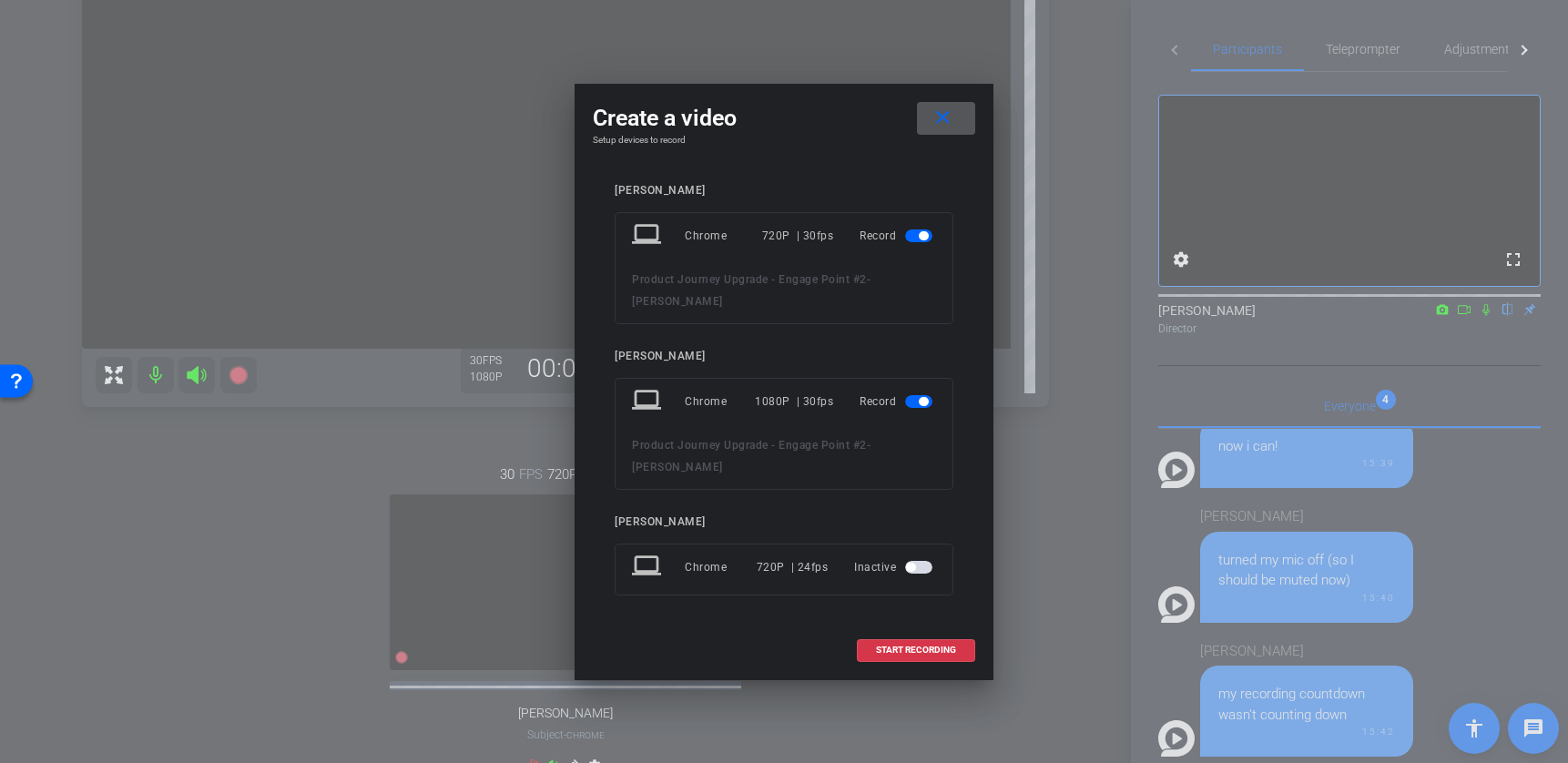
click at [925, 240] on span "button" at bounding box center [924, 236] width 9 height 9
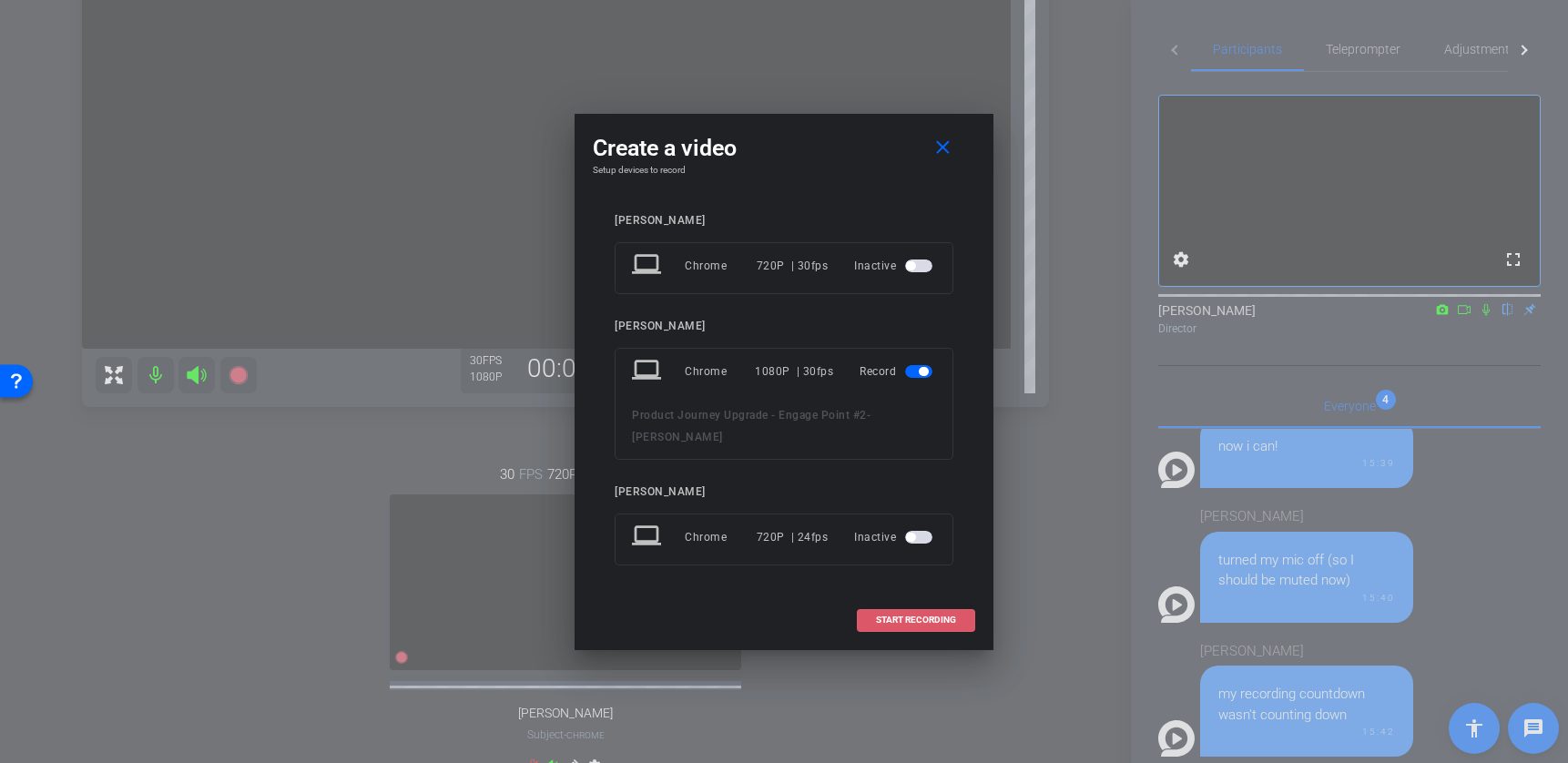
click at [910, 620] on span "START RECORDING" at bounding box center [916, 620] width 80 height 9
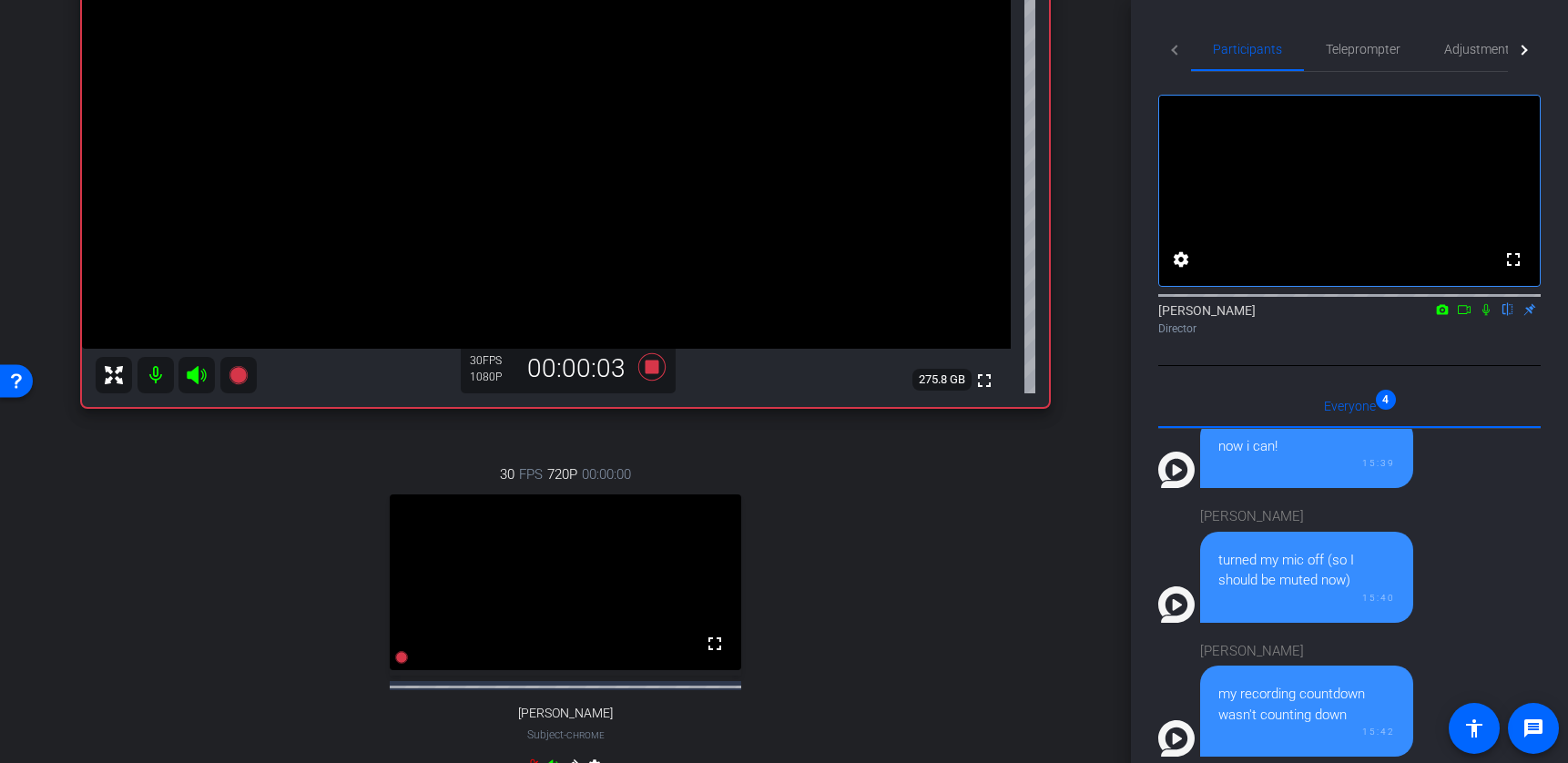
click at [1257, 316] on icon at bounding box center [1464, 310] width 15 height 13
click at [1257, 316] on icon at bounding box center [1508, 310] width 15 height 13
click at [651, 367] on icon at bounding box center [651, 366] width 27 height 27
click at [1257, 316] on icon at bounding box center [1508, 310] width 15 height 13
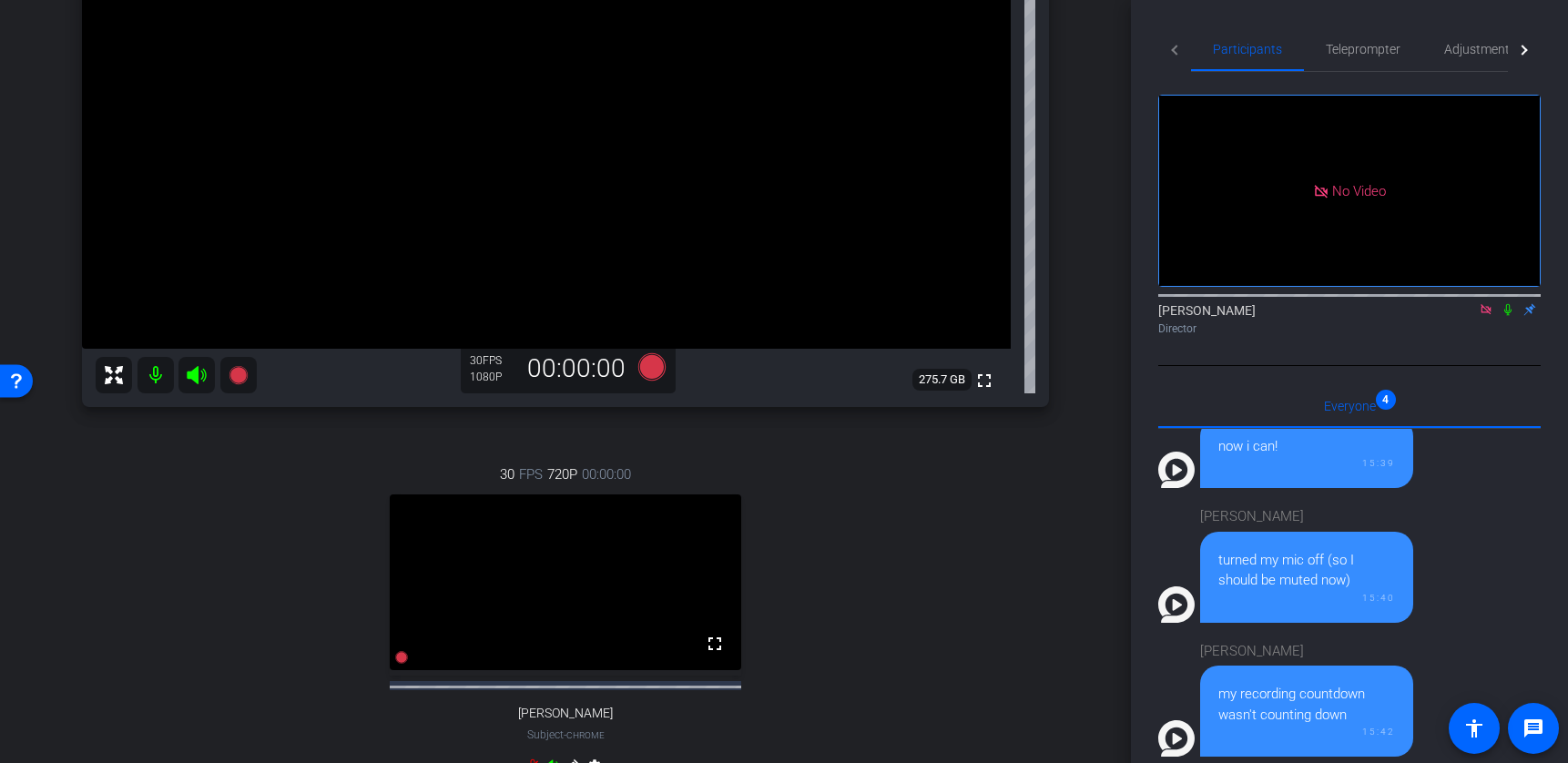
click at [1257, 314] on icon at bounding box center [1486, 309] width 10 height 10
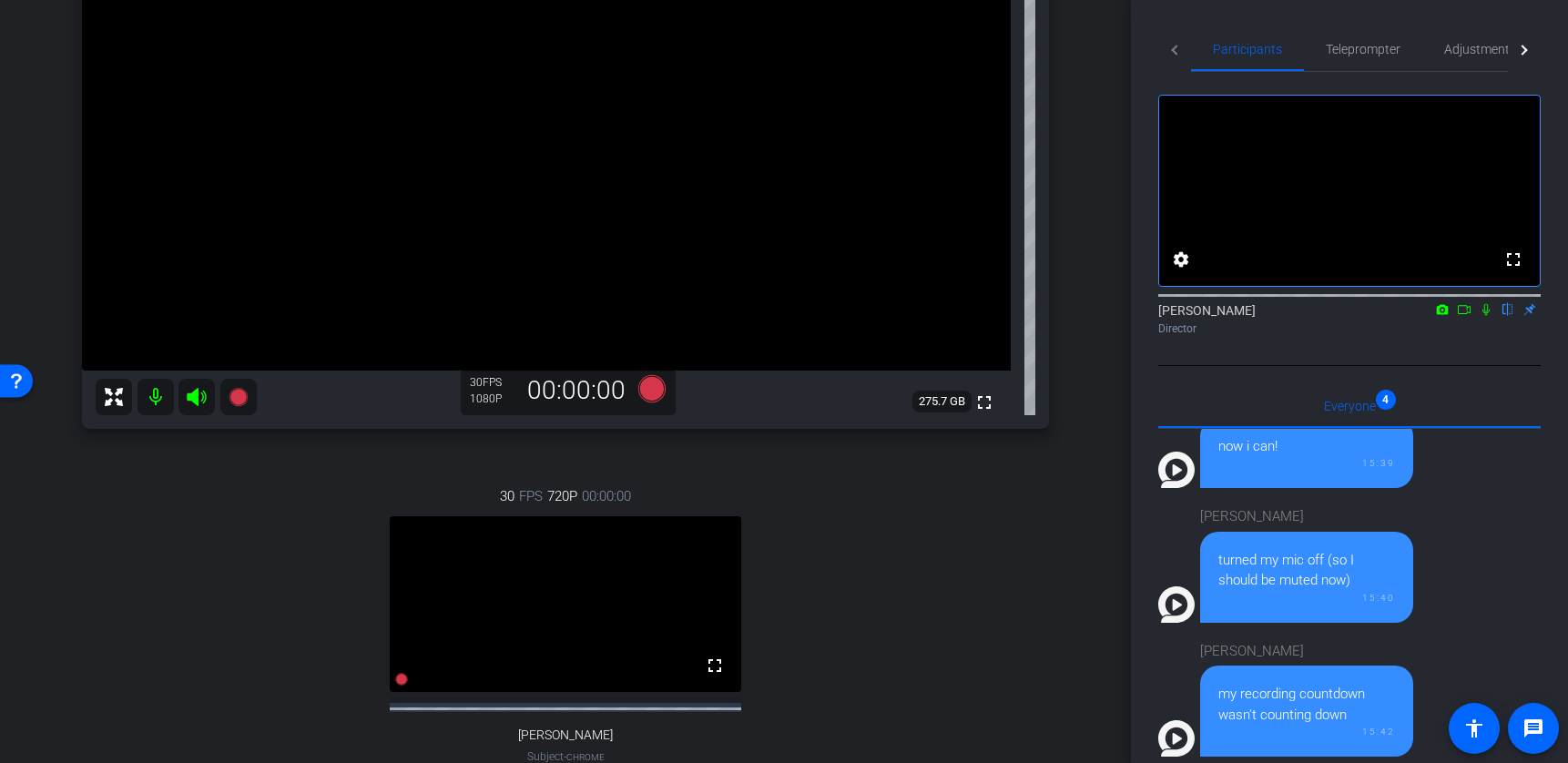
scroll to position [264, 0]
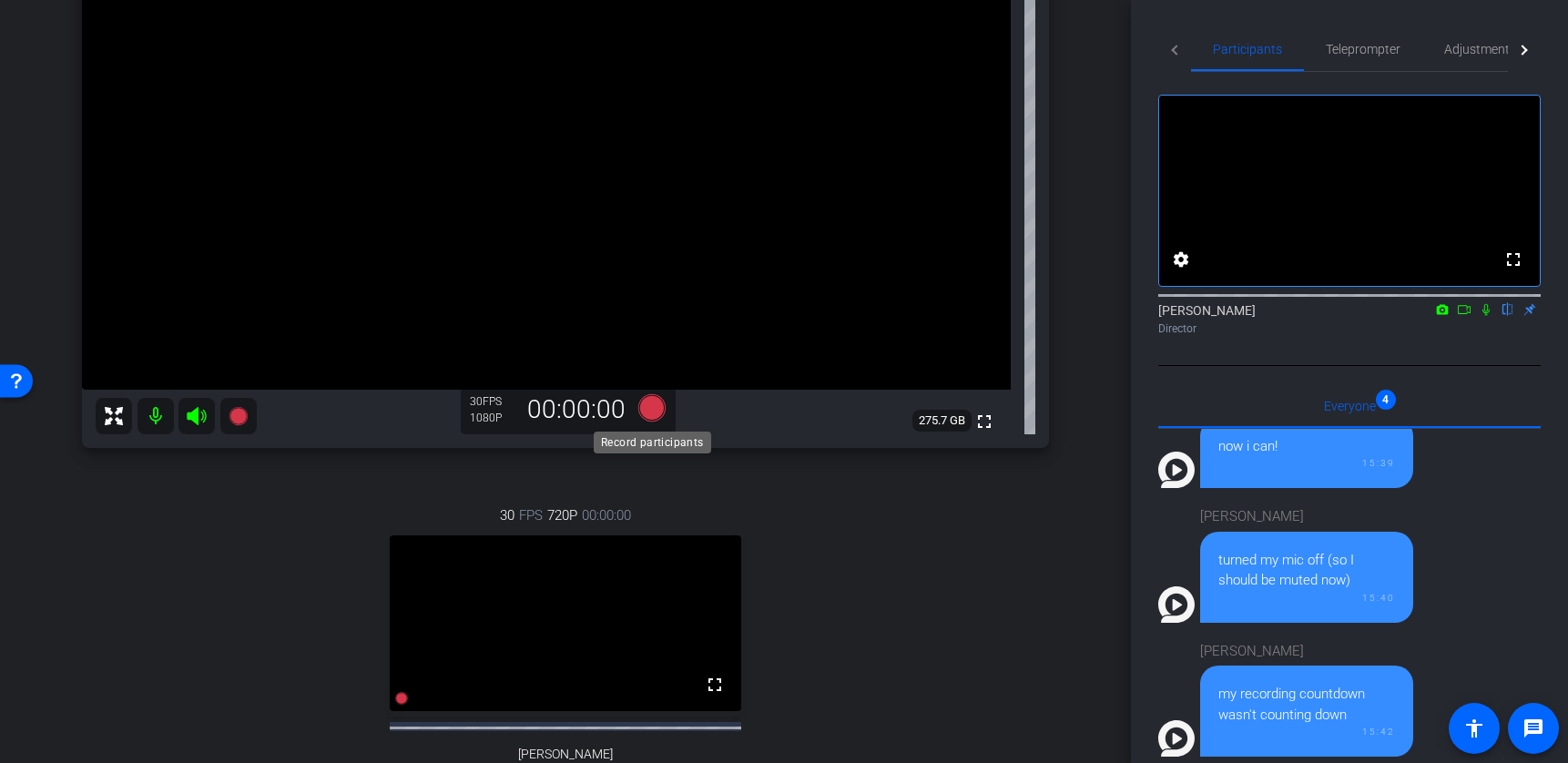
click at [656, 413] on icon at bounding box center [651, 408] width 27 height 27
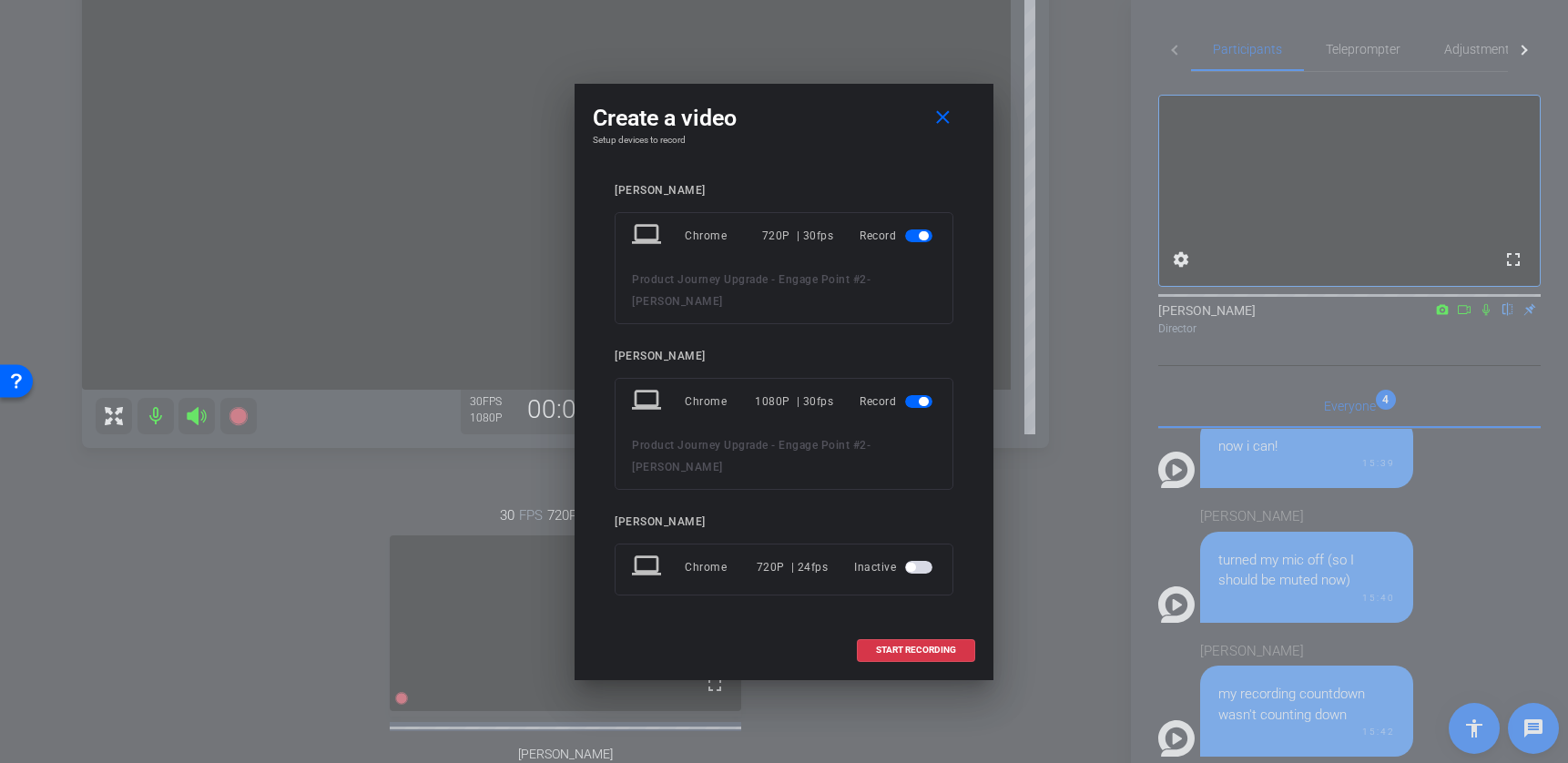
drag, startPoint x: 920, startPoint y: 248, endPoint x: 955, endPoint y: 422, distance: 177.5
click at [920, 240] on span "button" at bounding box center [924, 236] width 9 height 9
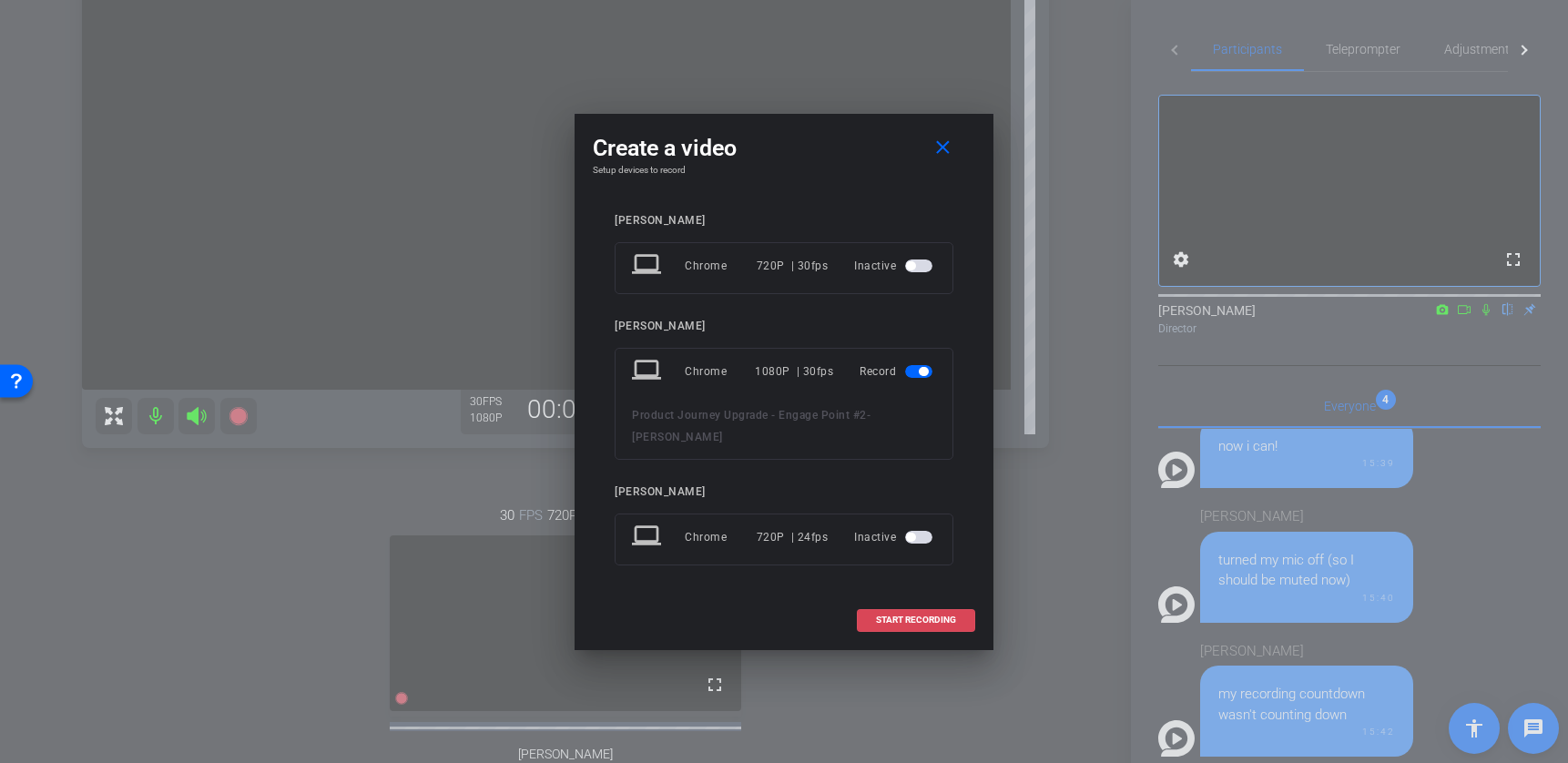
click at [937, 618] on span "START RECORDING" at bounding box center [916, 620] width 80 height 9
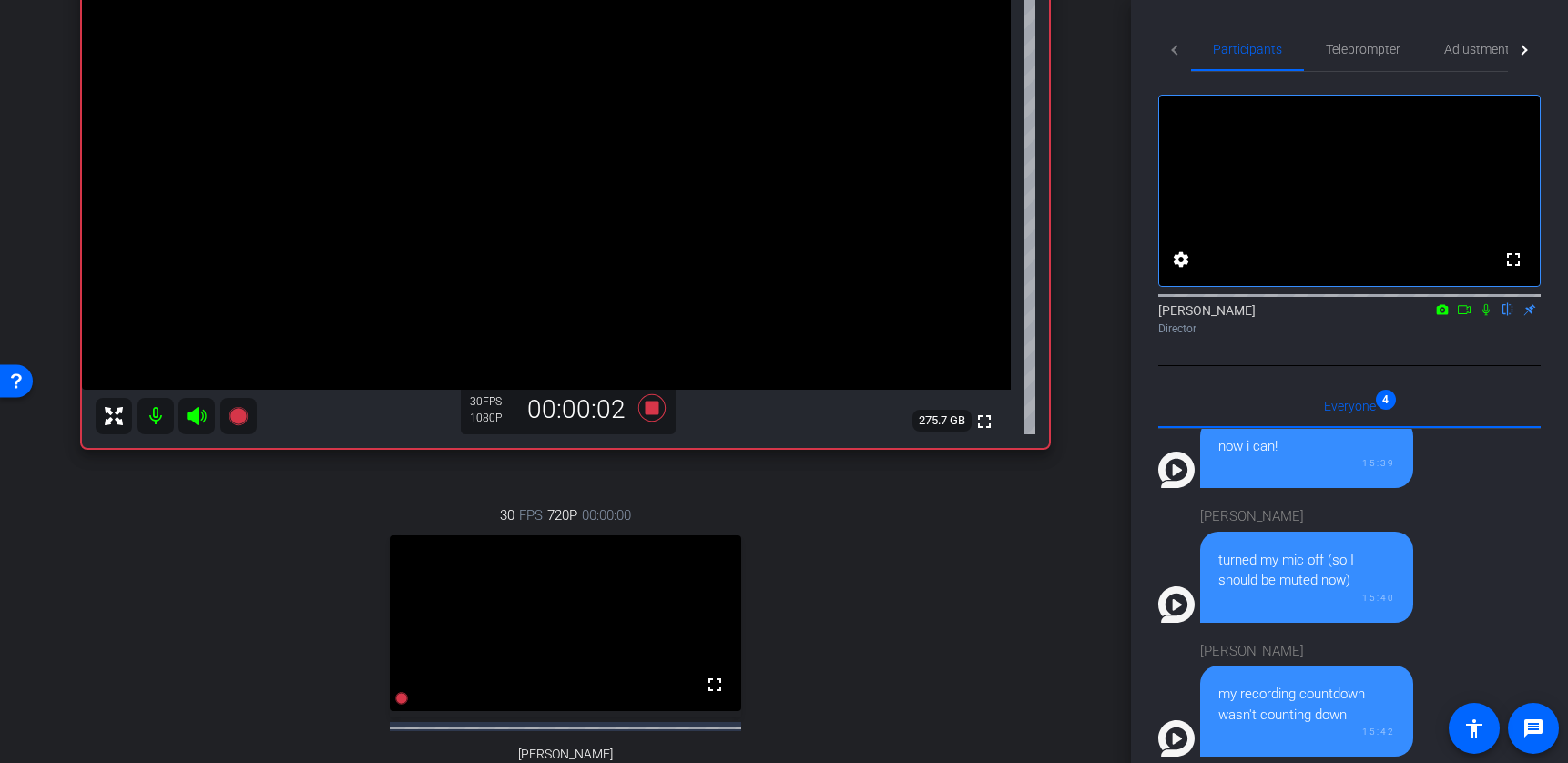
click at [1257, 314] on icon at bounding box center [1464, 310] width 13 height 9
click at [1257, 316] on icon at bounding box center [1508, 310] width 7 height 12
click at [656, 407] on icon at bounding box center [651, 408] width 27 height 27
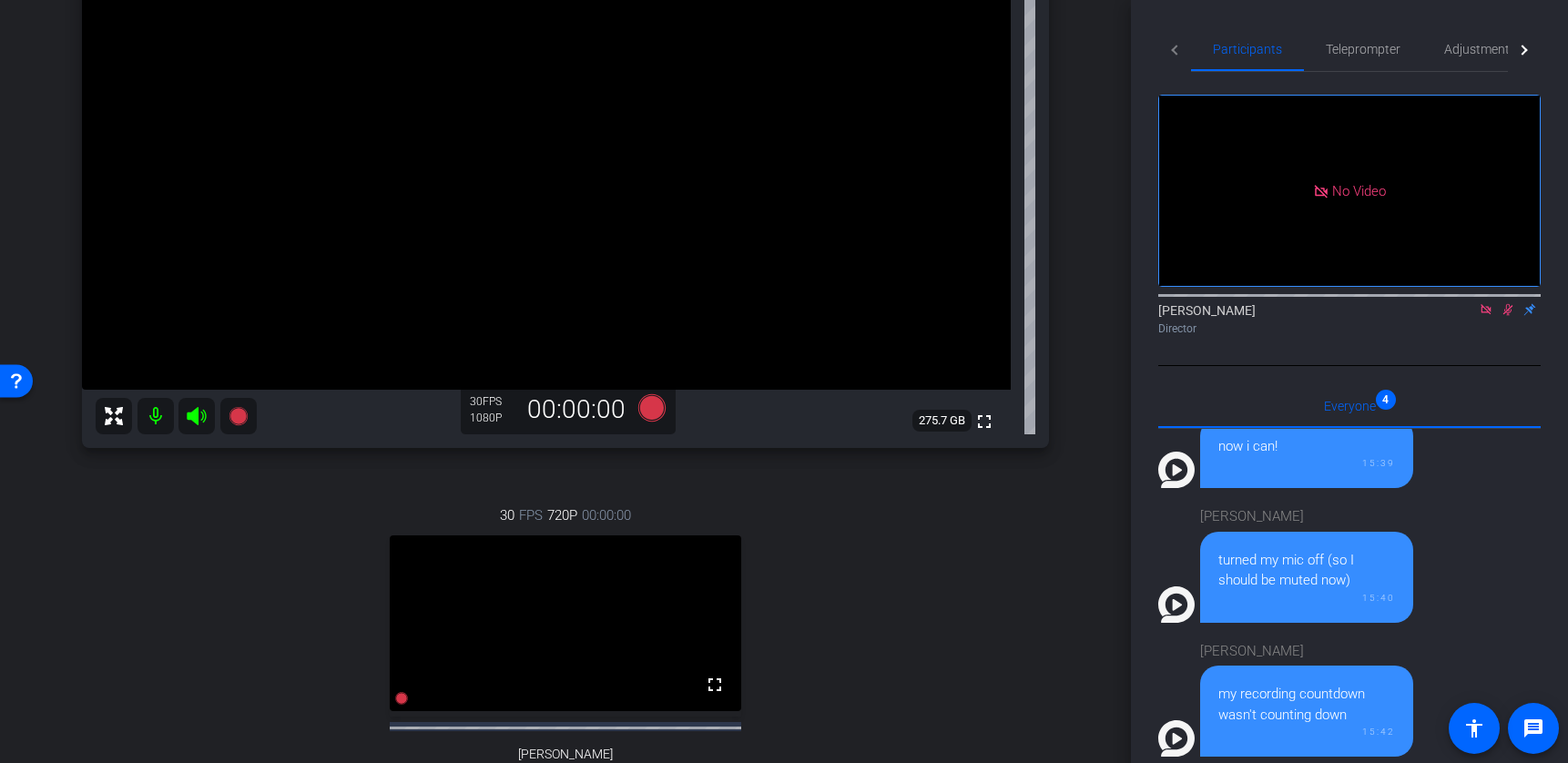
click at [1257, 316] on icon at bounding box center [1486, 310] width 15 height 13
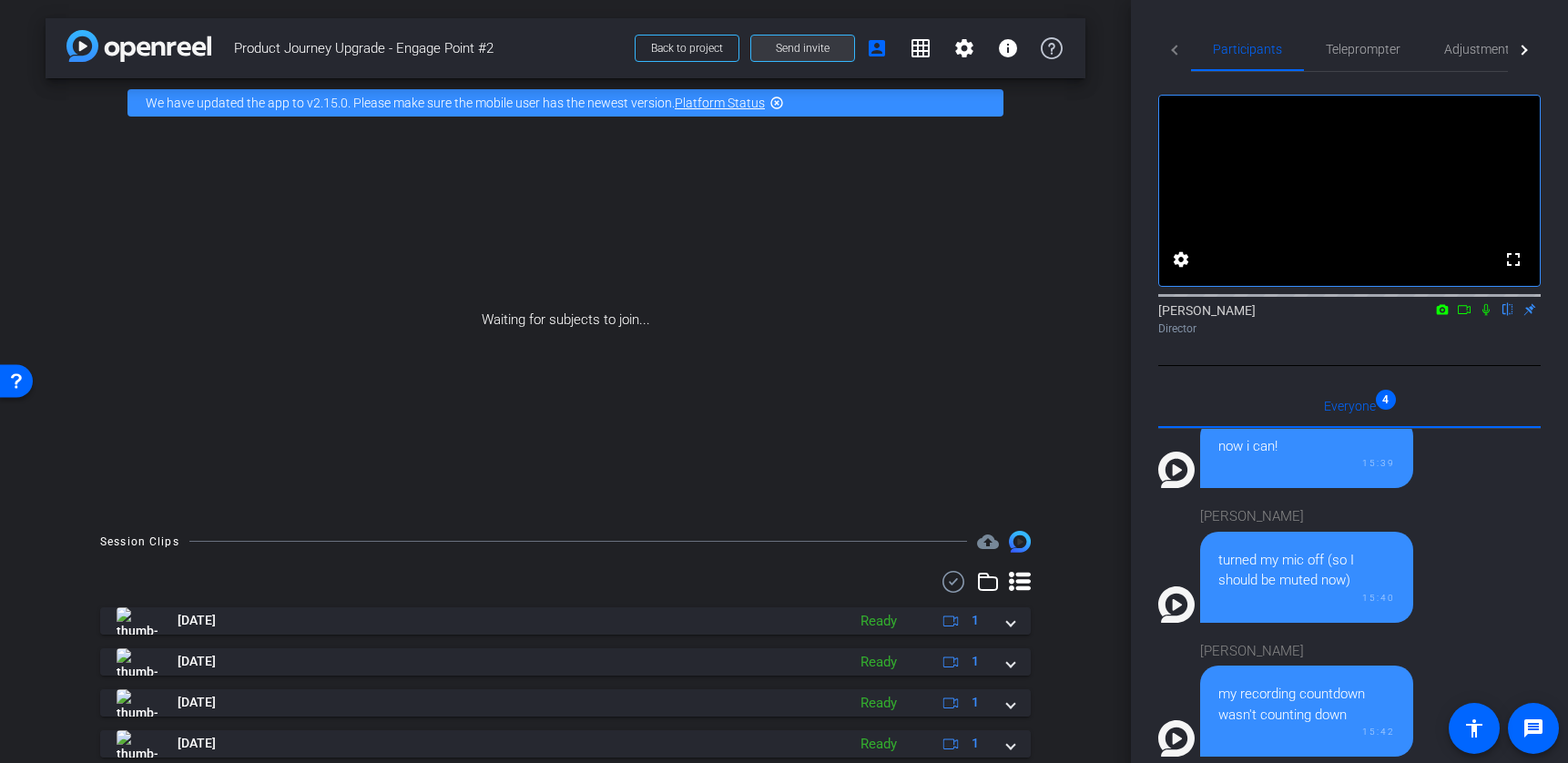
click at [806, 48] on span "Send invite" at bounding box center [803, 48] width 54 height 15
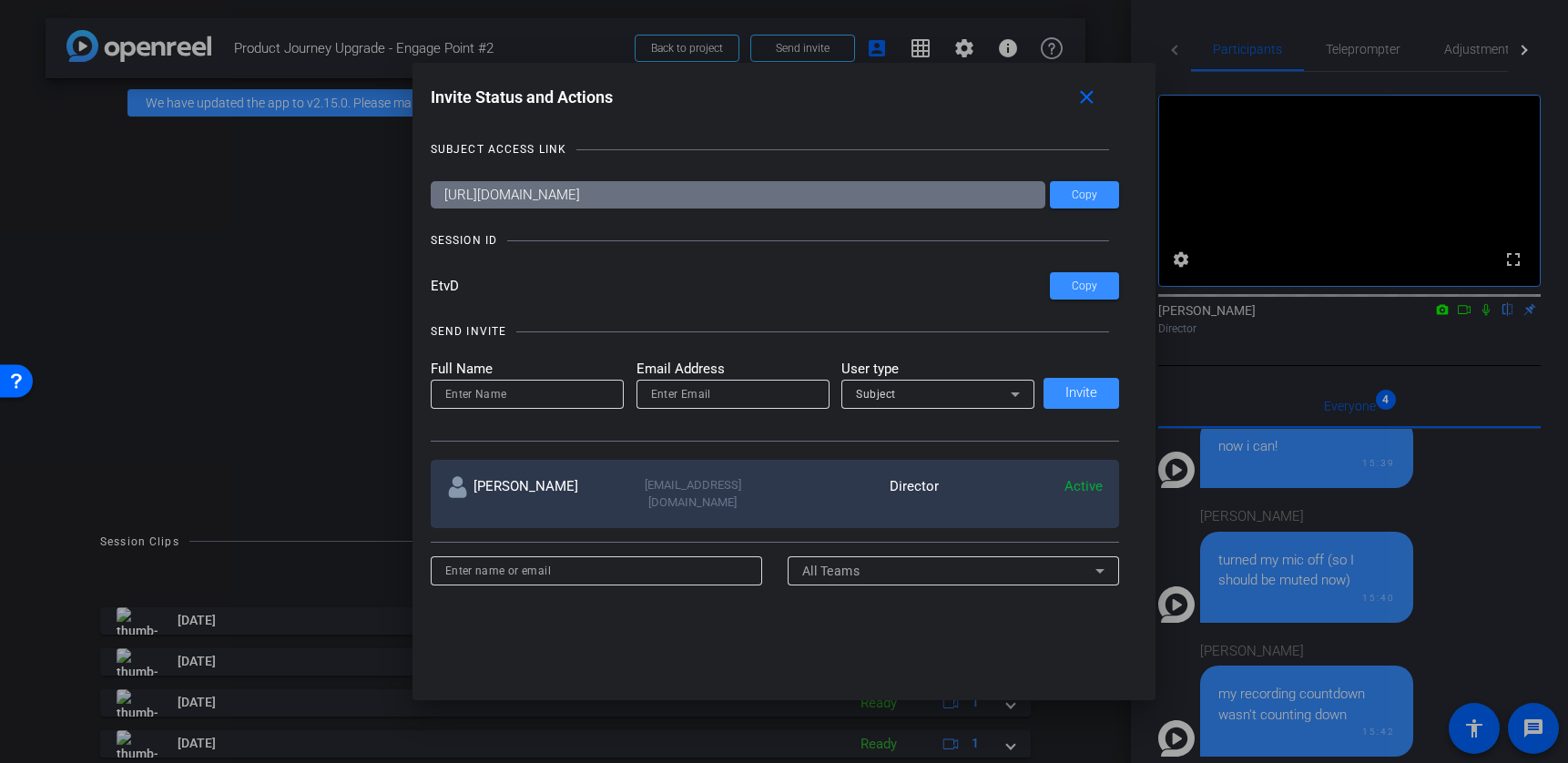
drag, startPoint x: 831, startPoint y: 196, endPoint x: 402, endPoint y: 174, distance: 429.6
click at [403, 174] on div "Invite Status and Actions close SUBJECT ACCESS LINK https://capture.openreel.co…" at bounding box center [784, 381] width 1568 height 763
drag, startPoint x: 1087, startPoint y: 99, endPoint x: 1018, endPoint y: 45, distance: 87.6
click at [1082, 95] on mat-icon "close" at bounding box center [1087, 97] width 23 height 23
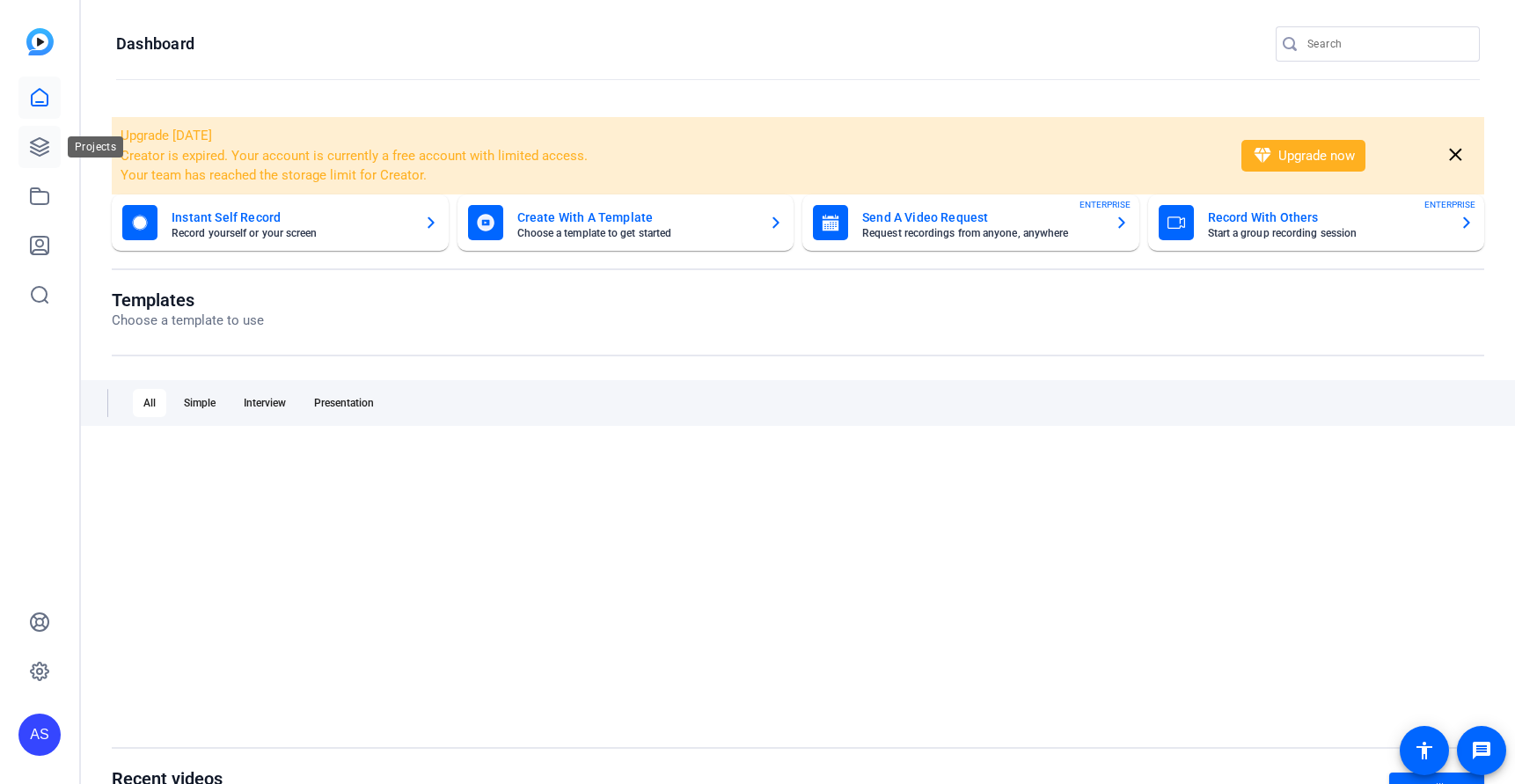
click at [48, 141] on icon at bounding box center [39, 147] width 21 height 21
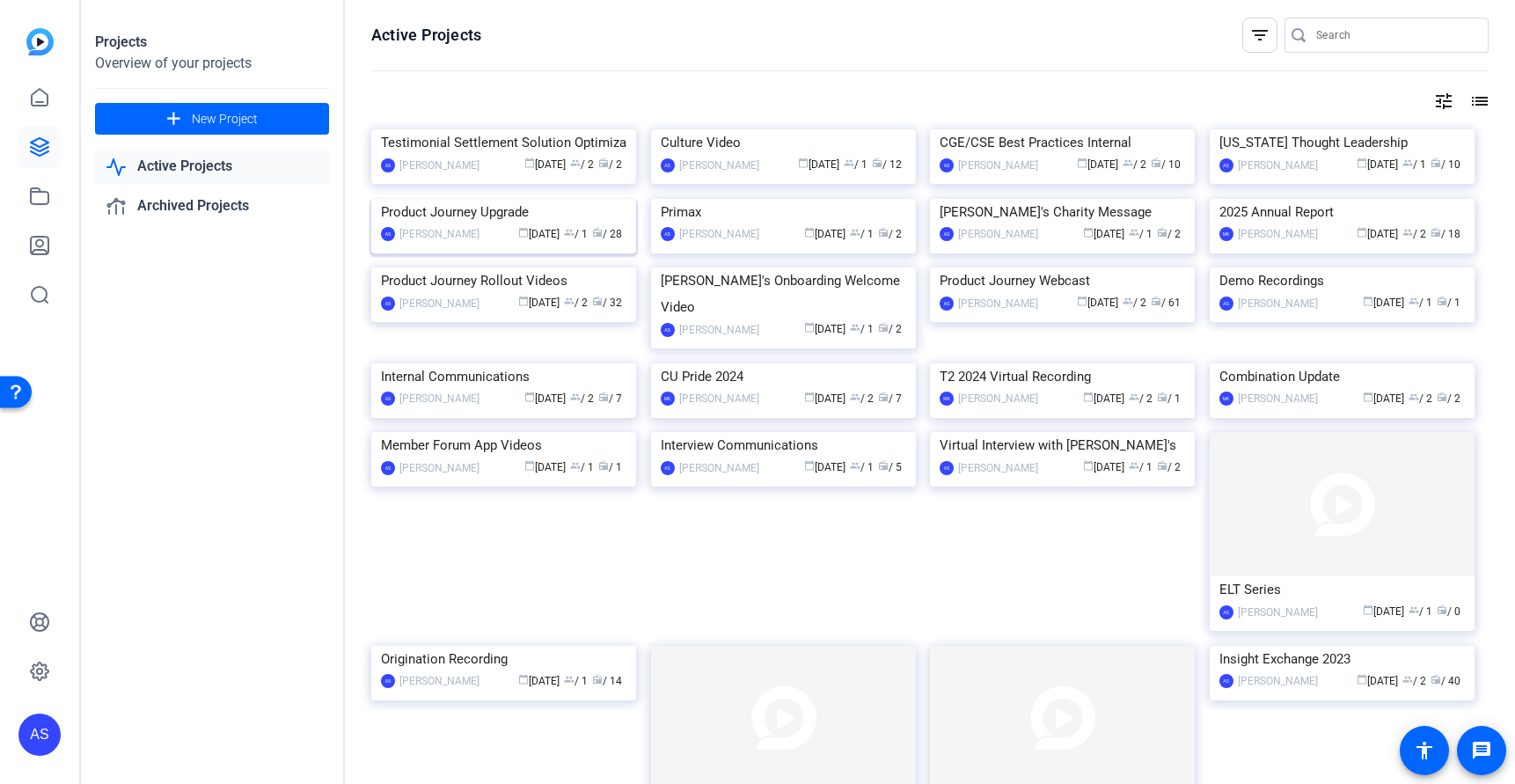
click at [549, 199] on img at bounding box center [504, 199] width 265 height 0
